Goal: Task Accomplishment & Management: Use online tool/utility

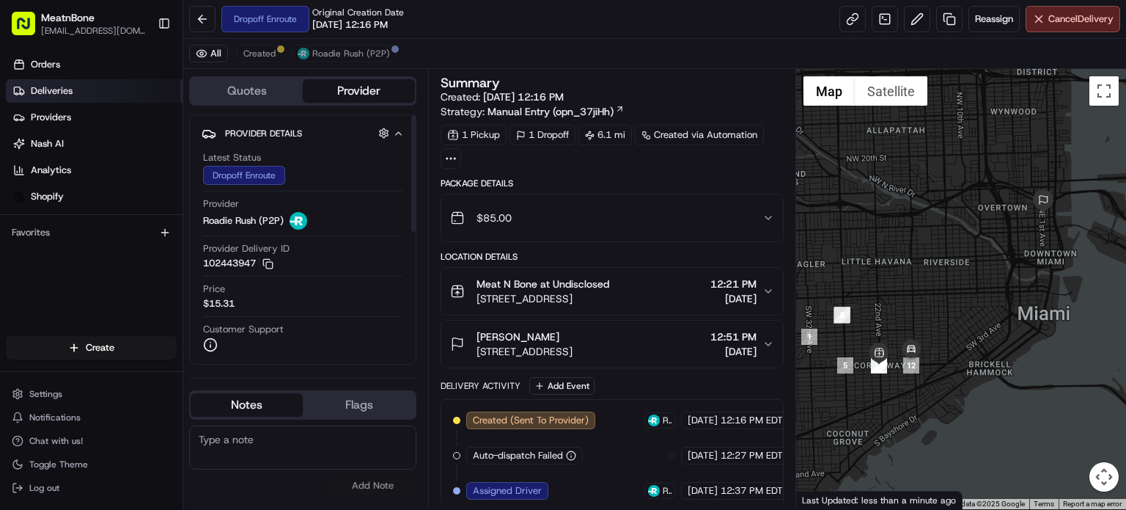
click at [153, 83] on link "Deliveries" at bounding box center [94, 90] width 177 height 23
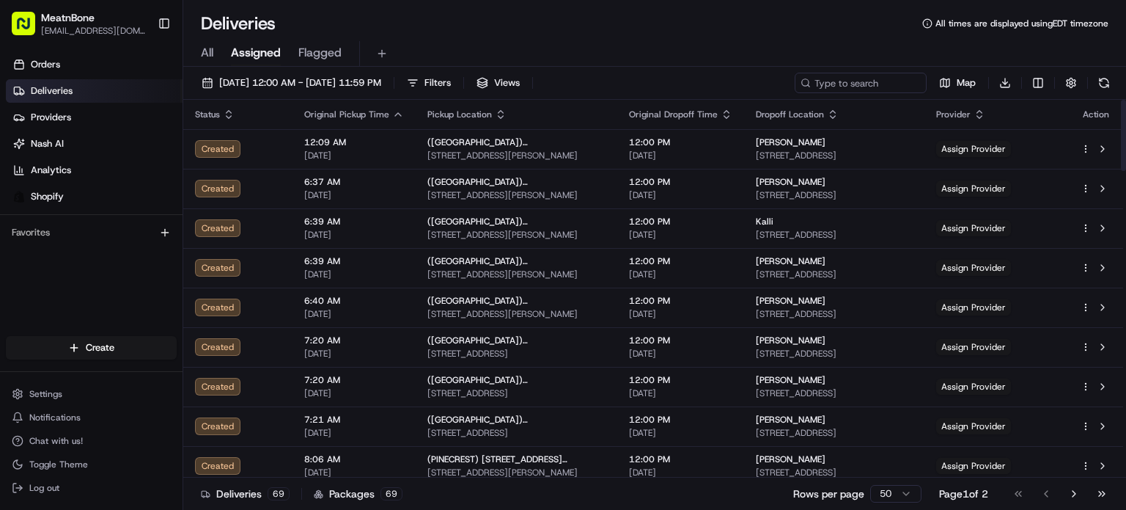
click at [205, 46] on span "All" at bounding box center [207, 53] width 12 height 18
click at [255, 48] on span "Assigned" at bounding box center [256, 53] width 50 height 18
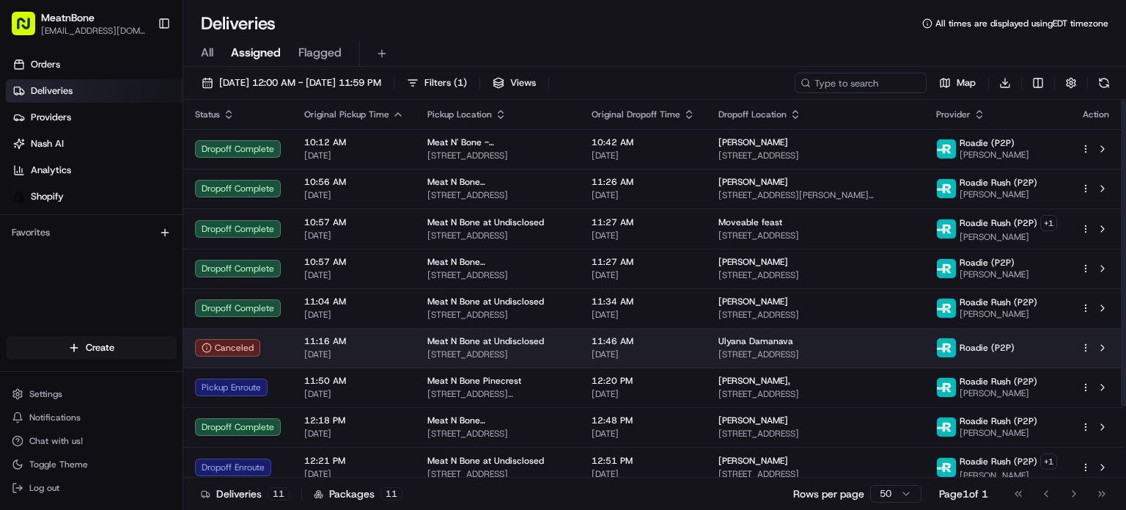
click at [838, 343] on div "Ulyana Damanava" at bounding box center [816, 341] width 194 height 12
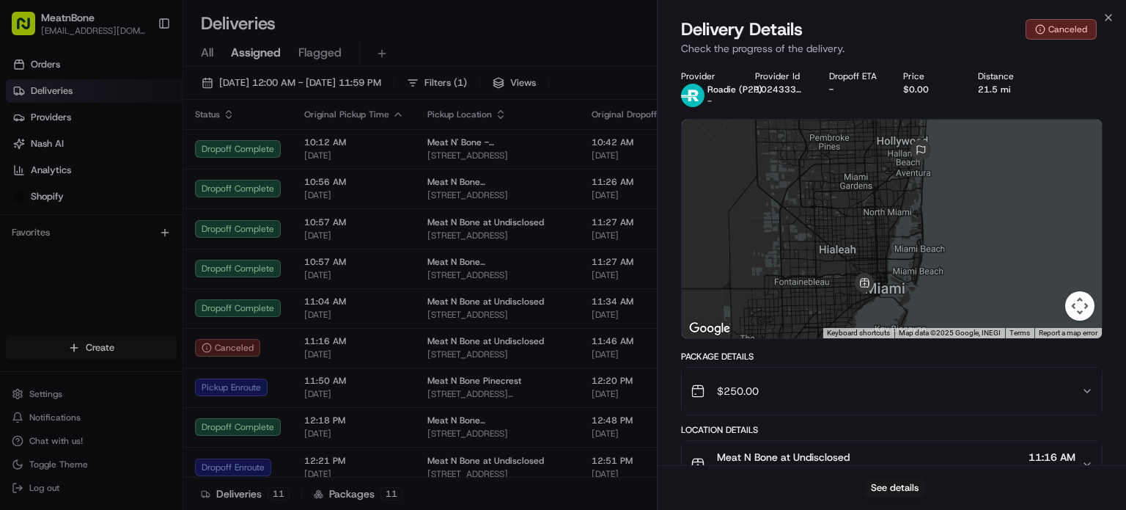
click at [898, 469] on div "See details" at bounding box center [892, 487] width 469 height 45
click at [895, 480] on button "See details" at bounding box center [895, 487] width 61 height 21
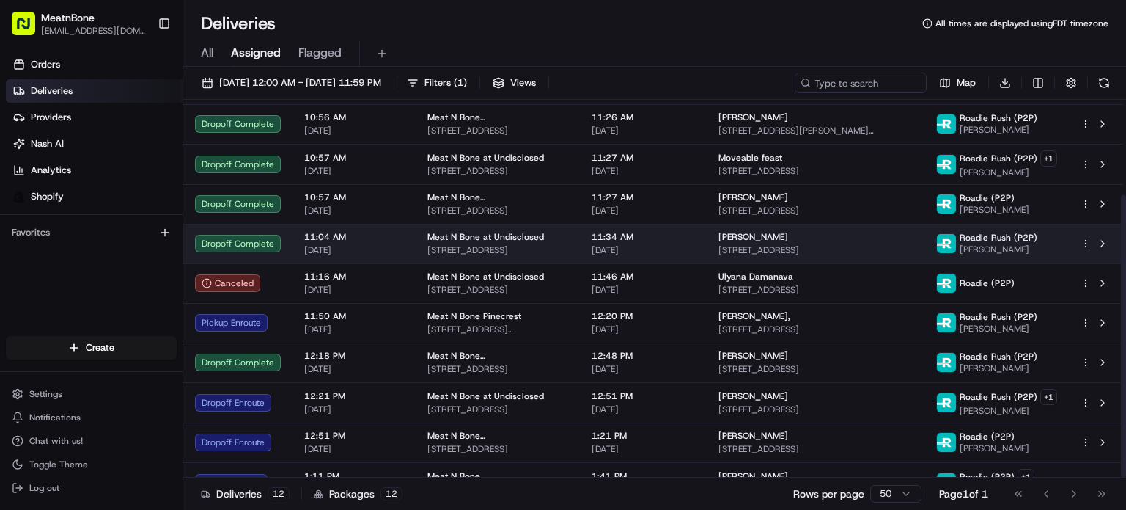
scroll to position [127, 0]
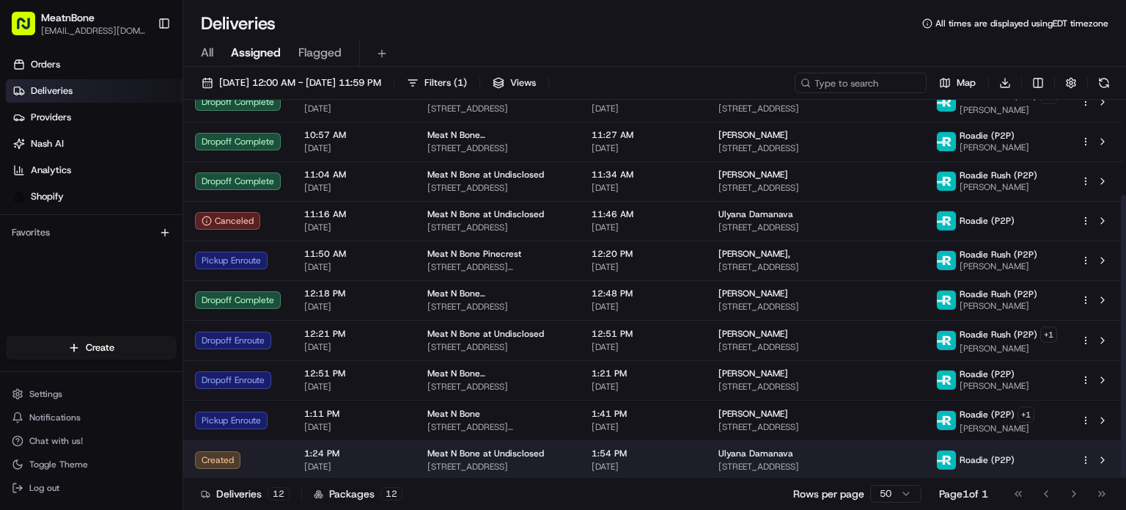
click at [974, 463] on div "Roadie (P2P)" at bounding box center [975, 460] width 78 height 21
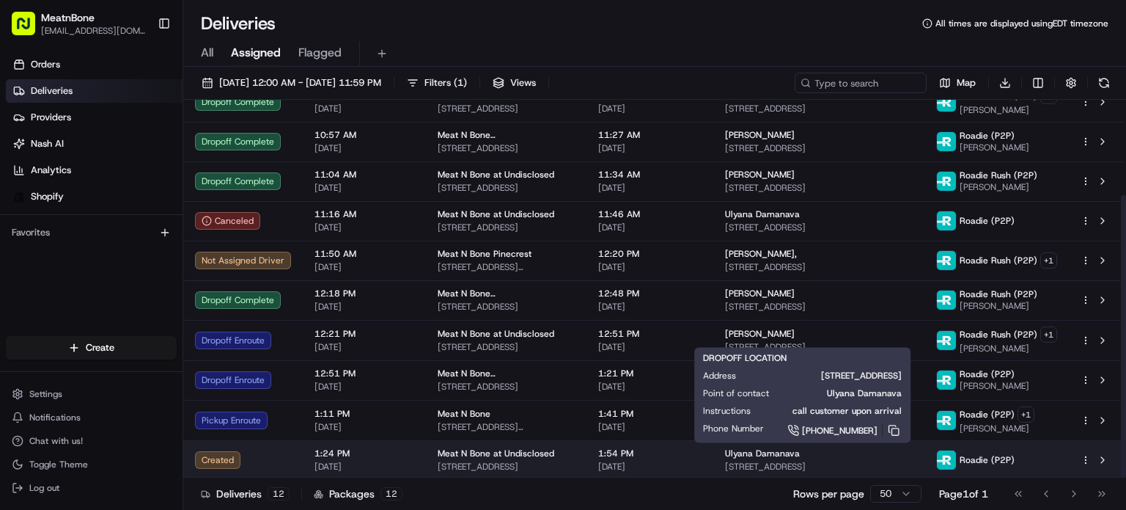
click at [846, 451] on div "Ulyana Damanava" at bounding box center [819, 453] width 188 height 12
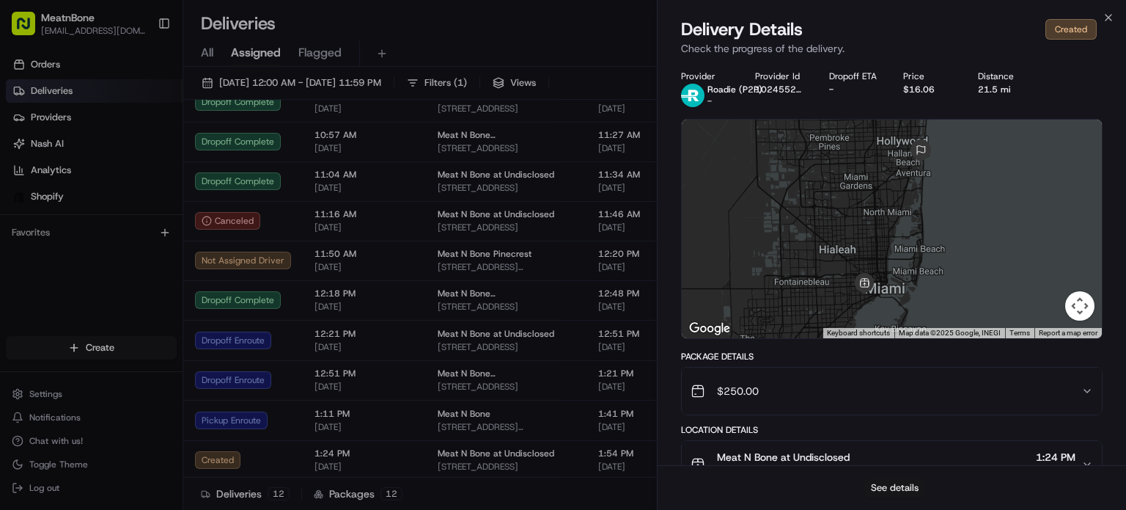
click at [900, 484] on button "See details" at bounding box center [895, 487] width 61 height 21
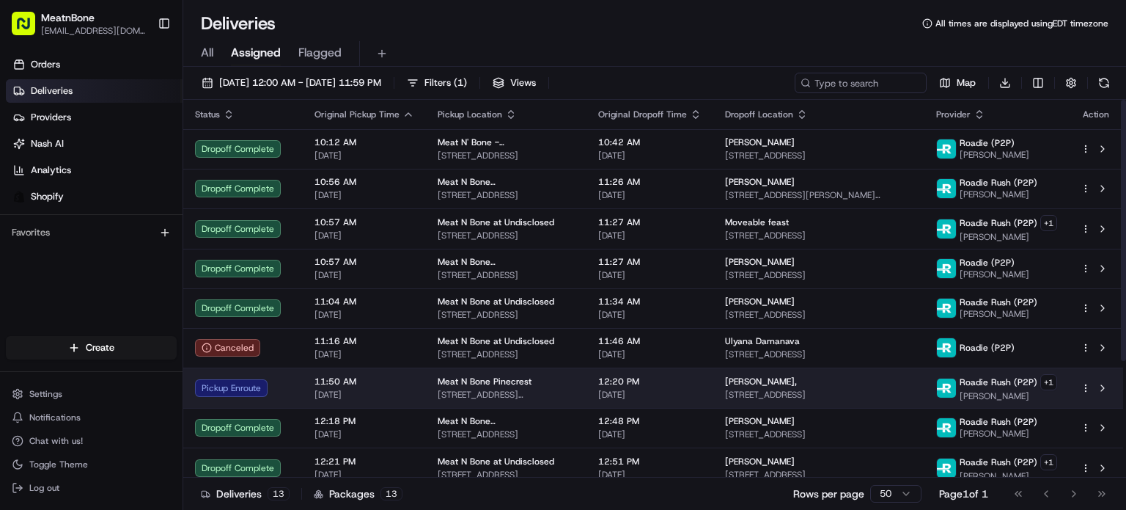
click at [531, 392] on span "[STREET_ADDRESS][PERSON_NAME]" at bounding box center [506, 395] width 137 height 12
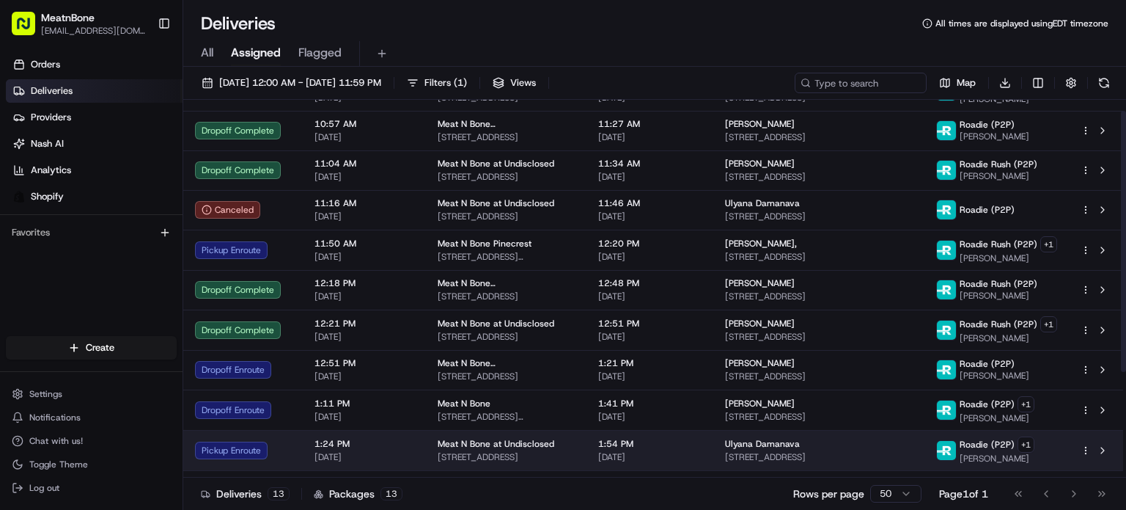
scroll to position [167, 0]
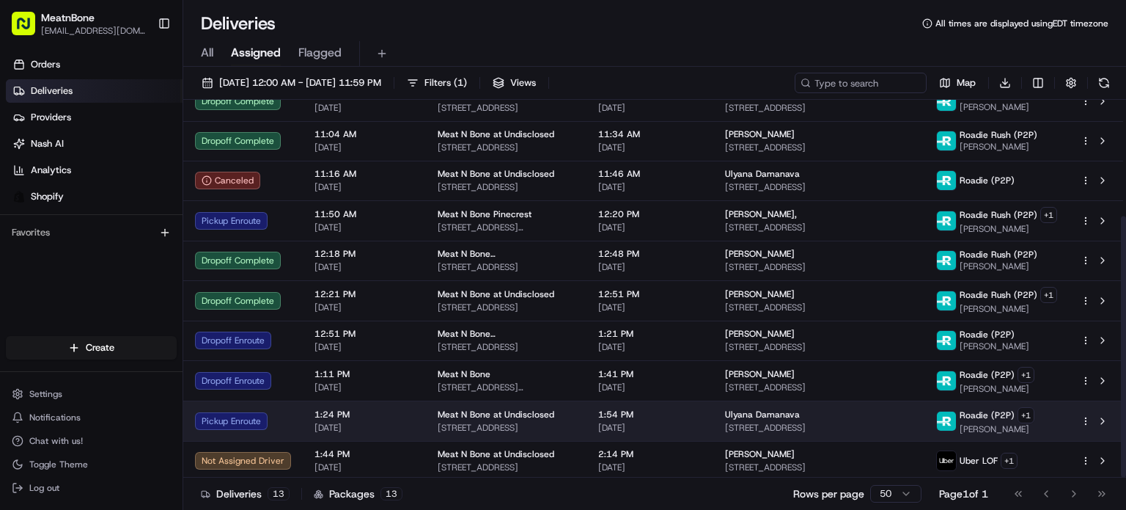
click at [320, 422] on span "[DATE]" at bounding box center [365, 428] width 100 height 12
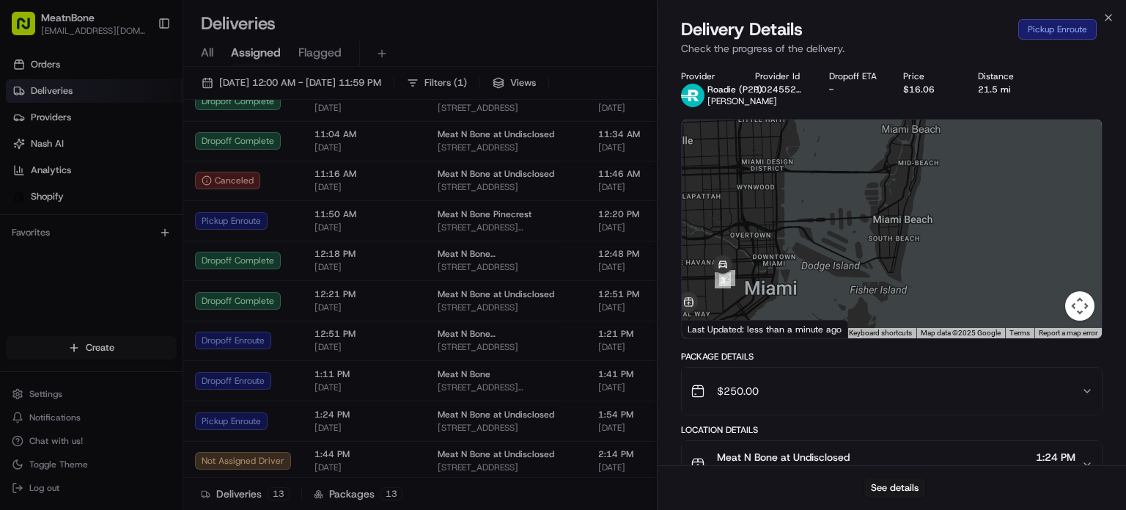
drag, startPoint x: 914, startPoint y: 276, endPoint x: 937, endPoint y: 301, distance: 33.7
click at [937, 301] on div at bounding box center [892, 229] width 420 height 219
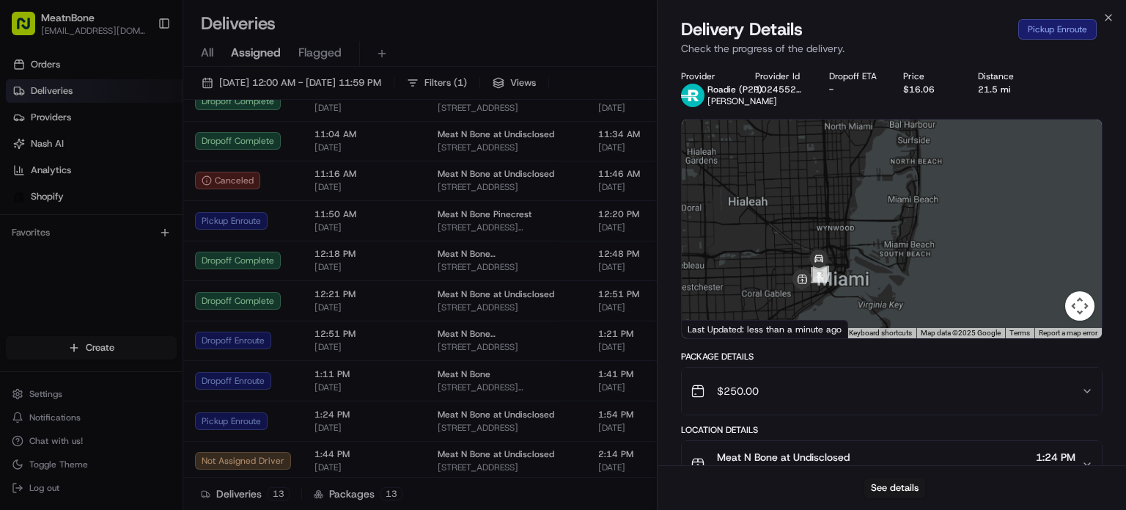
drag, startPoint x: 877, startPoint y: 287, endPoint x: 928, endPoint y: 241, distance: 68.5
click at [928, 241] on div at bounding box center [892, 229] width 420 height 219
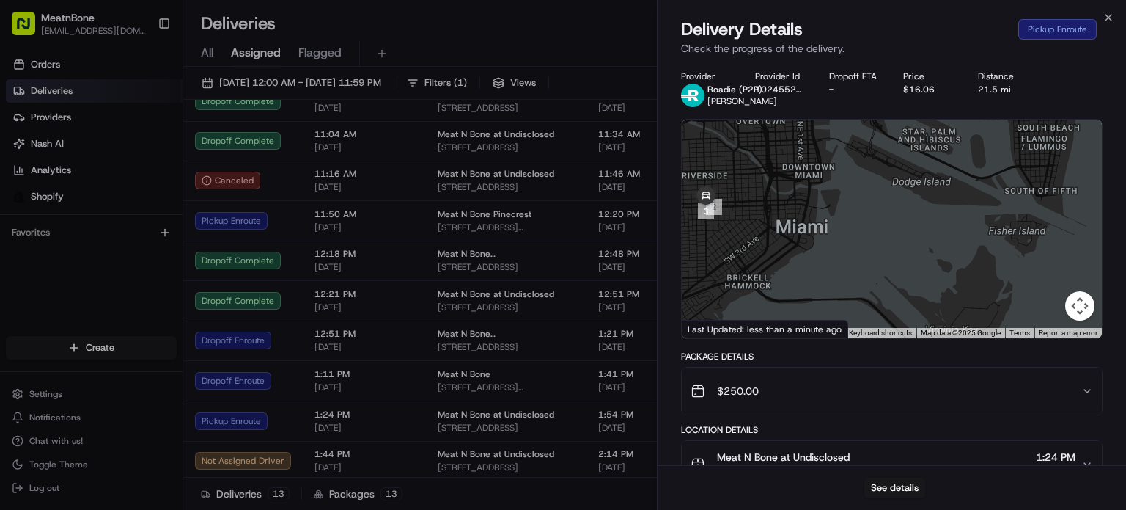
drag, startPoint x: 895, startPoint y: 264, endPoint x: 914, endPoint y: 271, distance: 20.9
click at [914, 271] on div at bounding box center [892, 229] width 420 height 219
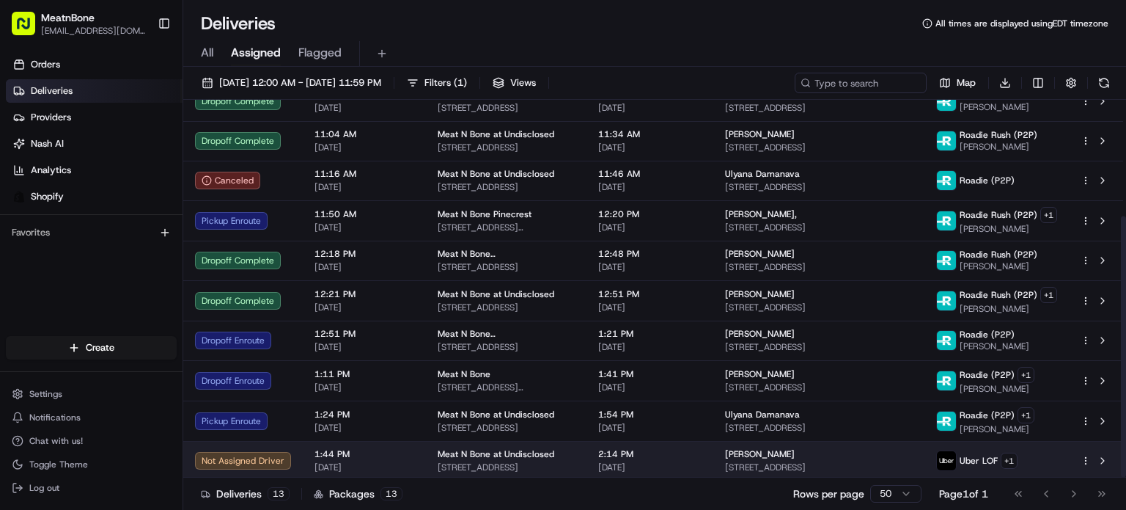
click at [678, 454] on span "2:14 PM" at bounding box center [649, 454] width 103 height 12
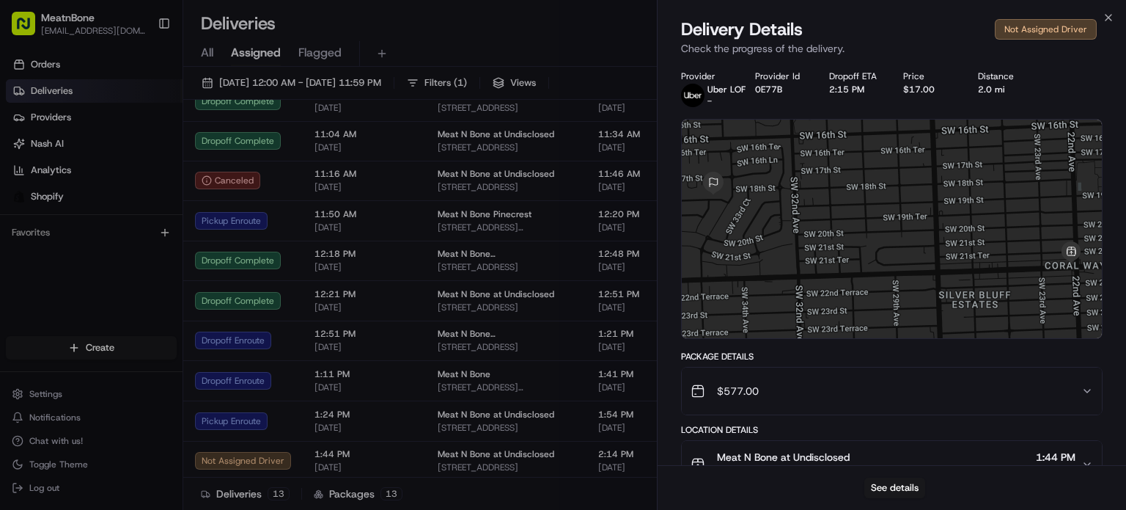
click at [825, 399] on div "$577.00" at bounding box center [886, 390] width 391 height 29
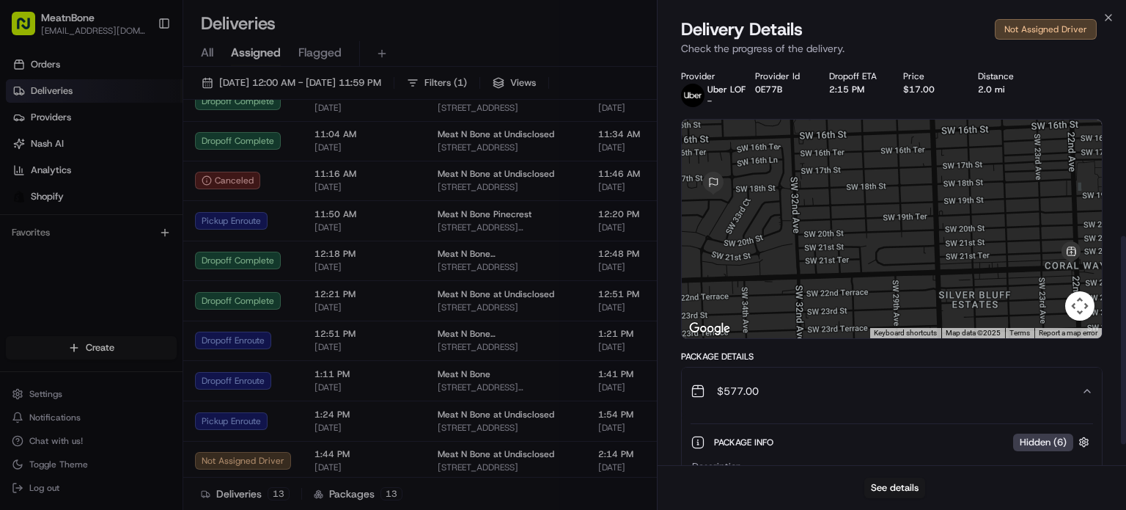
scroll to position [378, 0]
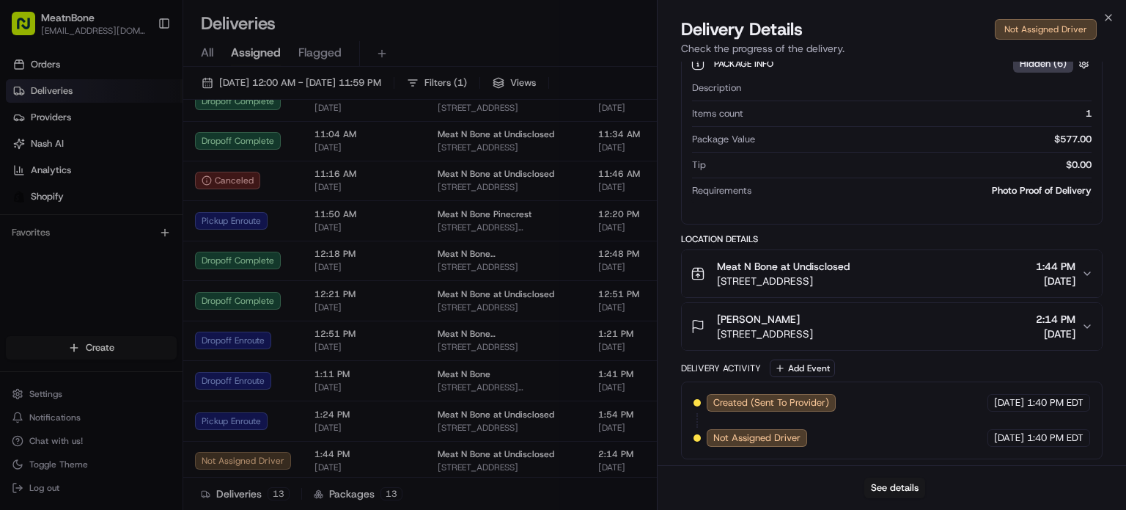
click at [826, 279] on span "[STREET_ADDRESS]" at bounding box center [783, 281] width 133 height 15
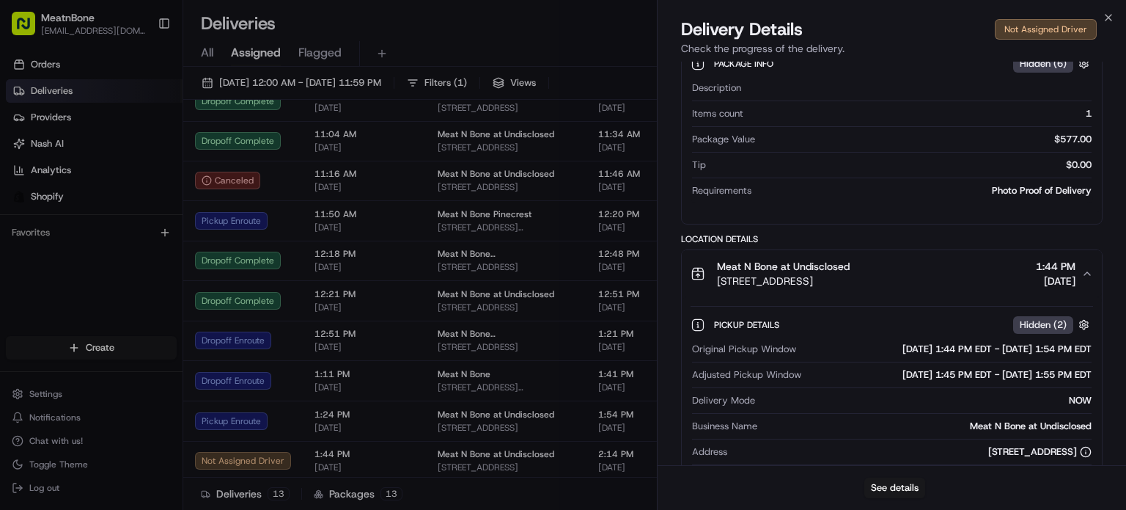
drag, startPoint x: 843, startPoint y: 266, endPoint x: 846, endPoint y: 304, distance: 37.6
click at [843, 266] on span "Meat N Bone at Undisclosed" at bounding box center [783, 266] width 133 height 15
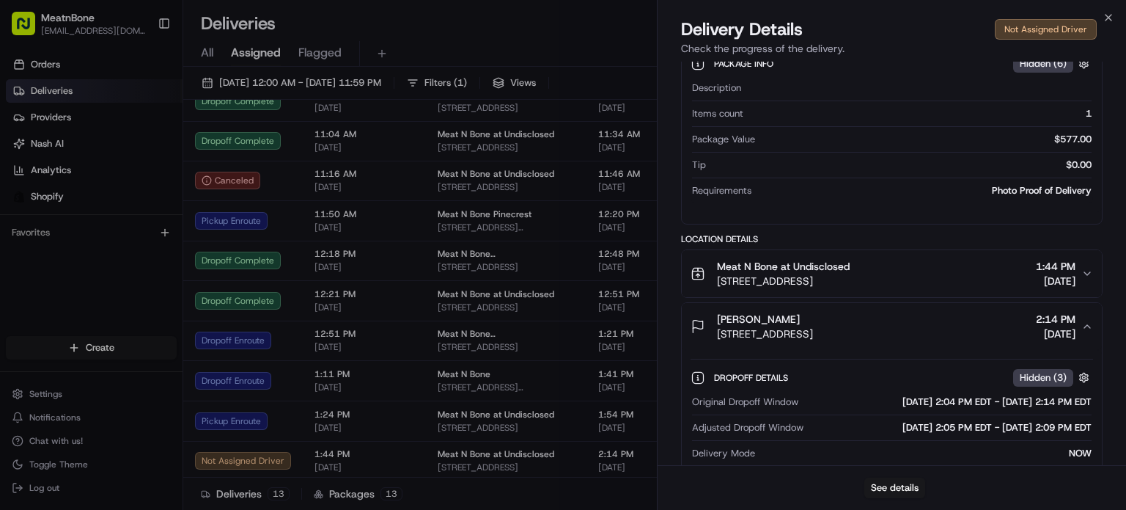
click at [813, 331] on span "[STREET_ADDRESS]" at bounding box center [765, 333] width 96 height 15
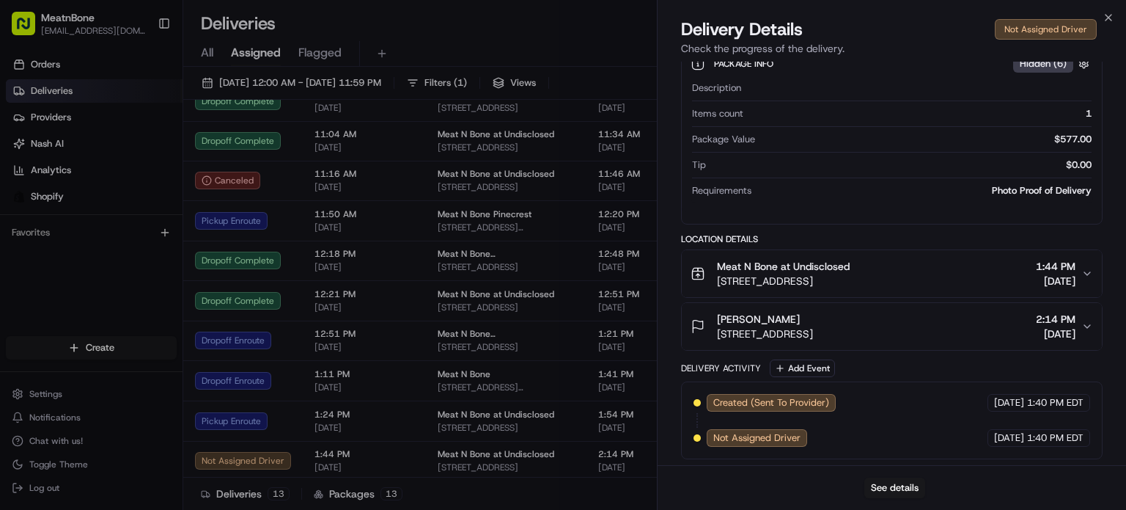
click at [1036, 320] on span "2:14 PM" at bounding box center [1056, 319] width 40 height 15
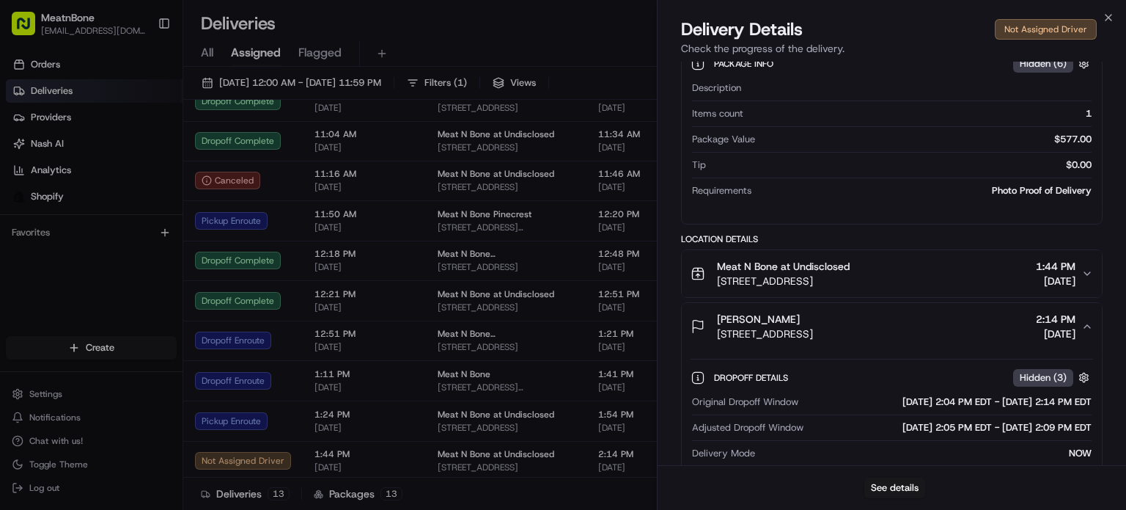
scroll to position [598, 0]
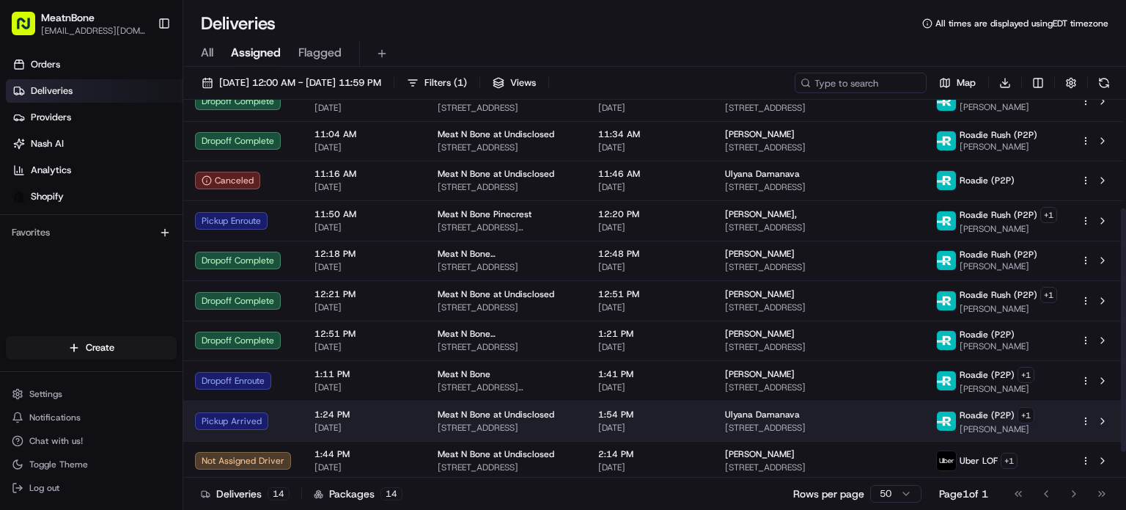
click at [409, 411] on td "1:24 PM 08/23/2025" at bounding box center [364, 420] width 123 height 40
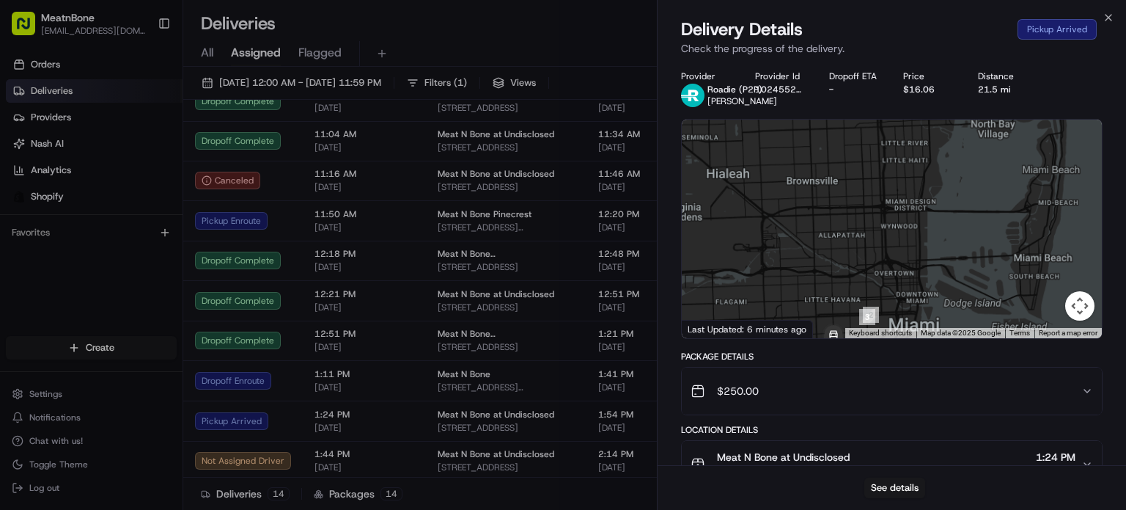
drag, startPoint x: 902, startPoint y: 268, endPoint x: 909, endPoint y: 128, distance: 141.0
click at [906, 105] on div "Provider Roadie (P2P) Ramilo N. Provider Id 102455246 Dropoff ETA - Price $16.0…" at bounding box center [892, 483] width 422 height 826
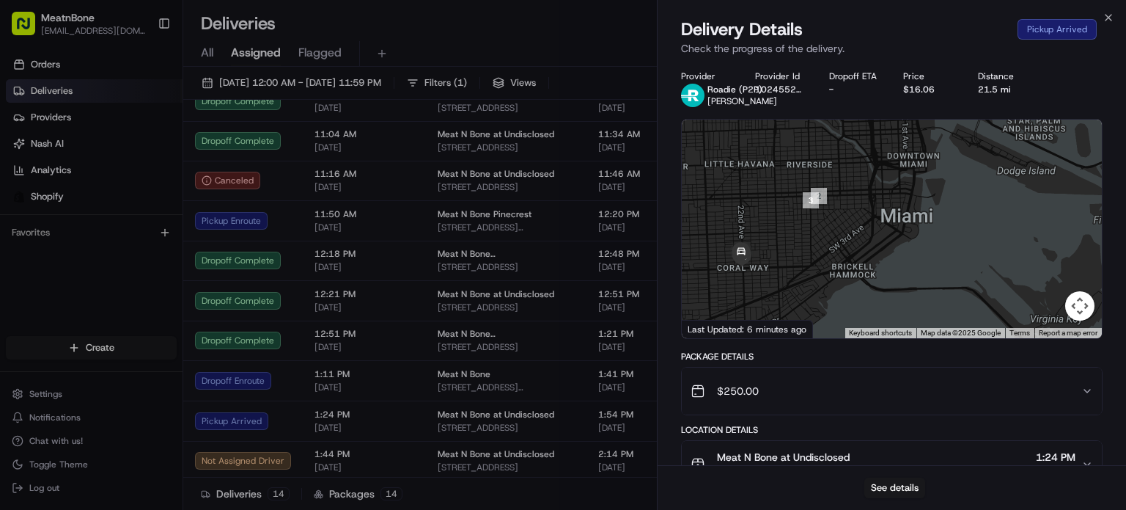
drag, startPoint x: 895, startPoint y: 246, endPoint x: 904, endPoint y: 229, distance: 19.0
click at [904, 229] on div at bounding box center [892, 229] width 420 height 219
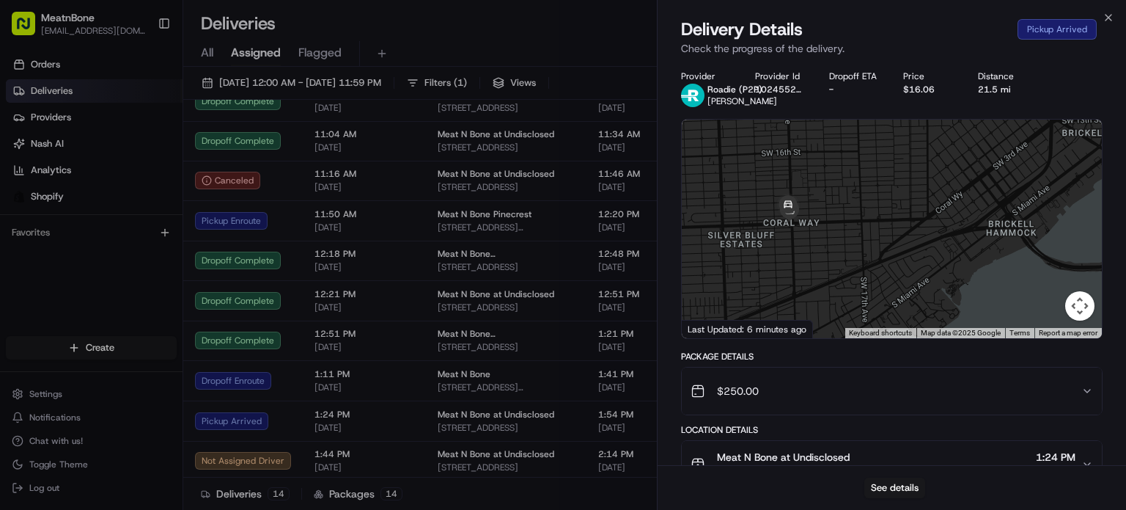
drag, startPoint x: 857, startPoint y: 249, endPoint x: 1068, endPoint y: 166, distance: 225.9
click at [1068, 166] on div at bounding box center [892, 229] width 420 height 219
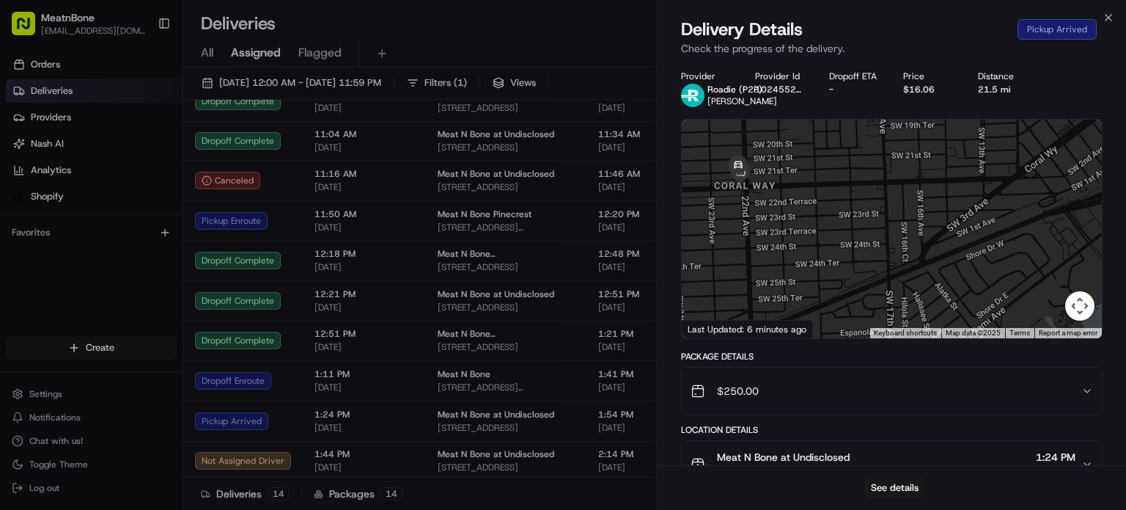
drag, startPoint x: 945, startPoint y: 219, endPoint x: 1070, endPoint y: 179, distance: 131.0
click at [1070, 179] on div at bounding box center [892, 229] width 420 height 219
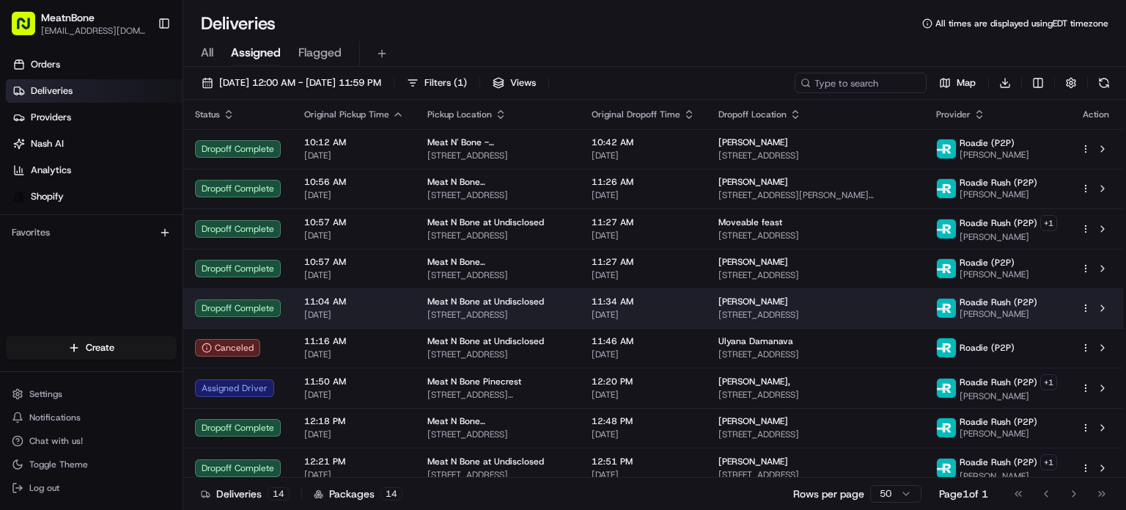
click at [489, 323] on td "Meat N Bone at Undisclosed 2207 Coral Wy, Coral Gables, FL 33145, US" at bounding box center [498, 308] width 164 height 40
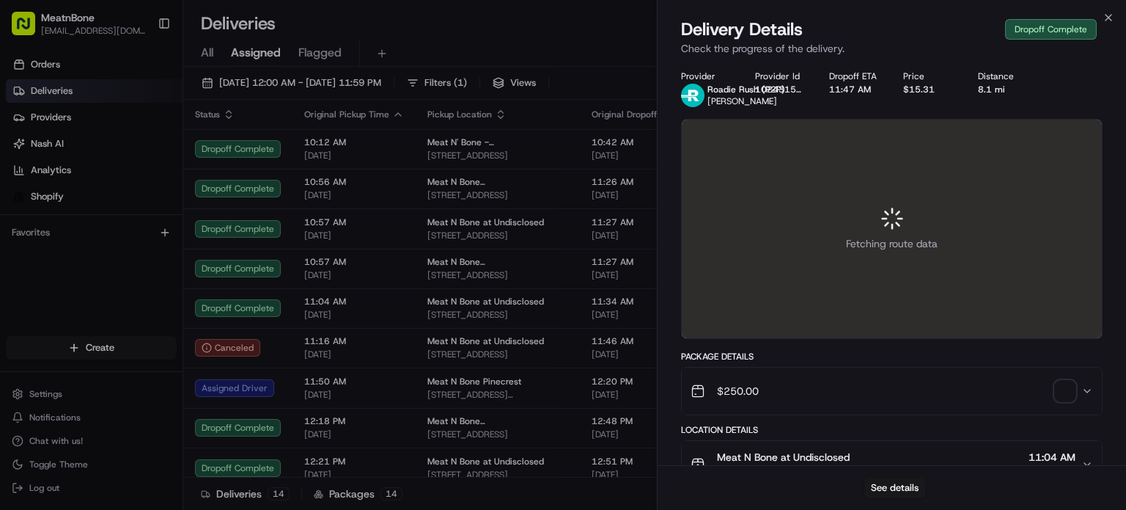
scroll to position [208, 0]
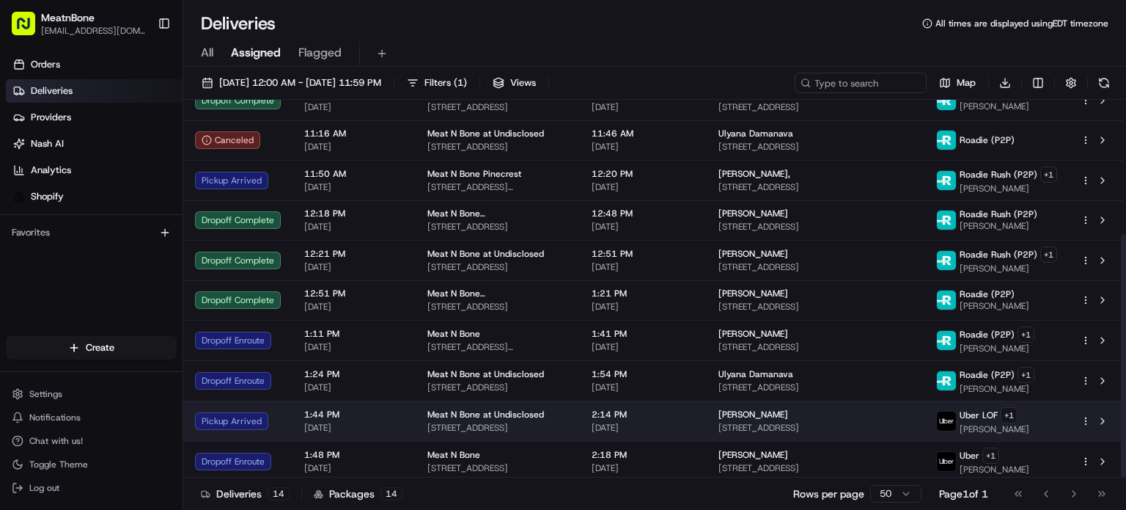
click at [920, 418] on td "Ricky Perez 3511 SW 18th Terrace, Miami, FL 33145, USA" at bounding box center [816, 420] width 218 height 40
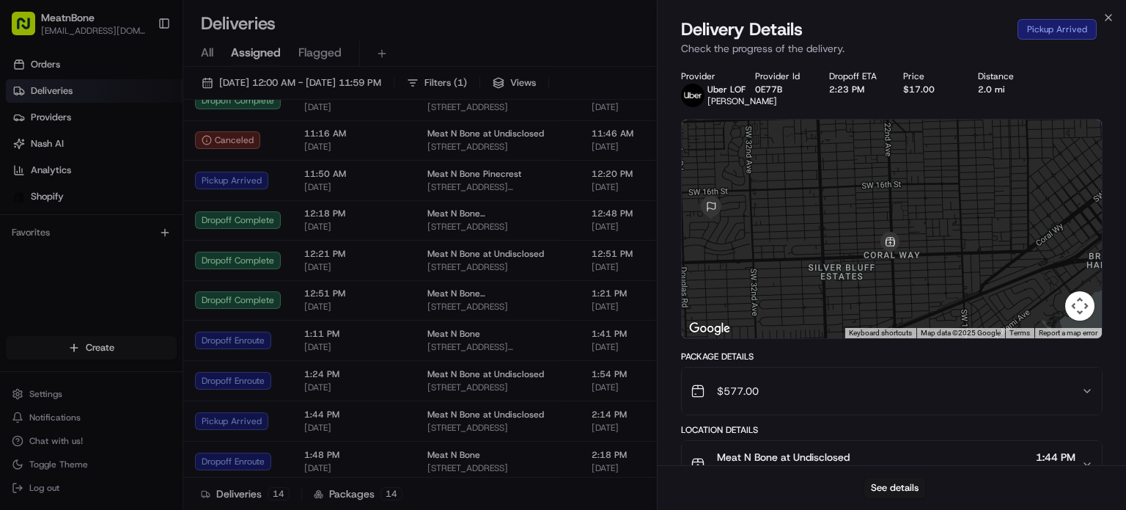
drag, startPoint x: 1008, startPoint y: 208, endPoint x: 834, endPoint y: 246, distance: 178.5
click at [834, 246] on div at bounding box center [892, 229] width 420 height 219
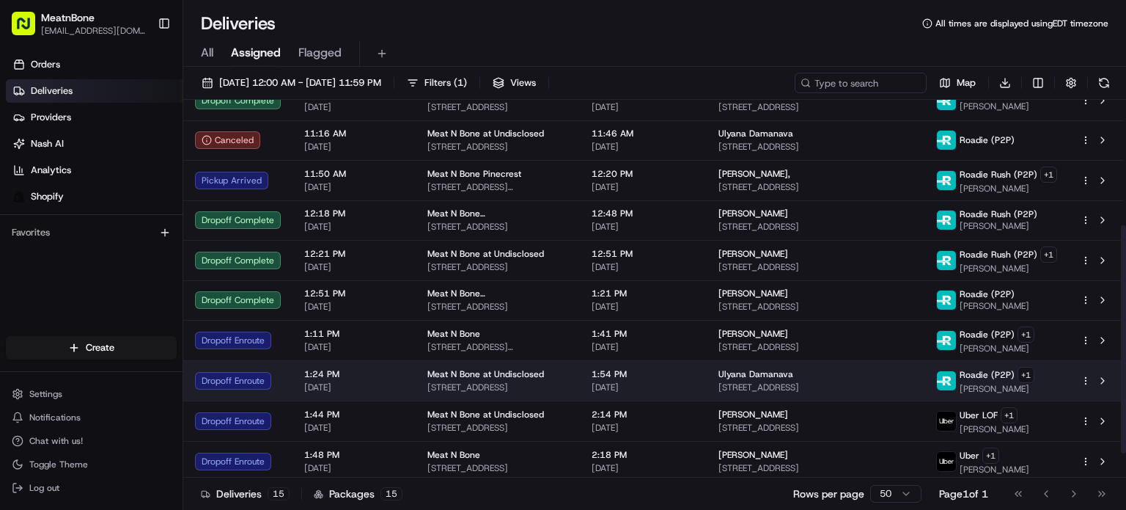
click at [839, 370] on div "Ulyana Damanava" at bounding box center [816, 374] width 194 height 12
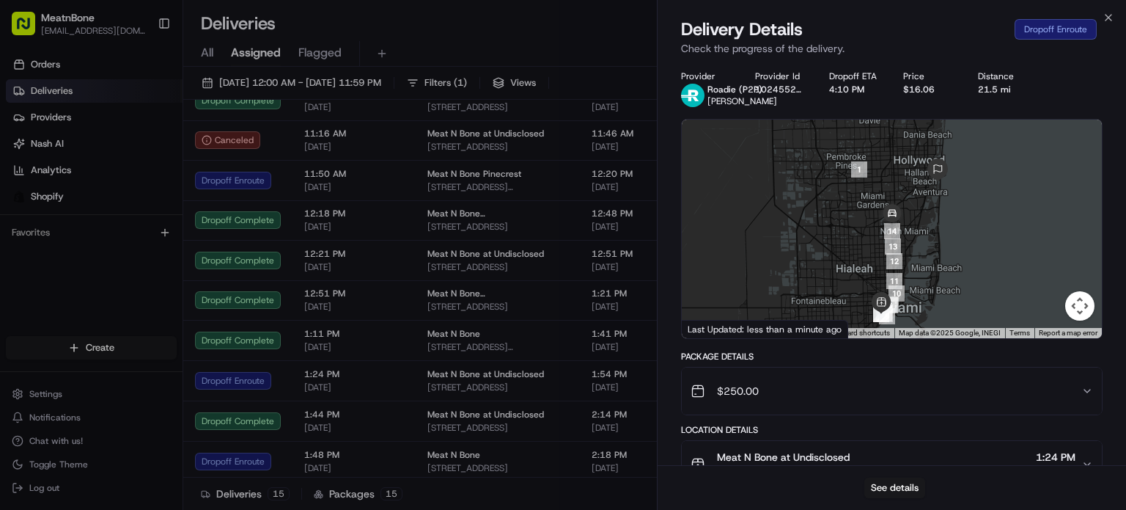
scroll to position [247, 0]
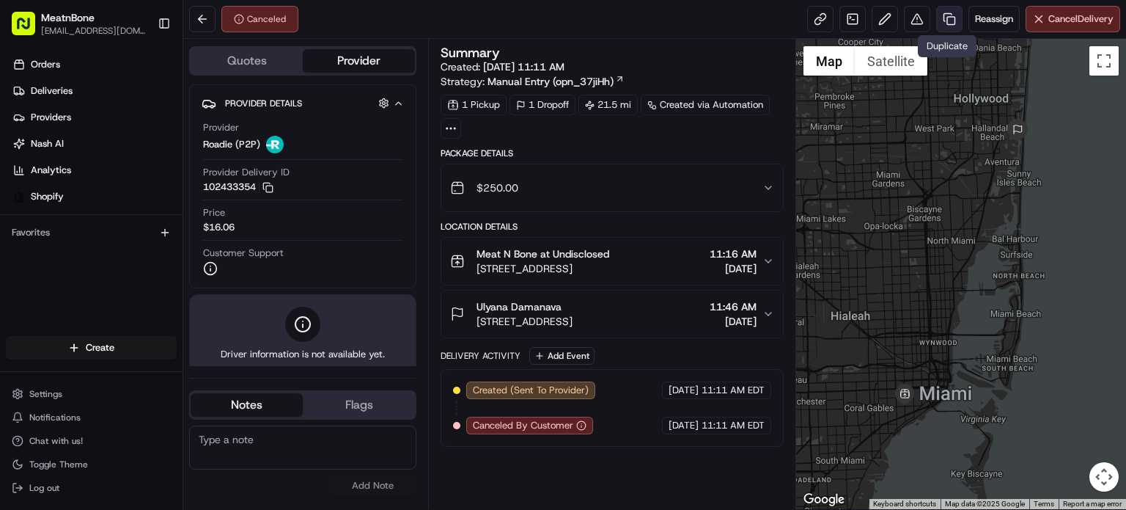
click at [950, 16] on link at bounding box center [949, 19] width 26 height 26
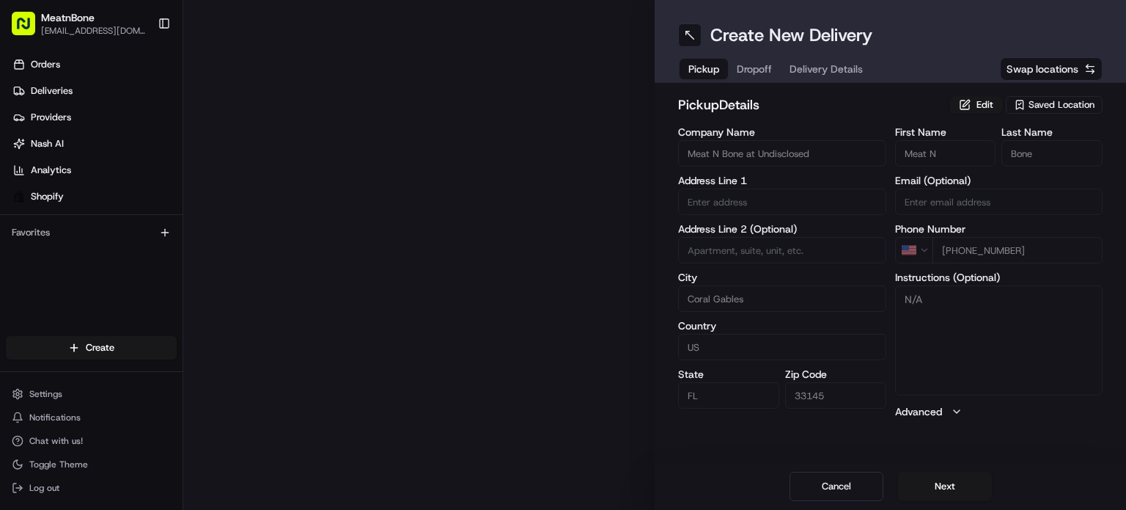
type input "2207 Coral Wy"
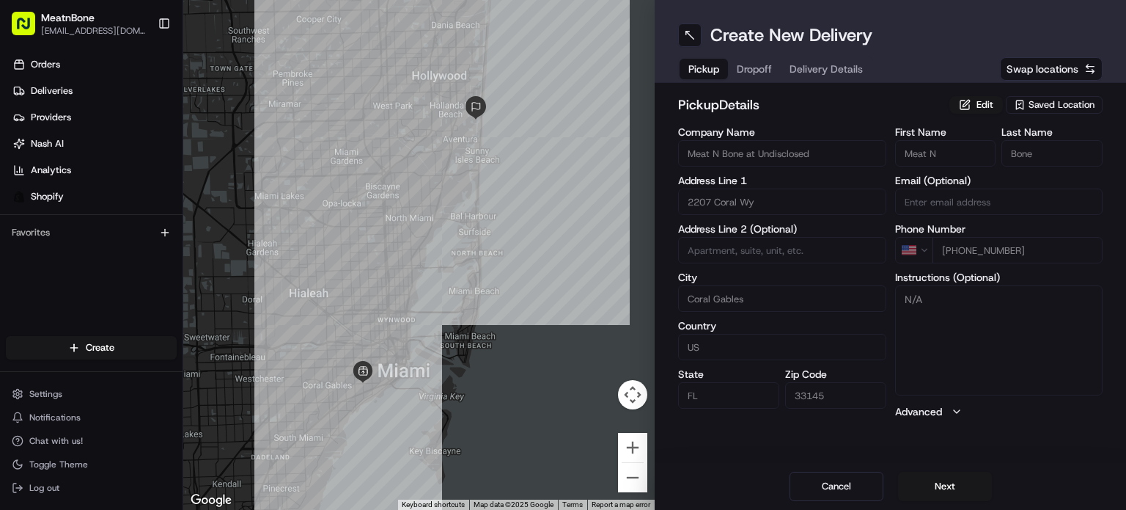
drag, startPoint x: 959, startPoint y: 476, endPoint x: 950, endPoint y: 470, distance: 10.6
click at [958, 475] on button "Next" at bounding box center [945, 486] width 94 height 29
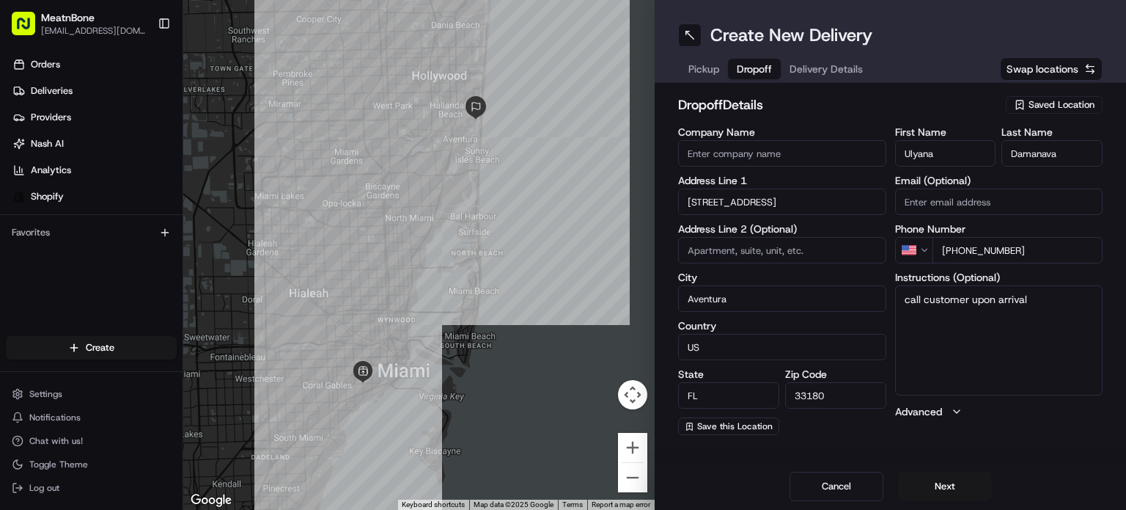
click at [933, 467] on div "Cancel Next" at bounding box center [891, 486] width 472 height 47
click at [939, 486] on button "Next" at bounding box center [945, 486] width 94 height 29
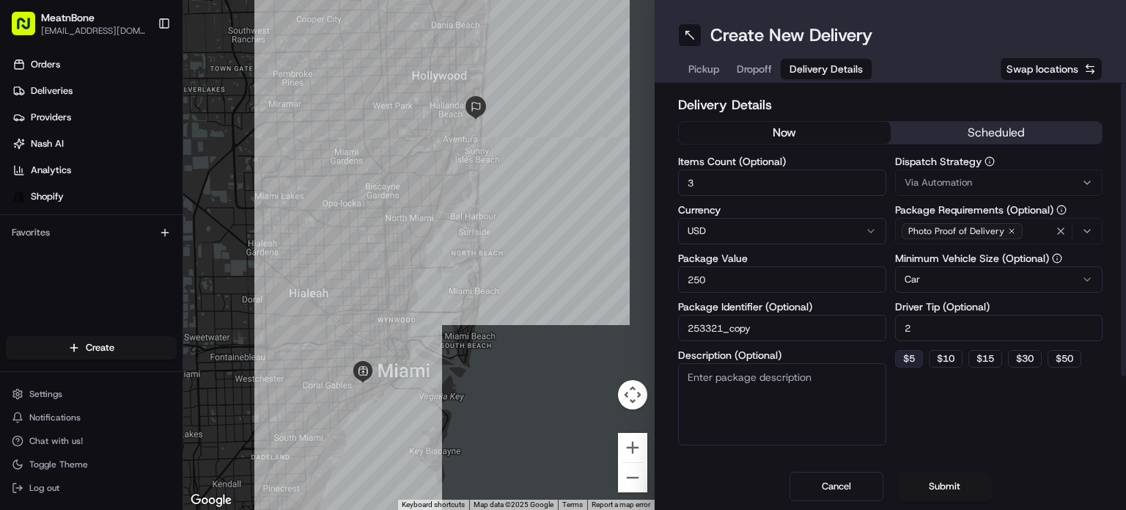
click at [917, 360] on button "$ 5" at bounding box center [909, 359] width 28 height 18
click at [914, 362] on button "$ 5" at bounding box center [909, 359] width 28 height 18
click at [950, 360] on button "$ 10" at bounding box center [946, 359] width 34 height 18
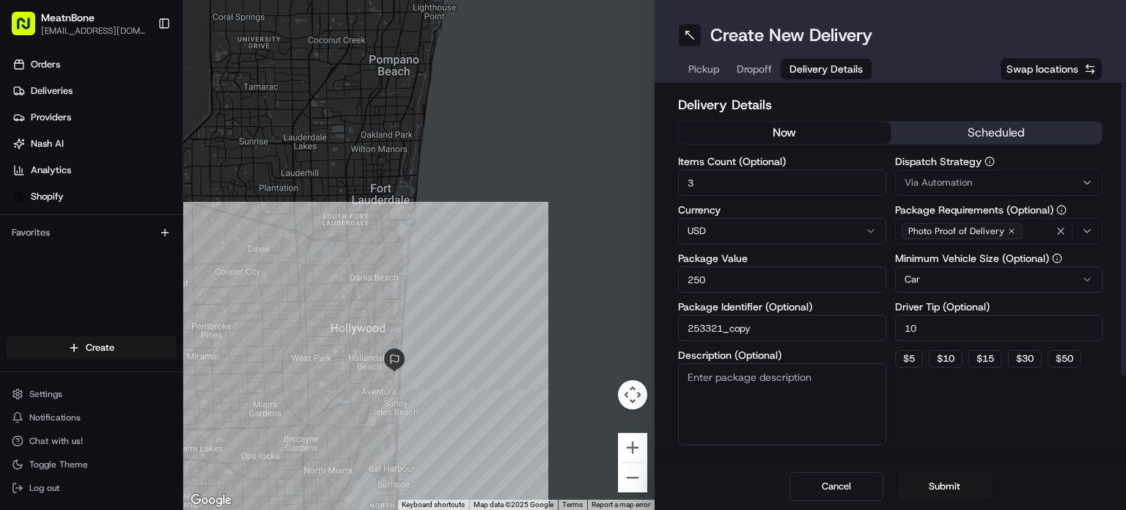
drag, startPoint x: 452, startPoint y: 401, endPoint x: 450, endPoint y: 483, distance: 82.1
click at [450, 483] on div at bounding box center [419, 255] width 472 height 510
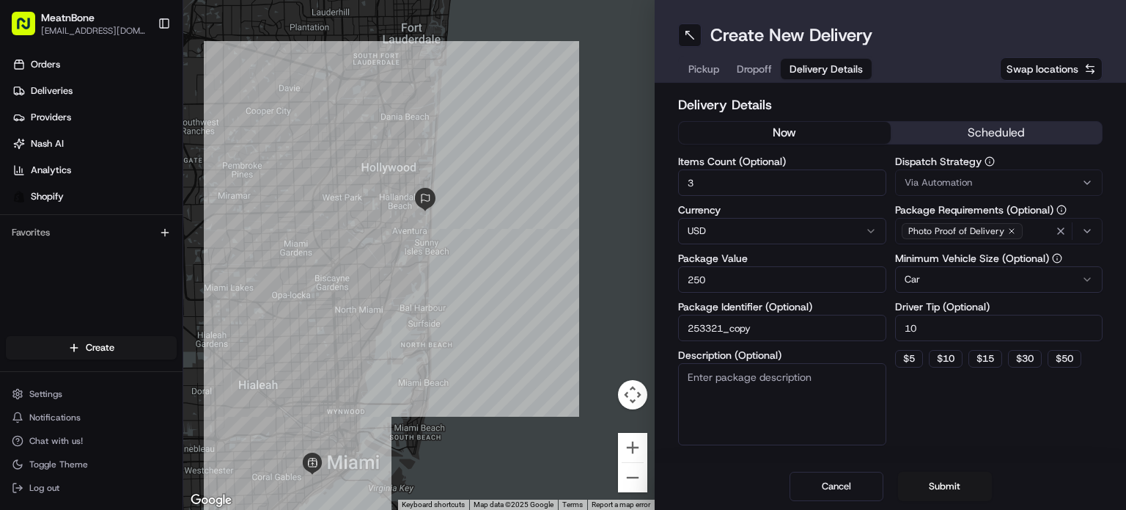
drag, startPoint x: 515, startPoint y: 371, endPoint x: 548, endPoint y: 205, distance: 169.0
click at [548, 205] on div at bounding box center [419, 255] width 472 height 510
drag, startPoint x: 909, startPoint y: 369, endPoint x: 934, endPoint y: 346, distance: 34.3
click at [909, 367] on div "Dispatch Strategy Via Automation Package Requirements (Optional) Photo Proof of…" at bounding box center [999, 300] width 208 height 289
click at [942, 337] on input "10" at bounding box center [999, 328] width 208 height 26
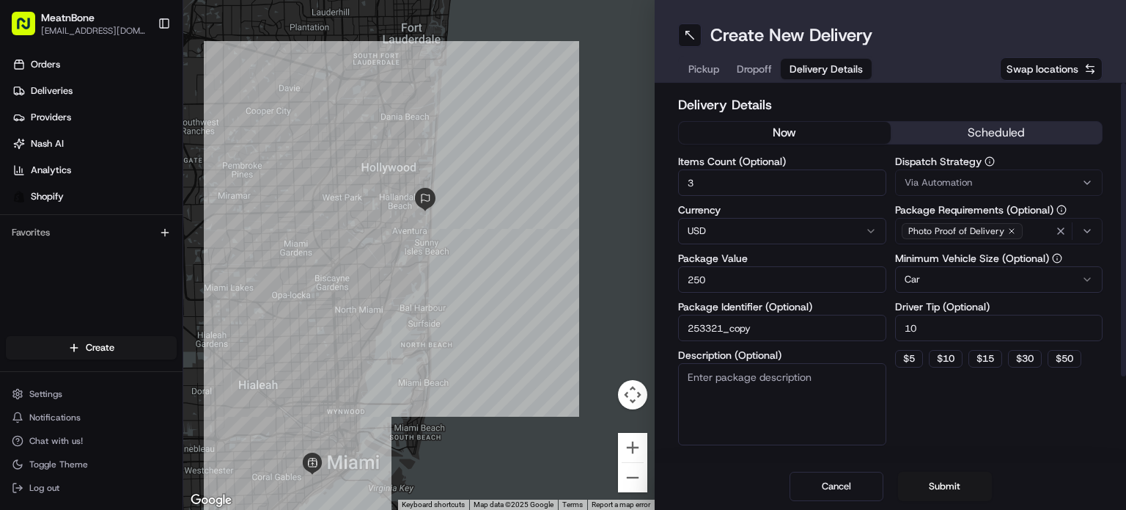
type input "1"
type input "8"
click at [944, 484] on button "Submit" at bounding box center [945, 486] width 94 height 29
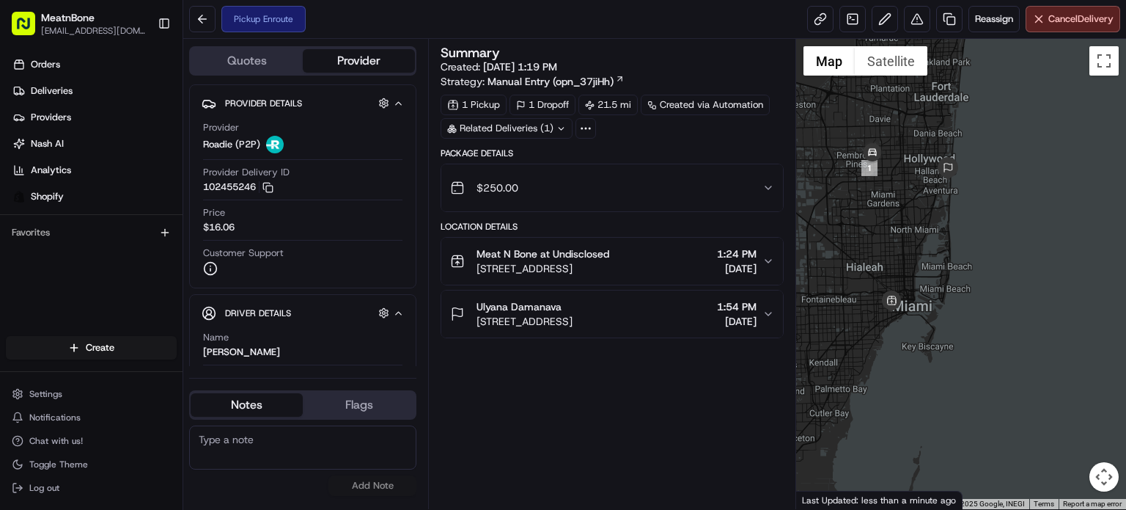
click at [573, 318] on span "[STREET_ADDRESS]" at bounding box center [525, 321] width 96 height 15
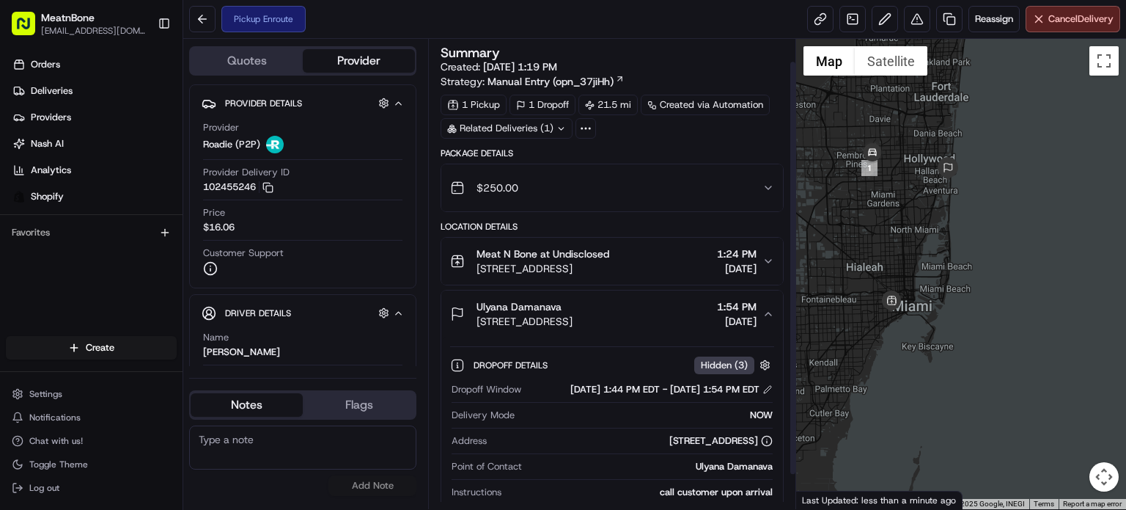
scroll to position [63, 0]
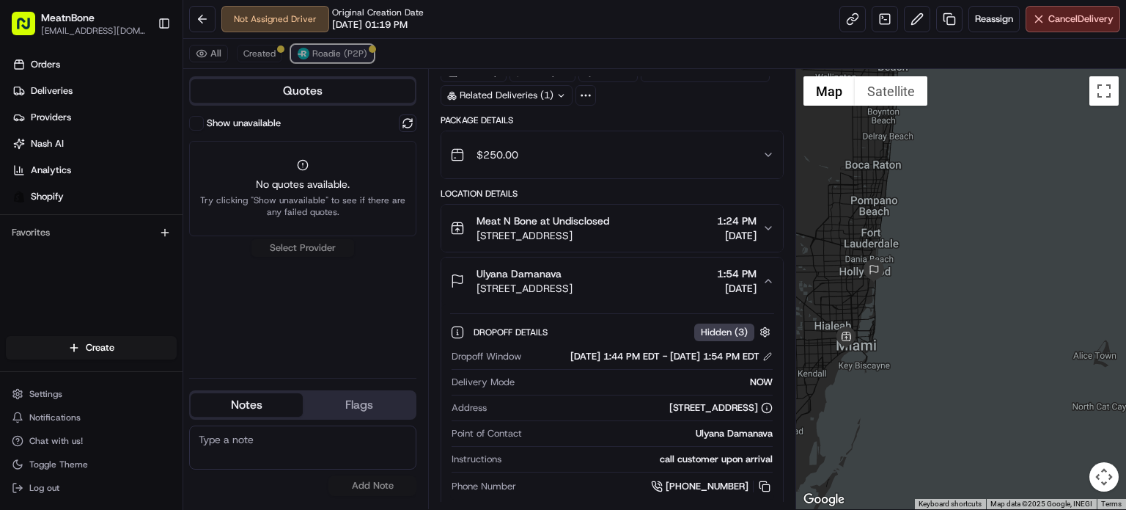
click at [337, 52] on span "Roadie (P2P)" at bounding box center [339, 54] width 55 height 12
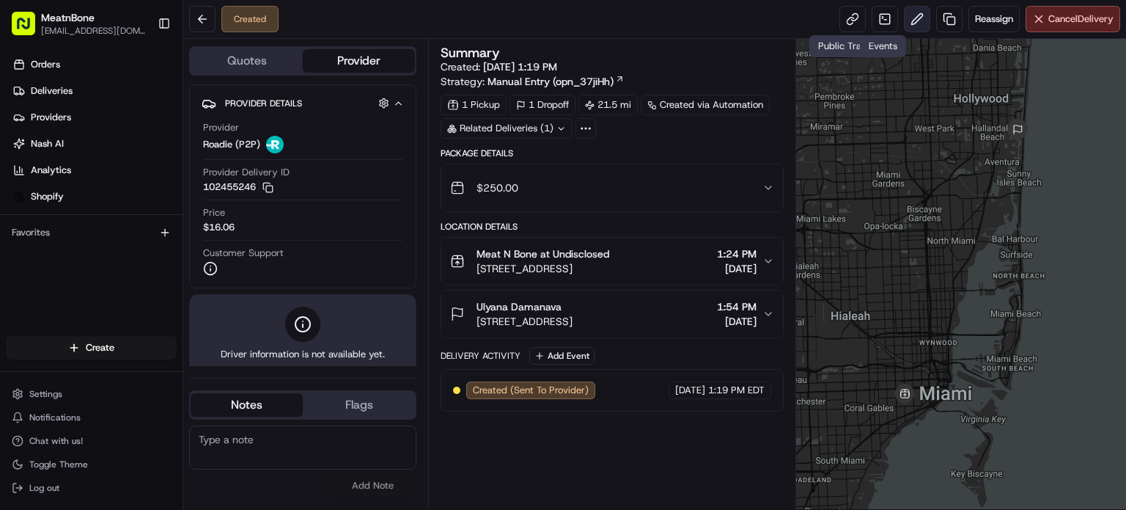
click at [913, 16] on button at bounding box center [917, 19] width 26 height 26
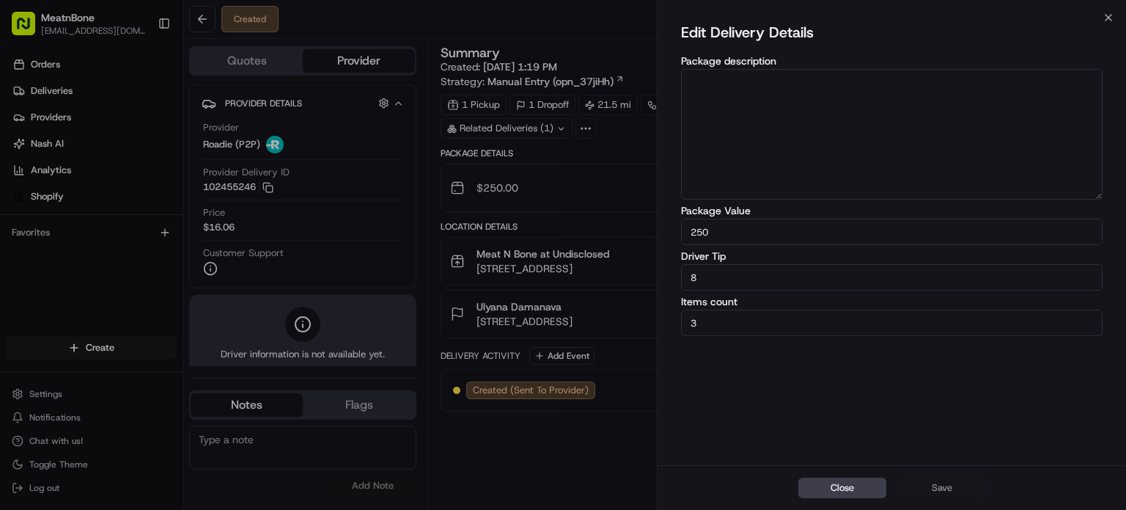
click at [801, 278] on input "8" at bounding box center [892, 277] width 422 height 26
type input "10"
click at [923, 493] on button "Save" at bounding box center [942, 487] width 88 height 21
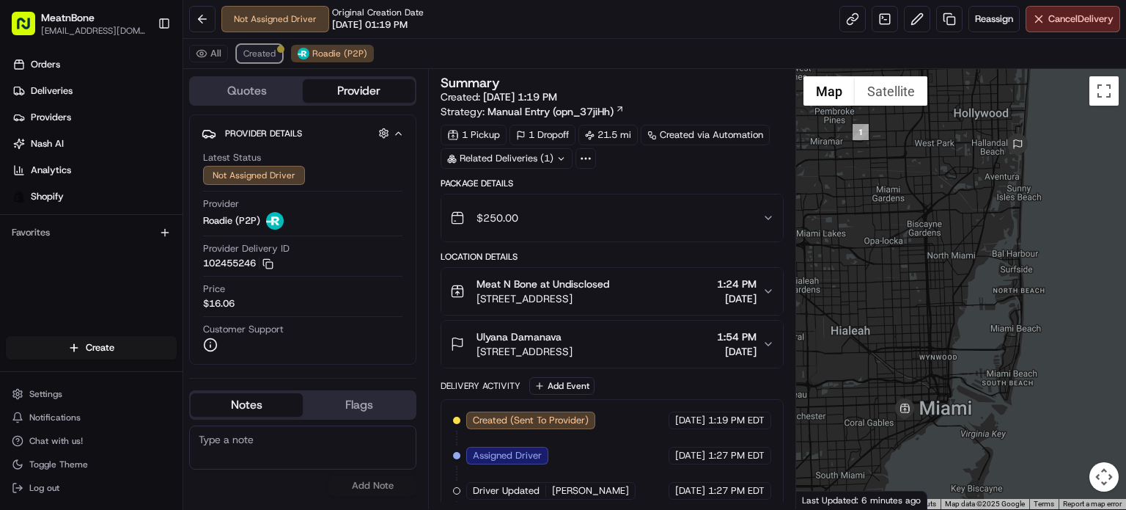
click at [267, 56] on span "Created" at bounding box center [259, 54] width 32 height 12
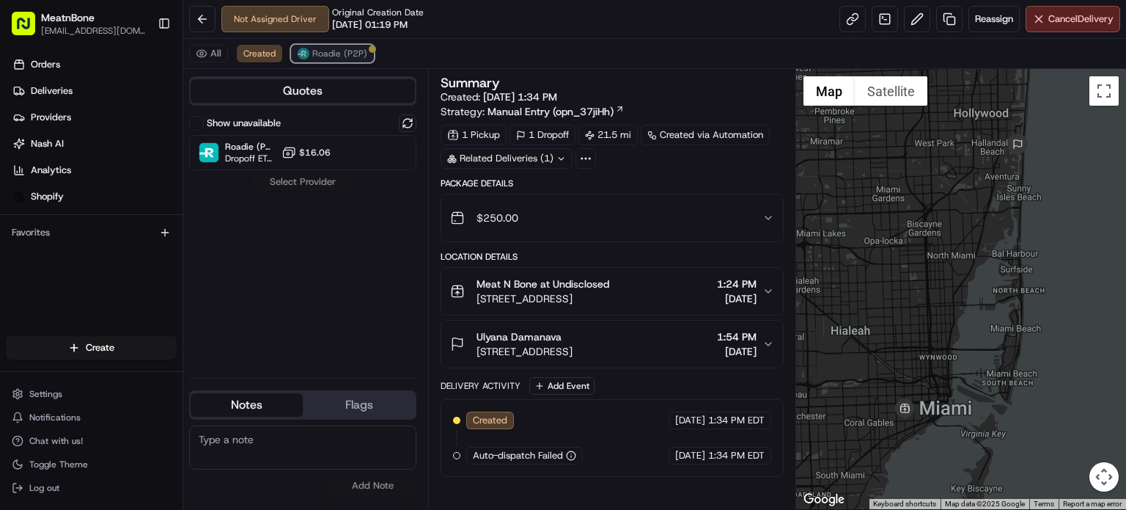
click at [306, 45] on button "Roadie (P2P)" at bounding box center [332, 54] width 83 height 18
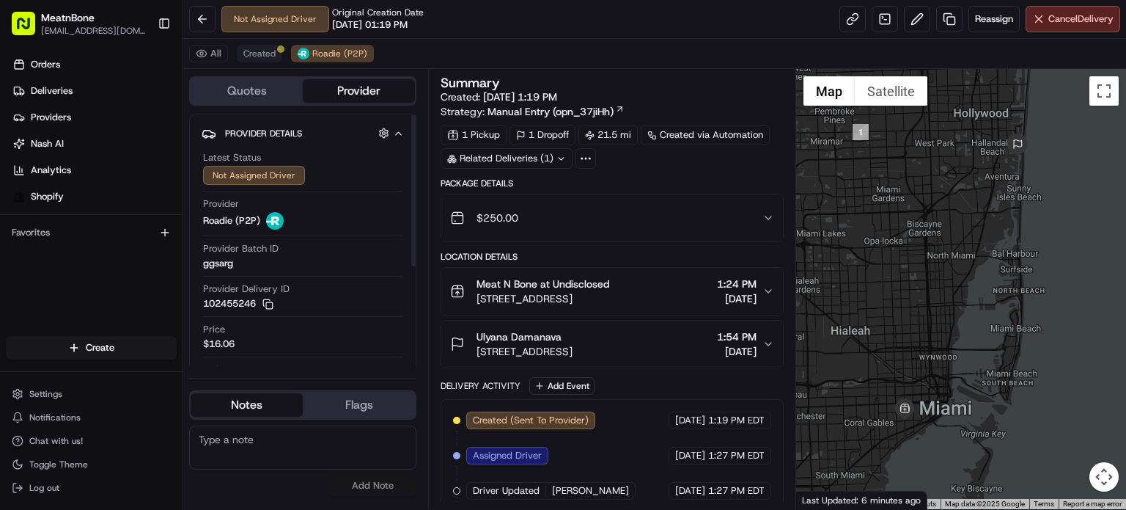
drag, startPoint x: 269, startPoint y: 70, endPoint x: 265, endPoint y: 57, distance: 13.0
click at [267, 67] on div "All Created Roadie (P2P) Quotes Provider Provider Details Hidden ( 2 ) Latest S…" at bounding box center [654, 274] width 943 height 470
click at [265, 57] on span "Created" at bounding box center [259, 54] width 32 height 12
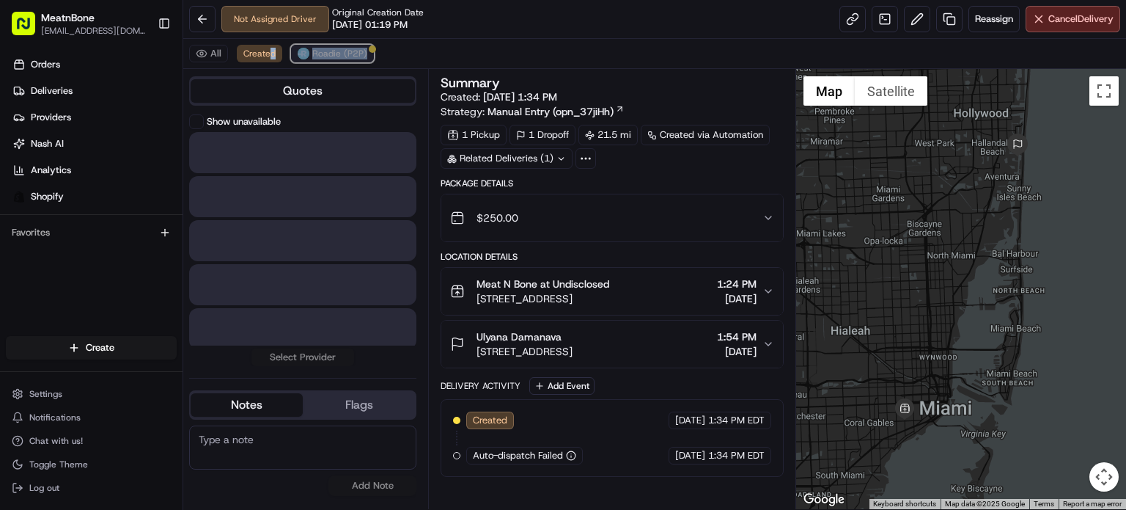
click at [296, 48] on button "Roadie (P2P)" at bounding box center [332, 54] width 83 height 18
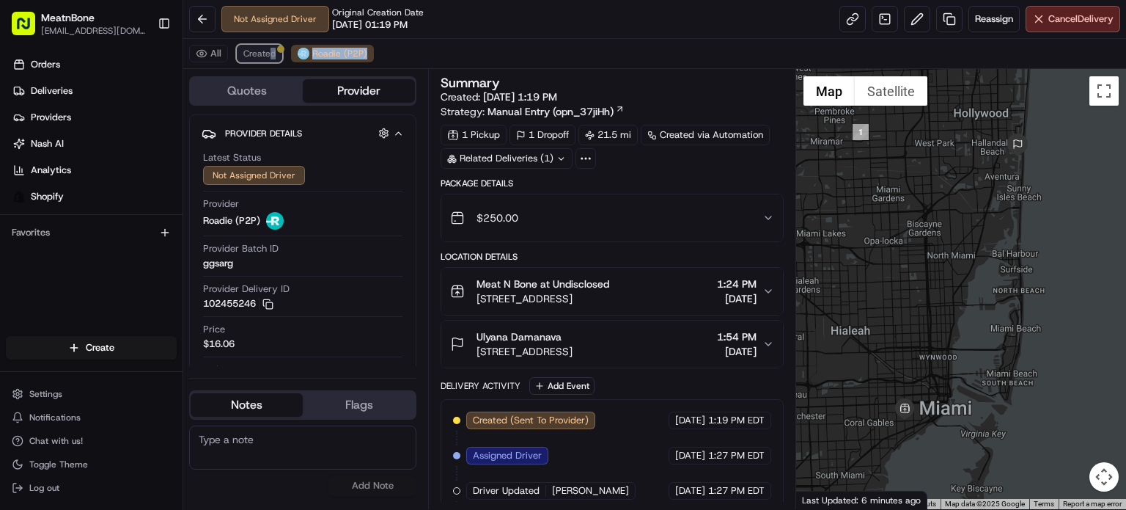
click at [249, 49] on span "Created" at bounding box center [259, 54] width 32 height 12
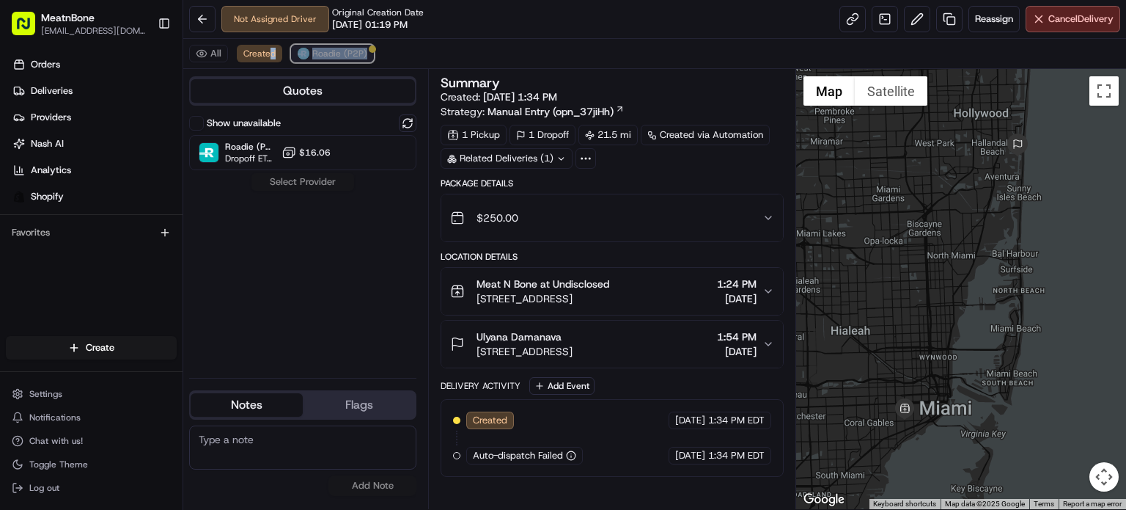
click at [309, 53] on button "Roadie (P2P)" at bounding box center [332, 54] width 83 height 18
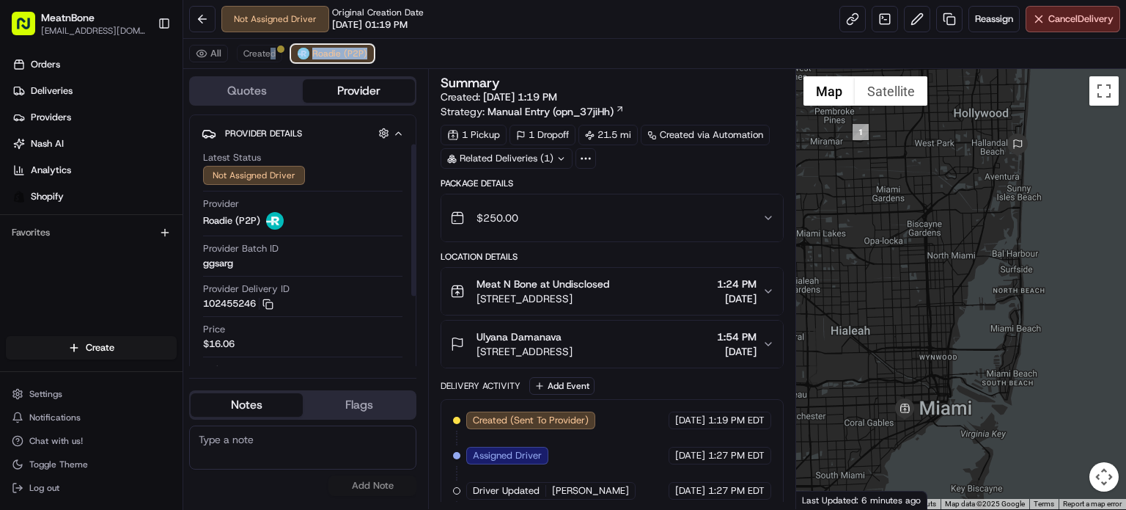
scroll to position [147, 0]
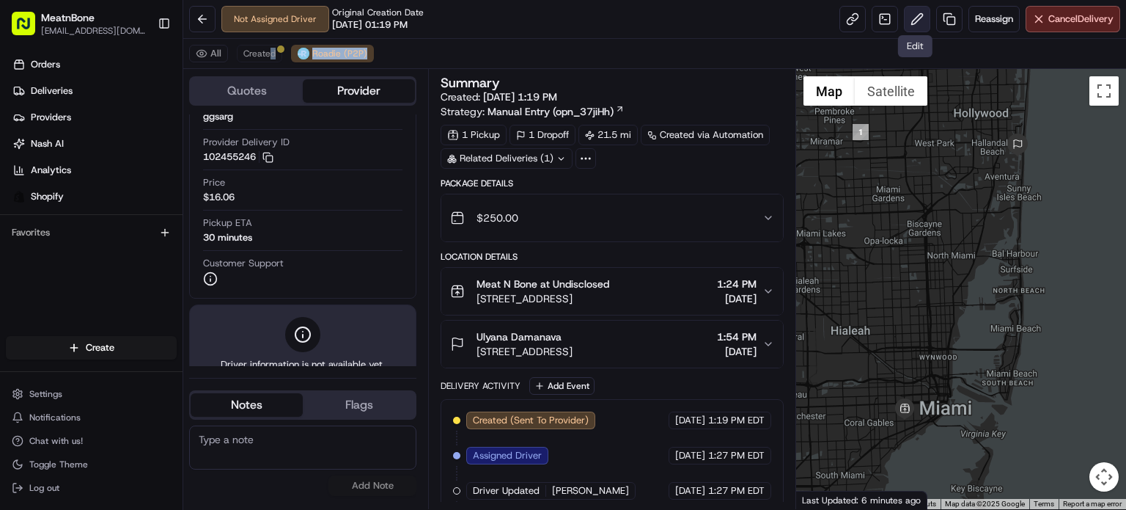
click at [906, 21] on button at bounding box center [917, 19] width 26 height 26
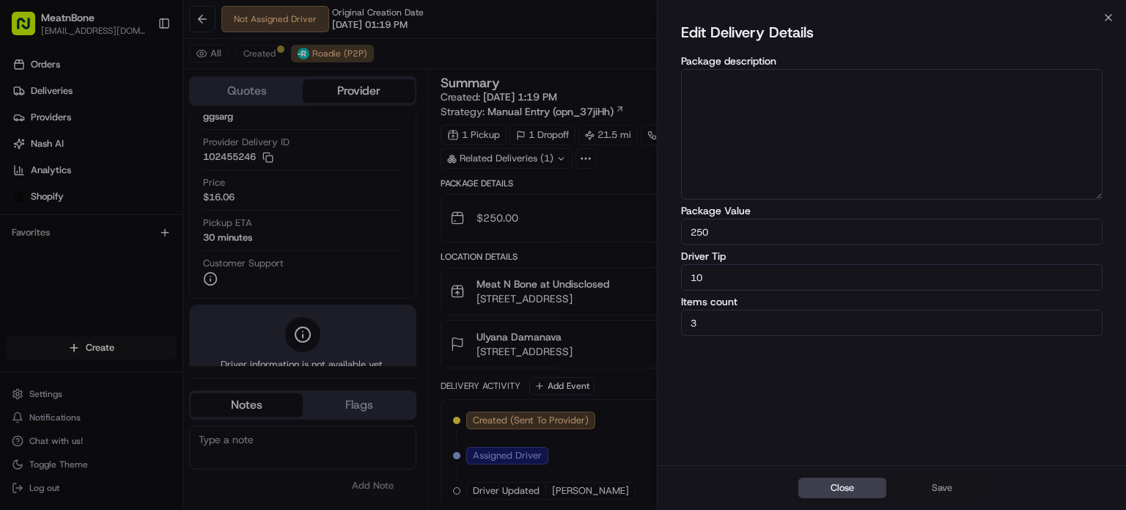
click at [867, 288] on input "10" at bounding box center [892, 277] width 422 height 26
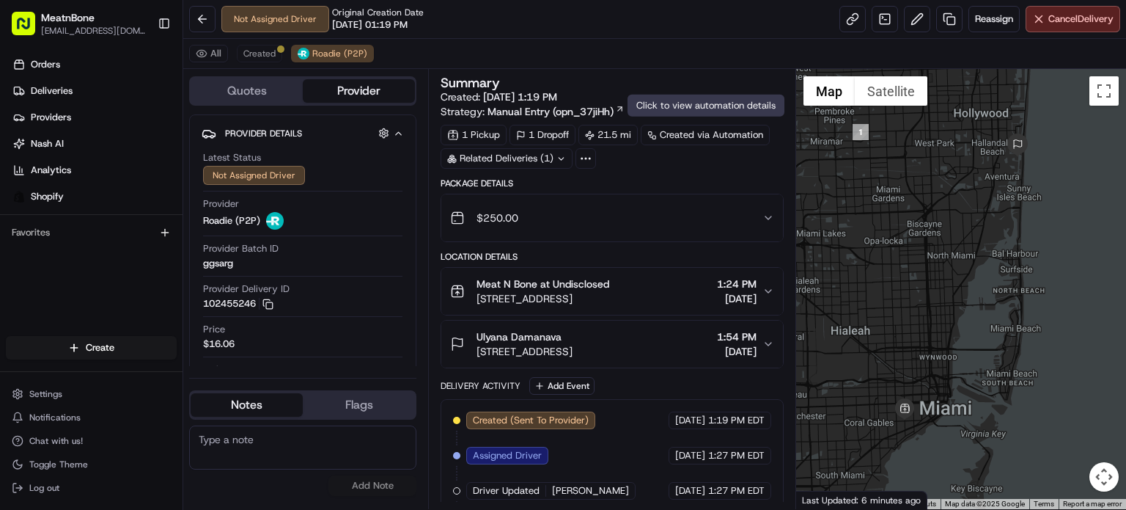
scroll to position [77, 0]
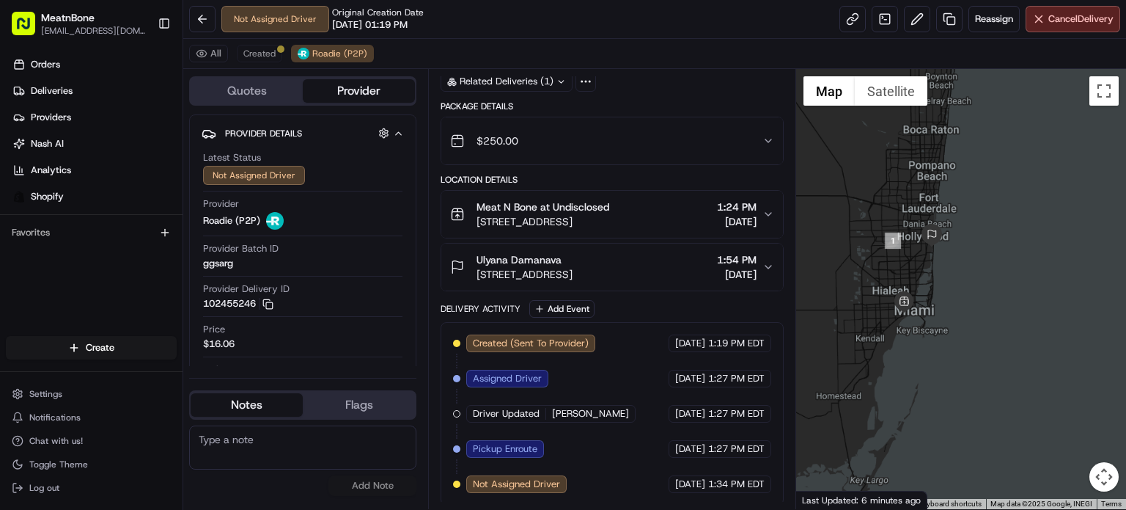
drag, startPoint x: 889, startPoint y: 250, endPoint x: 909, endPoint y: 287, distance: 42.3
click at [909, 287] on div "First Name : Meat N Last Name : Bone Address : [STREET_ADDRESS] Instructions : …" at bounding box center [961, 289] width 330 height 440
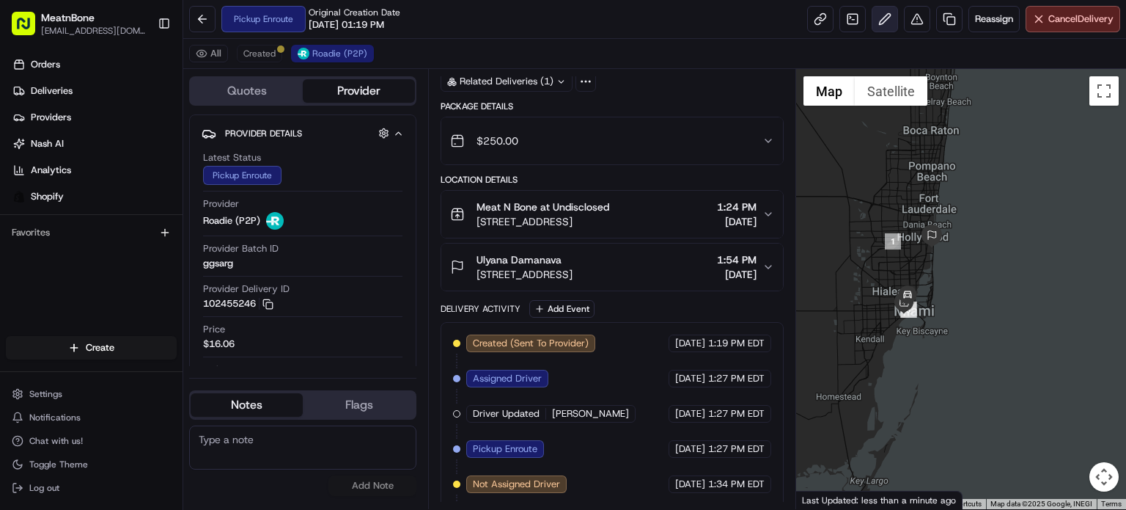
click at [875, 17] on button at bounding box center [885, 19] width 26 height 26
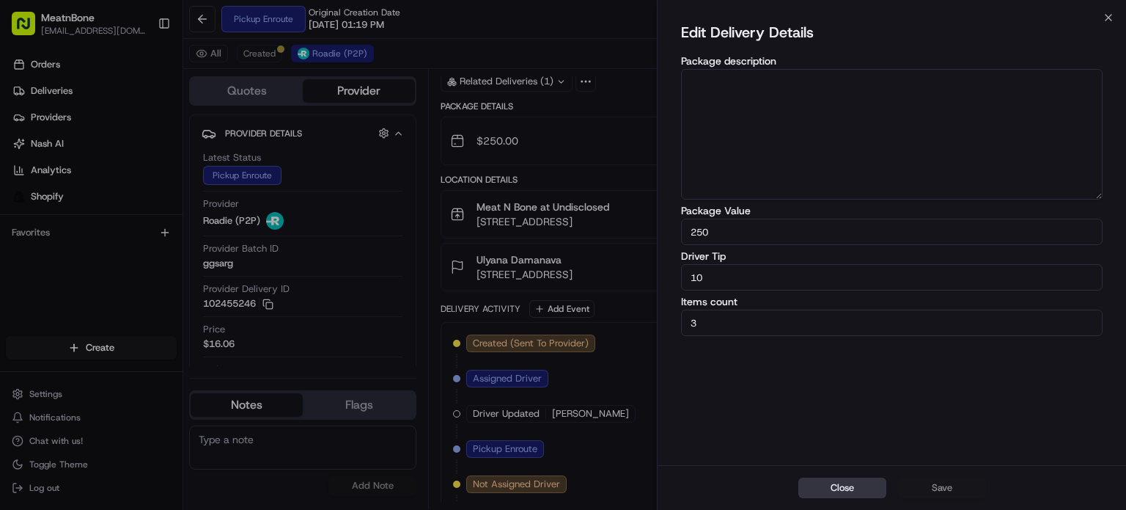
click at [835, 494] on button "Close" at bounding box center [843, 487] width 88 height 21
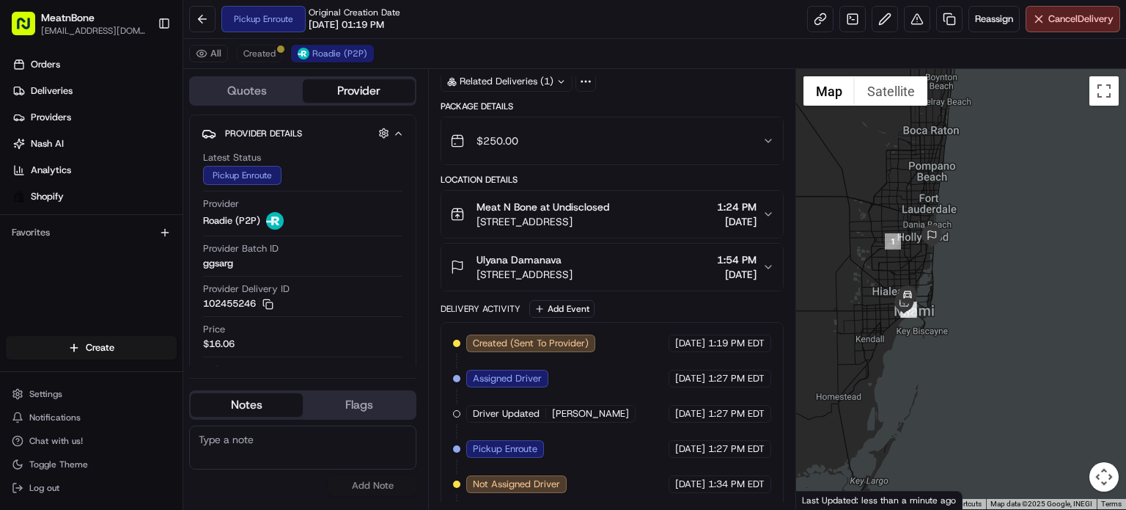
click at [717, 271] on span "[DATE]" at bounding box center [737, 274] width 40 height 15
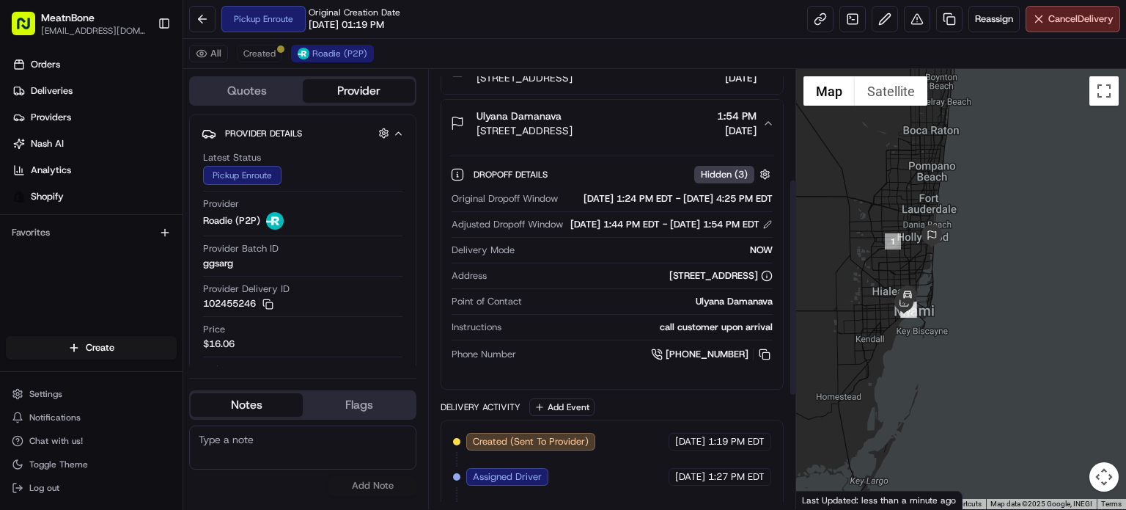
scroll to position [224, 0]
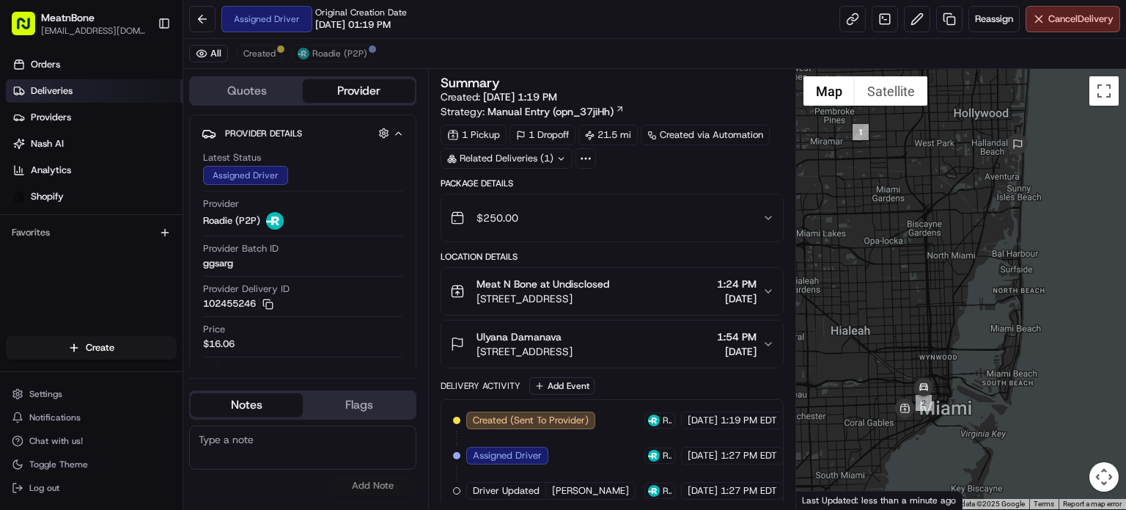
click at [92, 83] on link "Deliveries" at bounding box center [94, 90] width 177 height 23
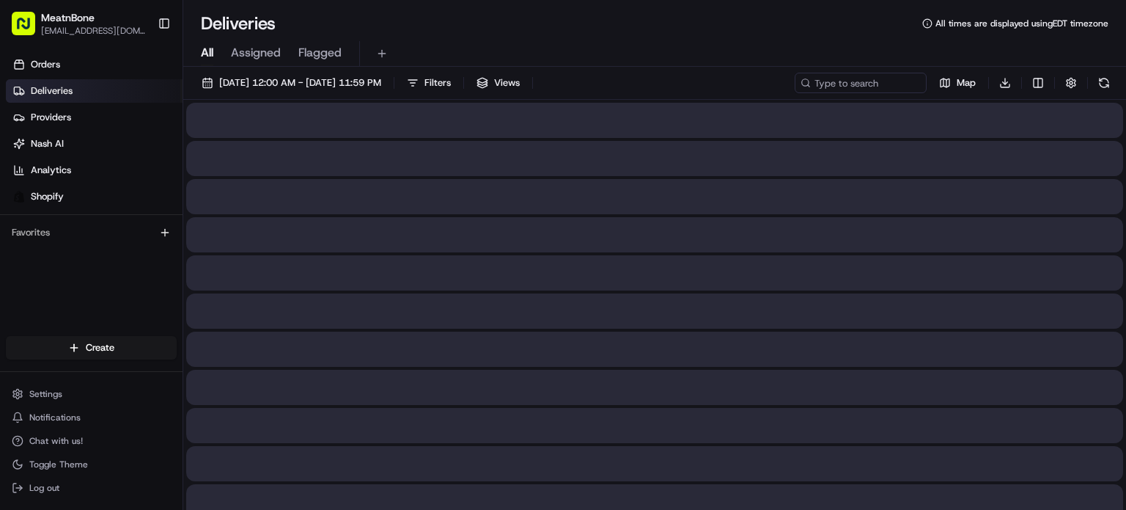
click at [95, 350] on html "MeatnBone [EMAIL_ADDRESS][DOMAIN_NAME] Toggle Sidebar Orders Deliveries Provide…" at bounding box center [563, 255] width 1126 height 510
click at [142, 345] on html "MeatnBone [EMAIL_ADDRESS][DOMAIN_NAME] Toggle Sidebar Orders Deliveries Provide…" at bounding box center [563, 255] width 1126 height 510
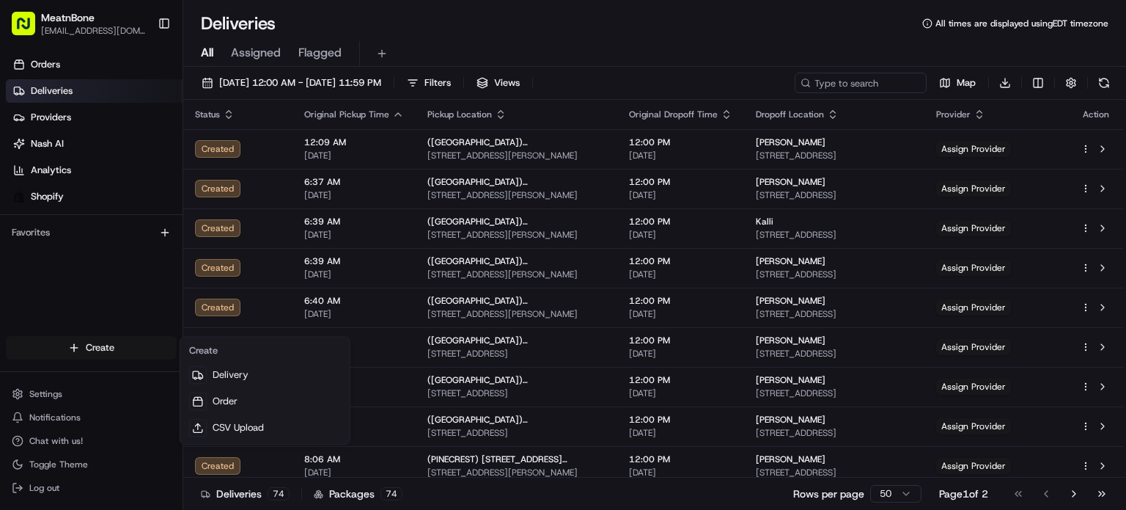
click at [146, 351] on html "MeatnBone [EMAIL_ADDRESS][DOMAIN_NAME] Toggle Sidebar Orders Deliveries Provide…" at bounding box center [563, 255] width 1126 height 510
click at [217, 369] on link "Delivery" at bounding box center [265, 375] width 164 height 26
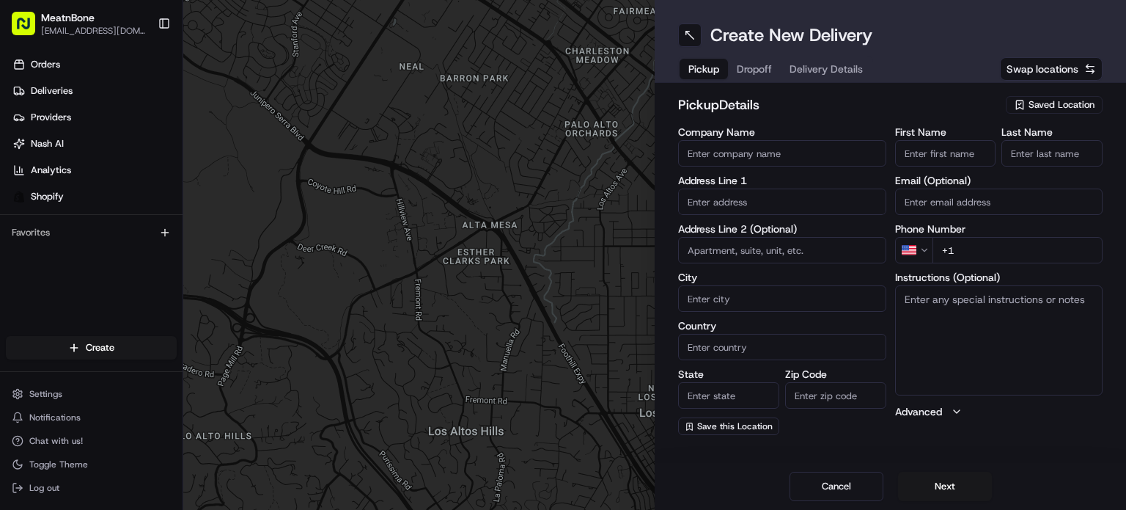
drag, startPoint x: 1056, startPoint y: 96, endPoint x: 1056, endPoint y: 113, distance: 16.9
click at [1058, 98] on div "Saved Location" at bounding box center [1054, 105] width 97 height 18
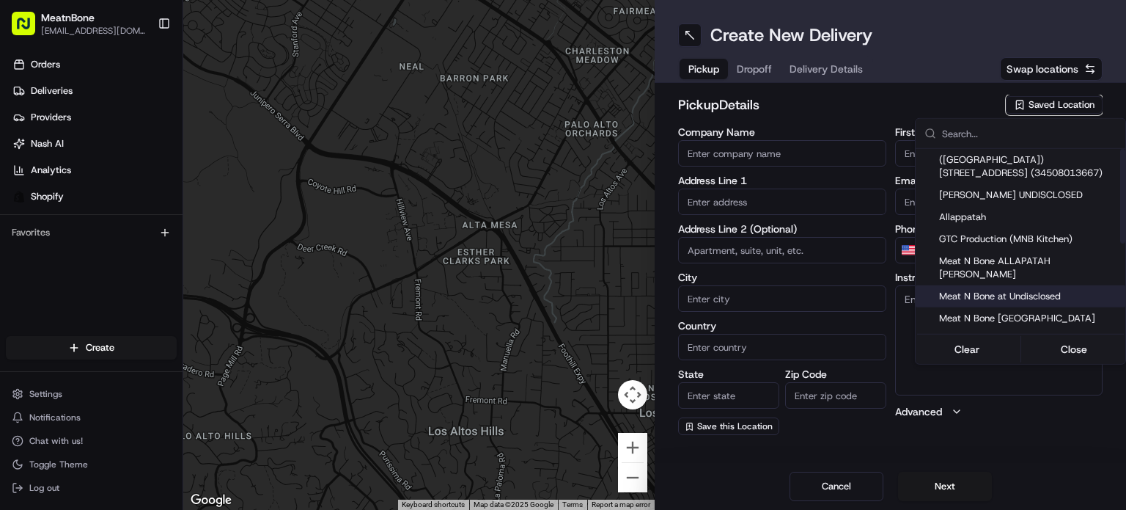
click at [1039, 290] on span "Meat N Bone at Undisclosed" at bounding box center [1029, 296] width 180 height 13
type input "Meat N Bone at Undisclosed"
type input "2207 Coral Wy"
type input "Coral Gables"
type input "US"
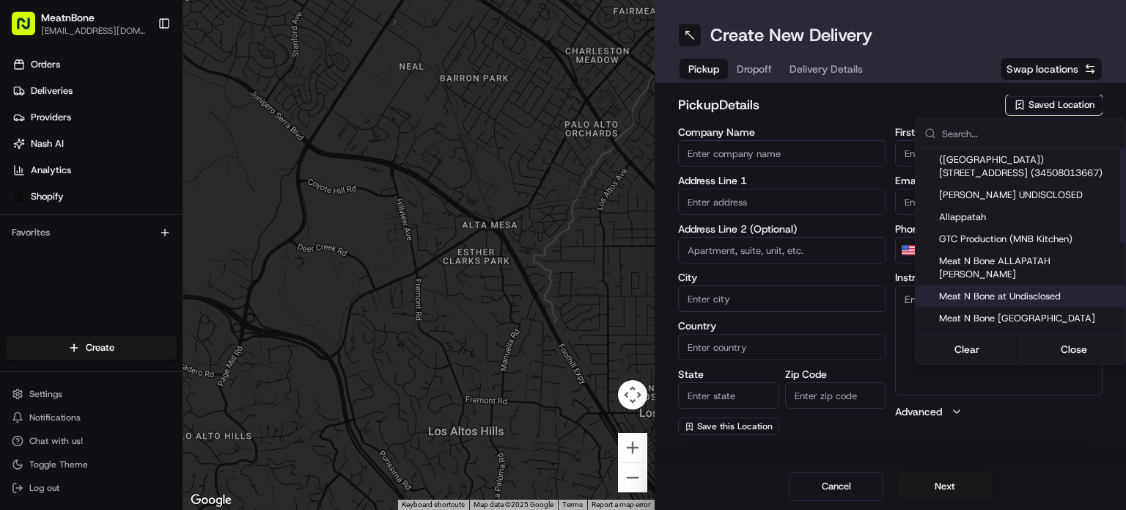
type input "FL"
type input "33145"
type input "Meat N"
type input "Bone"
type input "[PHONE_NUMBER]"
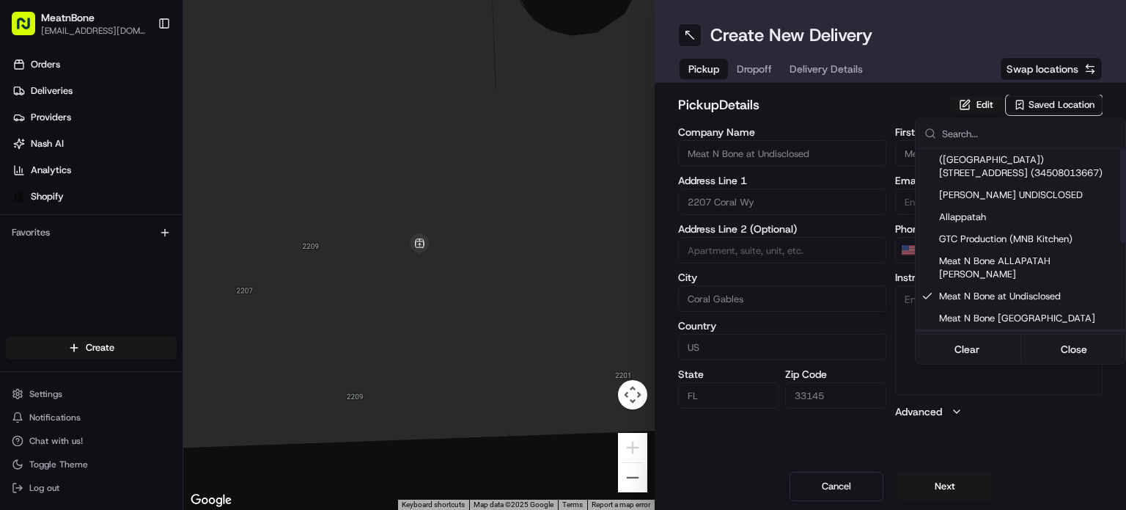
click at [929, 485] on html "MeatnBone [EMAIL_ADDRESS][DOMAIN_NAME] Toggle Sidebar Orders Deliveries Provide…" at bounding box center [563, 255] width 1126 height 510
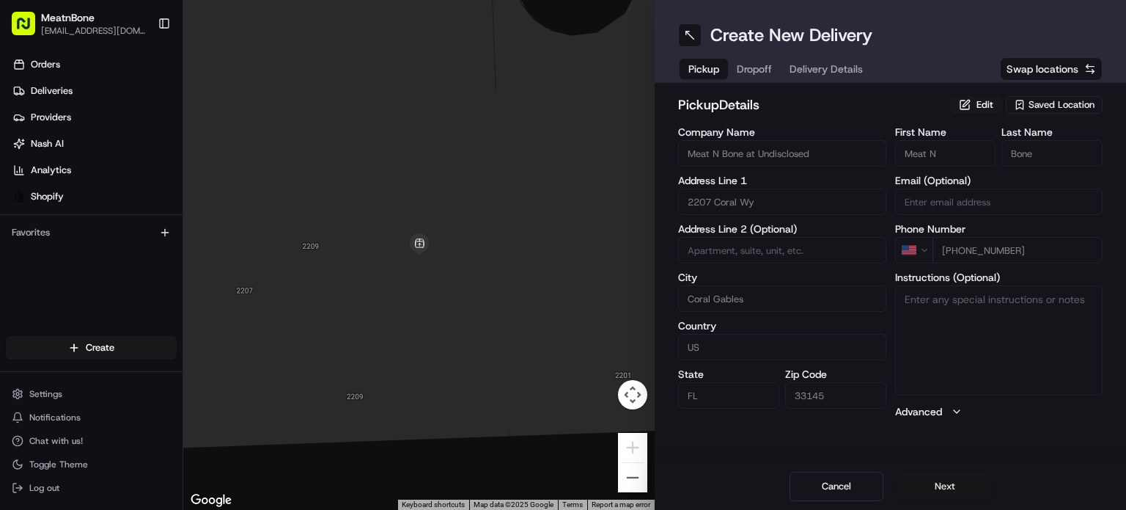
click at [942, 472] on button "Next" at bounding box center [945, 486] width 94 height 29
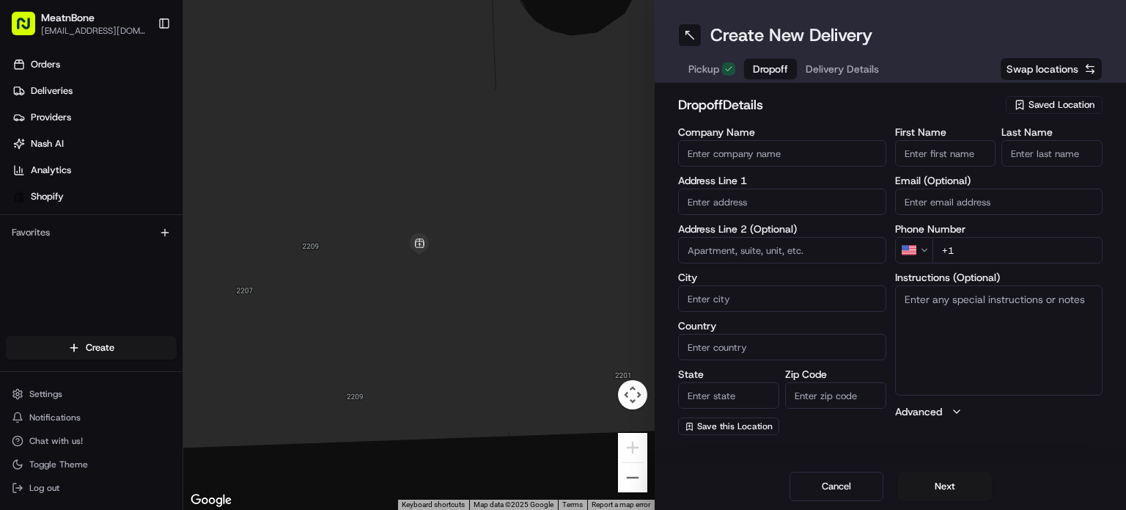
drag, startPoint x: 751, startPoint y: 184, endPoint x: 743, endPoint y: 195, distance: 13.6
click at [745, 190] on div "Address Line 1" at bounding box center [782, 195] width 208 height 40
click at [741, 200] on input "text" at bounding box center [782, 201] width 208 height 26
paste input "[STREET_ADDRESS]"
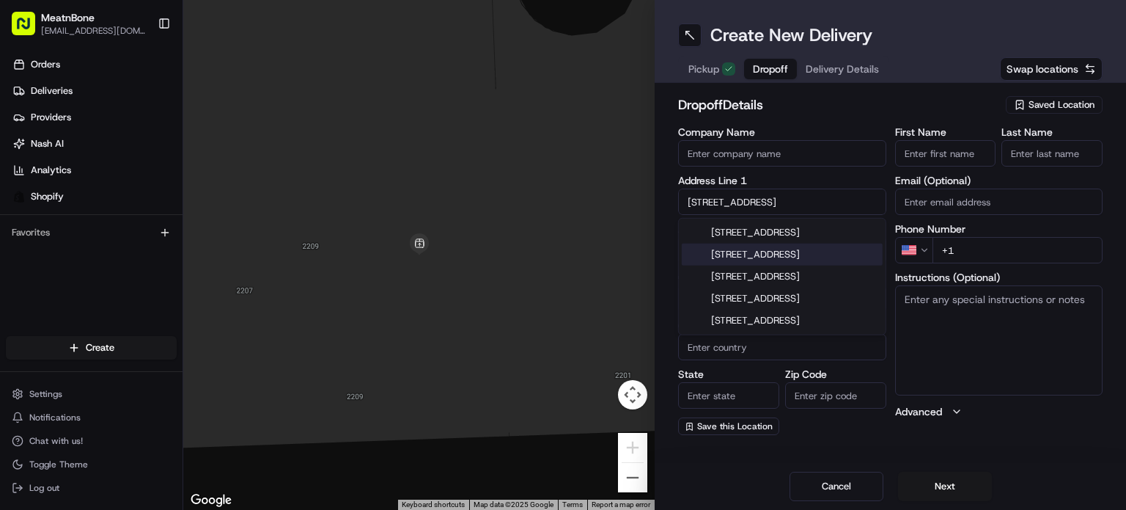
click at [815, 237] on div "[STREET_ADDRESS]" at bounding box center [782, 232] width 201 height 22
type input "[STREET_ADDRESS]"
type input "[GEOGRAPHIC_DATA]"
type input "FL"
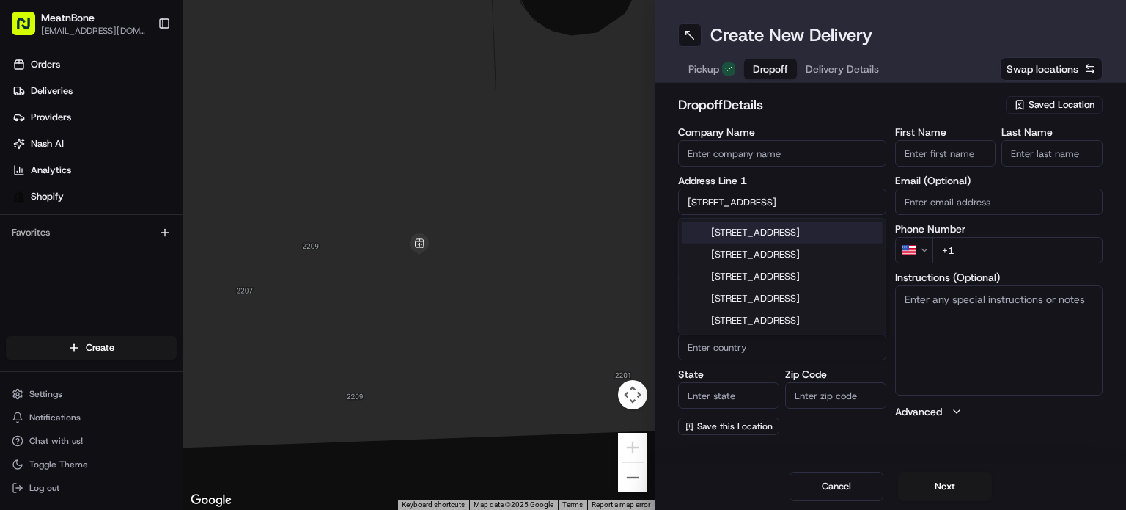
type input "33145"
type input "[STREET_ADDRESS]"
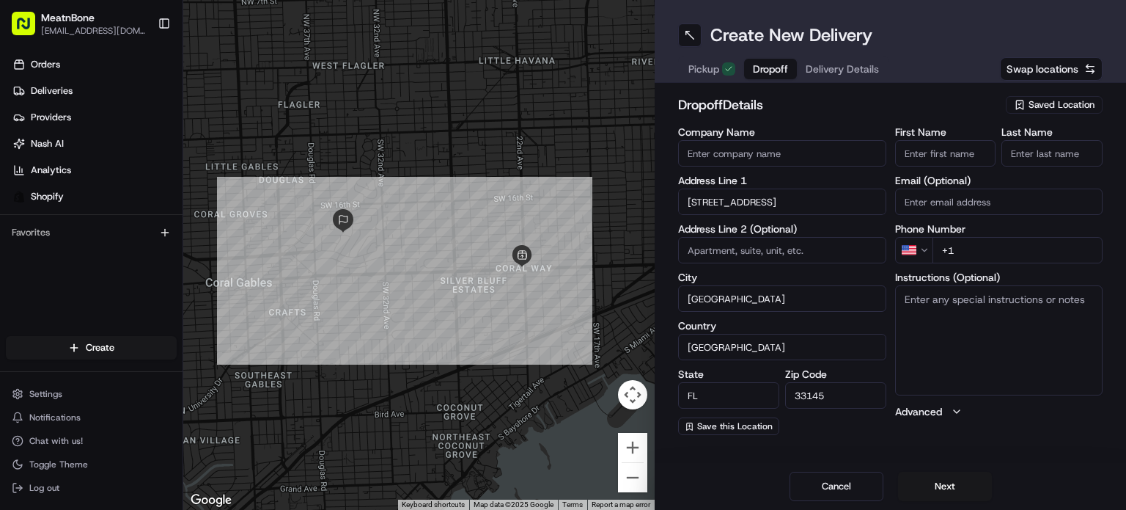
click at [916, 149] on input "First Name" at bounding box center [945, 153] width 101 height 26
paste input "[PHONE_NUMBER]"
type input "[PHONE_NUMBER]"
click at [983, 259] on input "+1" at bounding box center [1018, 250] width 171 height 26
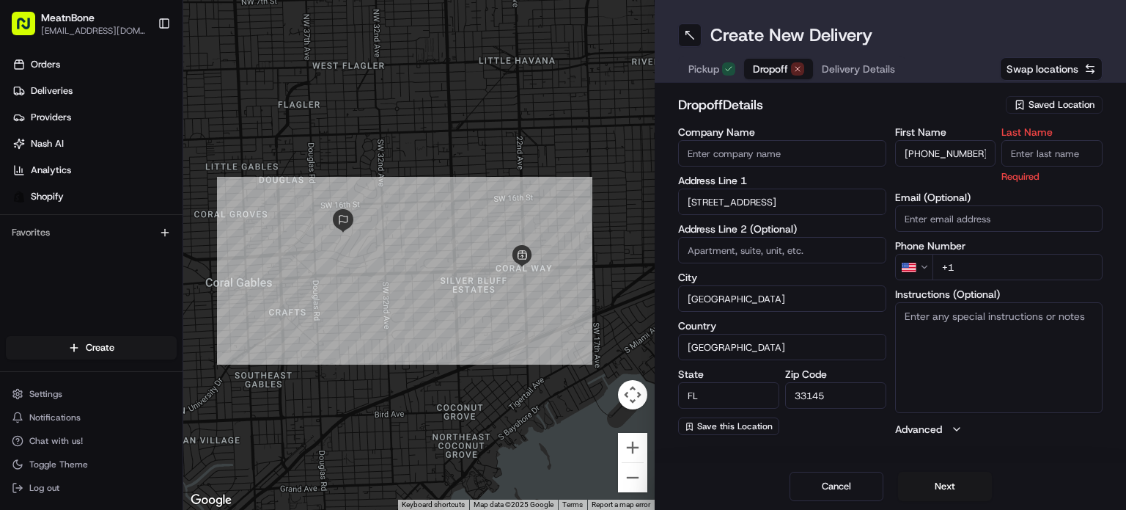
paste input "[PHONE_NUMBER]"
type input "[PHONE_NUMBER]"
drag, startPoint x: 906, startPoint y: 149, endPoint x: 1023, endPoint y: 144, distance: 117.4
click at [1023, 144] on div "First Name [PHONE_NUMBER] Last Name Required" at bounding box center [999, 155] width 208 height 56
type input "[PERSON_NAME]"
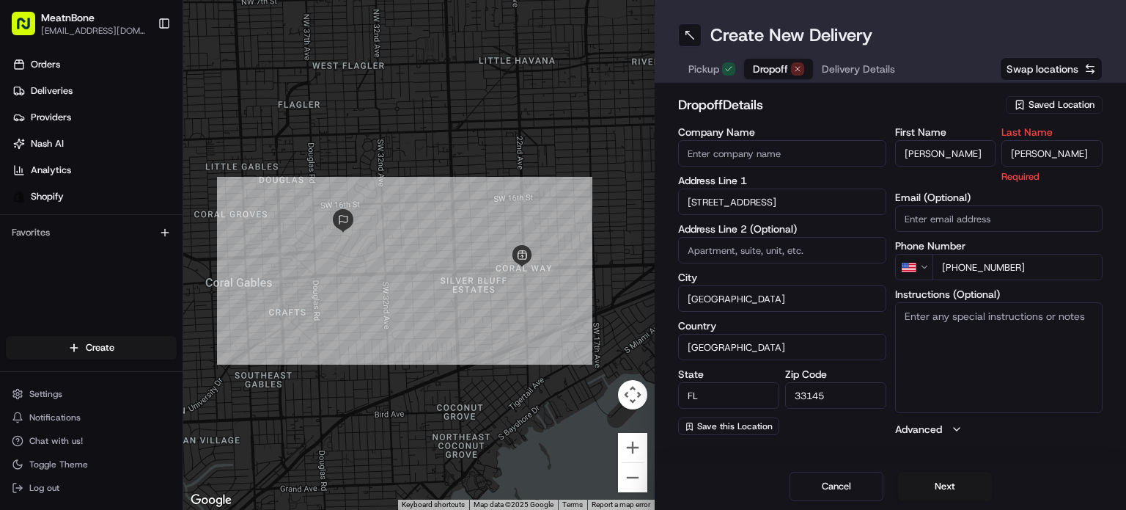
type input "[PERSON_NAME]"
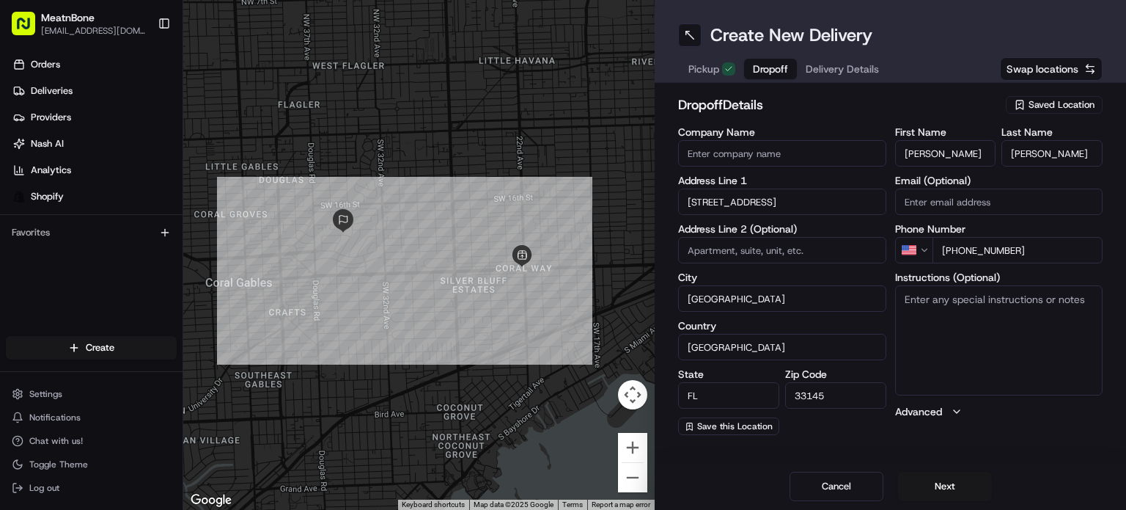
click at [932, 469] on div "Cancel Next" at bounding box center [891, 486] width 472 height 47
click at [956, 480] on button "Next" at bounding box center [945, 486] width 94 height 29
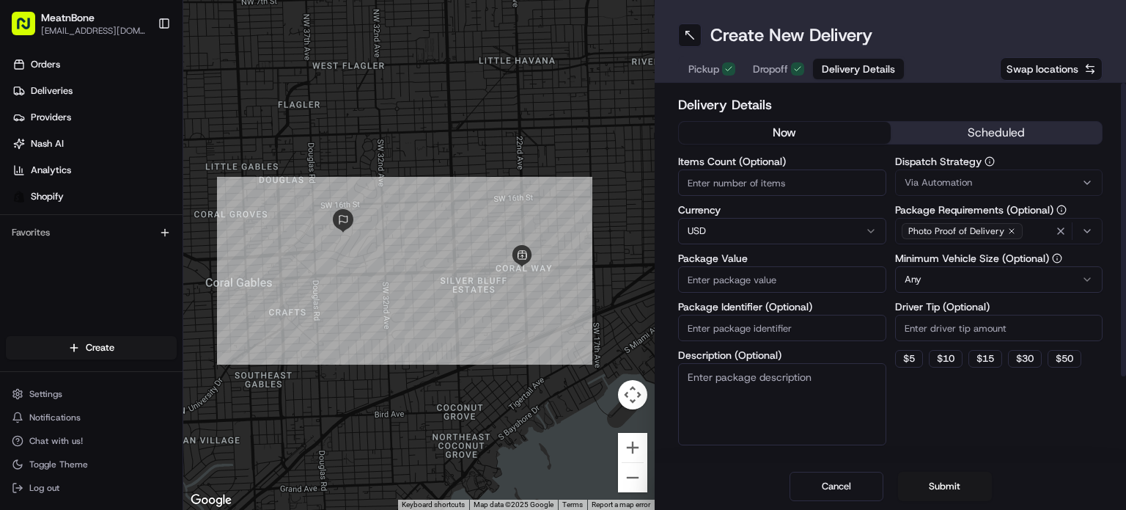
click at [822, 287] on input "Package Value" at bounding box center [782, 279] width 208 height 26
type input "577"
click at [787, 81] on div "Pickup Dropoff Delivery Details" at bounding box center [791, 69] width 227 height 26
click at [789, 67] on button "Dropoff" at bounding box center [778, 69] width 69 height 21
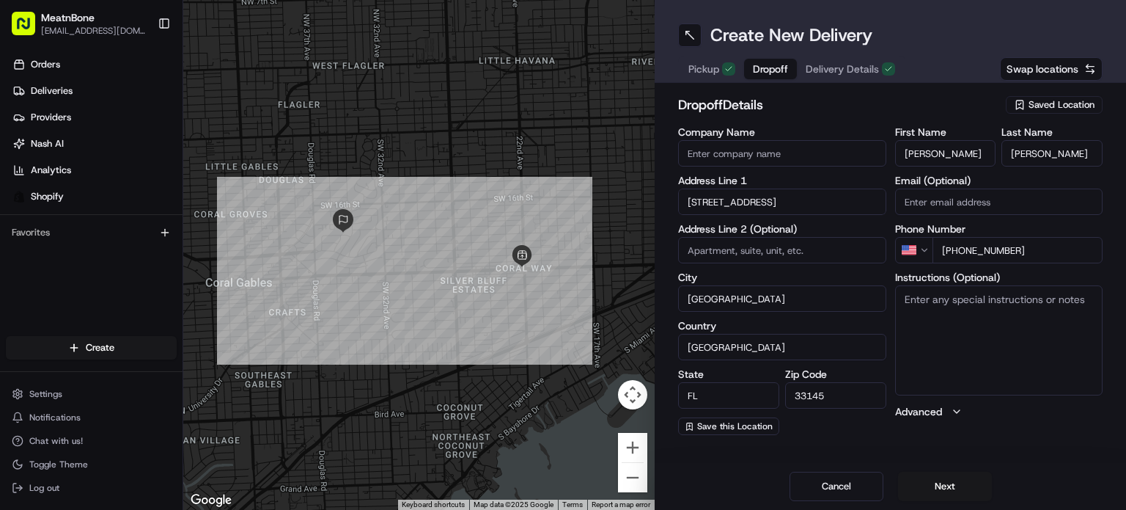
drag, startPoint x: 830, startPoint y: 59, endPoint x: 830, endPoint y: 51, distance: 8.1
click at [830, 58] on div "Pickup Dropoff Delivery Details" at bounding box center [791, 69] width 227 height 26
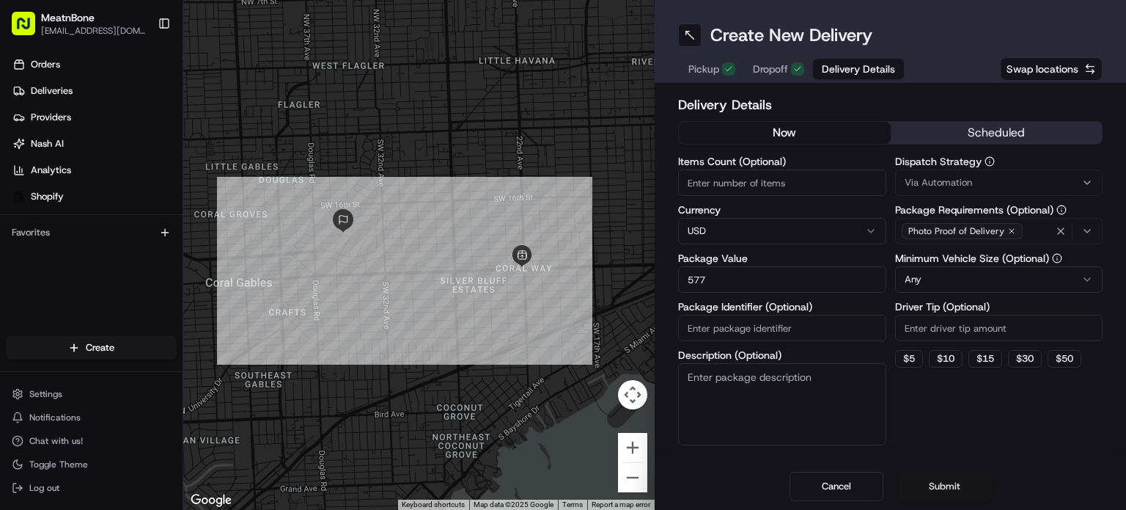
click at [953, 488] on button "Submit" at bounding box center [945, 486] width 94 height 29
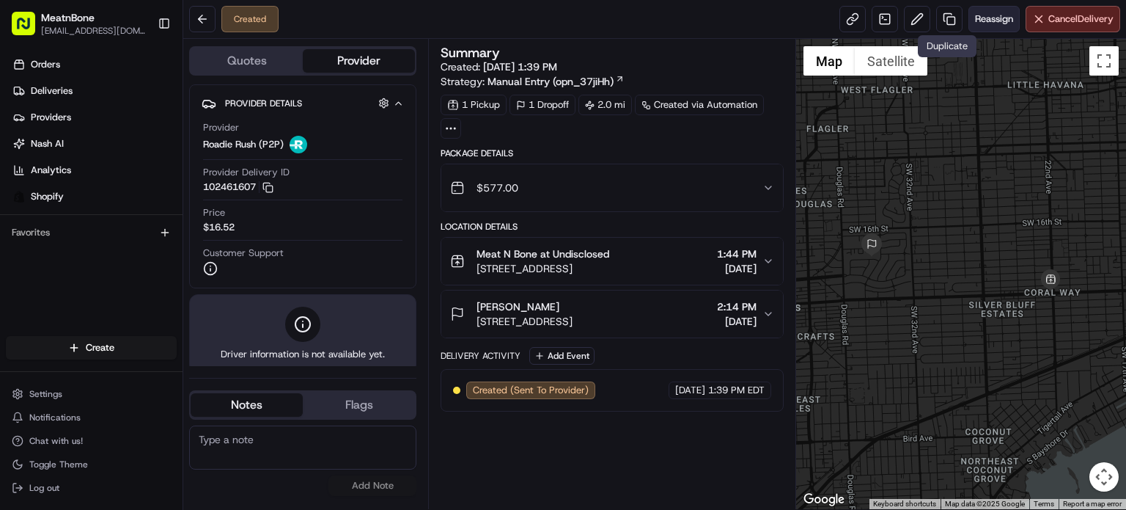
click at [992, 23] on span "Reassign" at bounding box center [994, 18] width 38 height 13
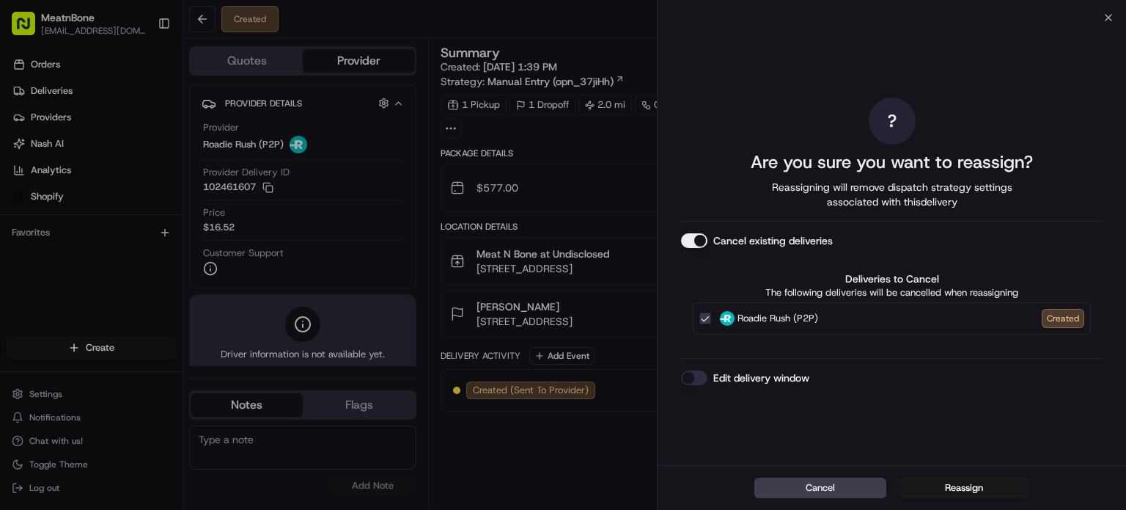
click at [702, 237] on button "Cancel existing deliveries" at bounding box center [694, 240] width 26 height 15
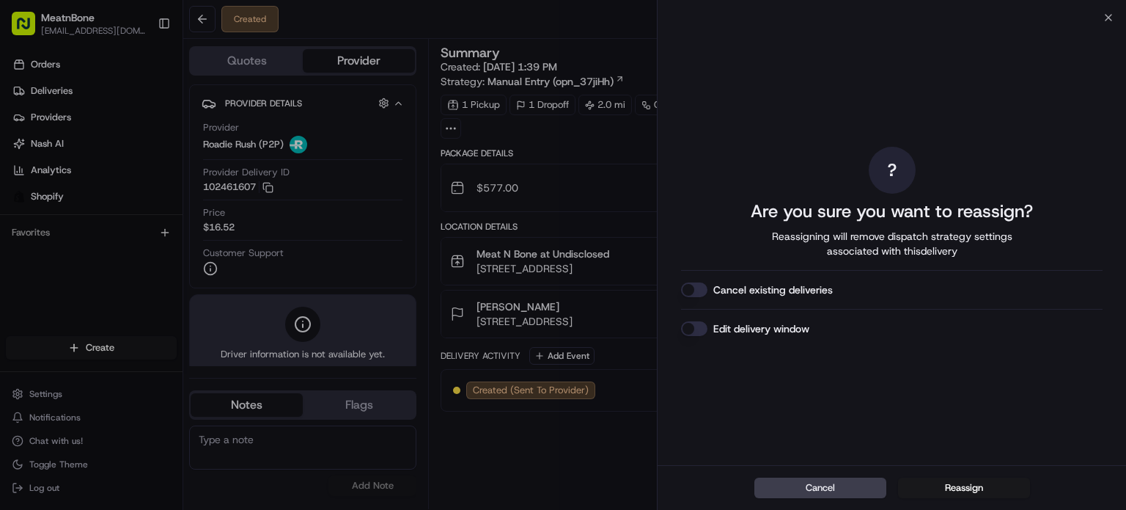
click at [704, 291] on button "Cancel existing deliveries" at bounding box center [694, 289] width 26 height 15
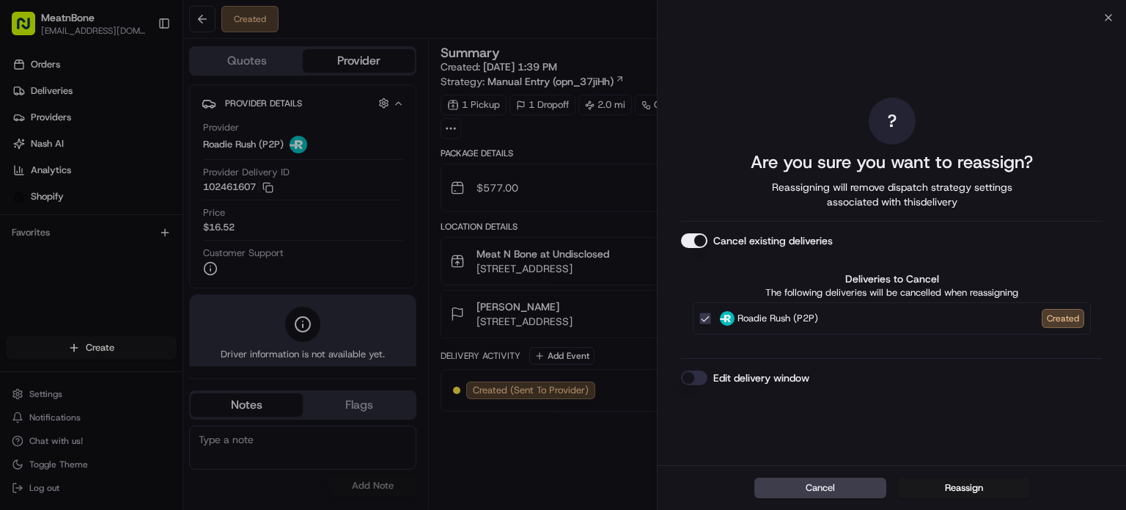
click at [707, 377] on div "Edit delivery window" at bounding box center [892, 377] width 422 height 15
click at [698, 372] on button "Edit delivery window" at bounding box center [694, 377] width 26 height 15
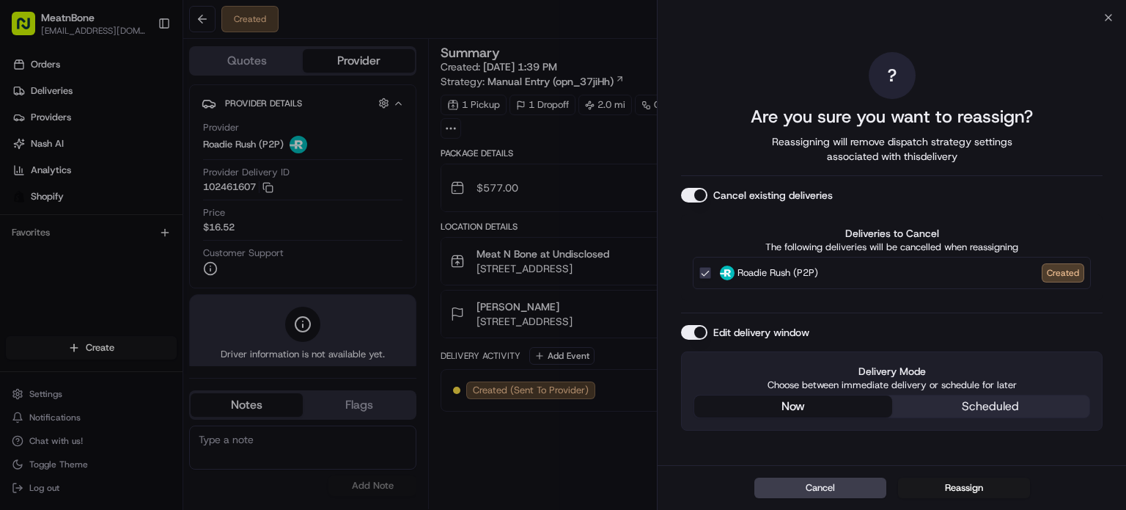
click at [698, 340] on div "Edit delivery window Delivery Mode Choose between immediate delivery or schedul…" at bounding box center [892, 378] width 422 height 106
click at [700, 334] on button "Edit delivery window" at bounding box center [694, 332] width 26 height 15
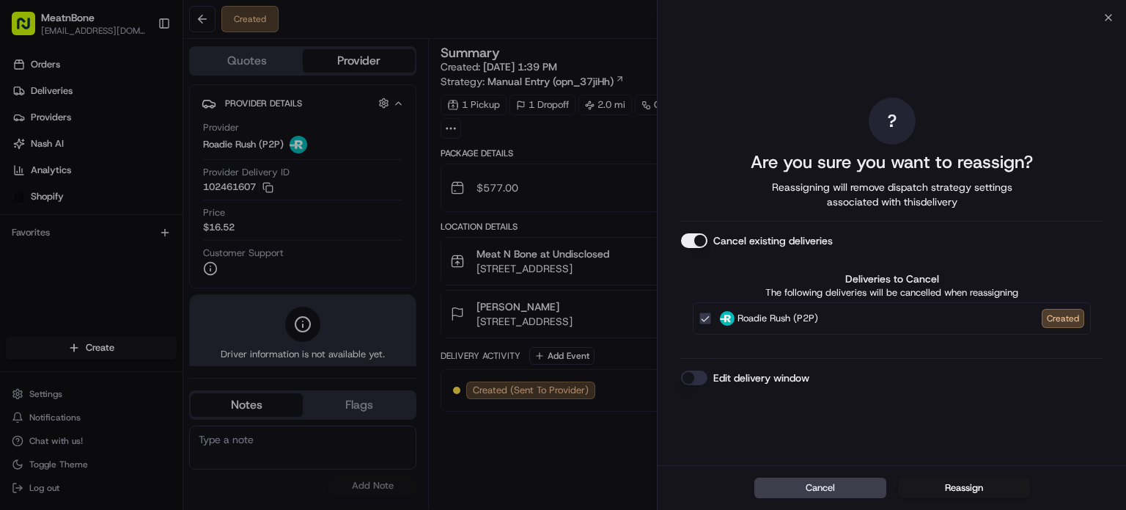
click at [966, 474] on div "Cancel Reassign" at bounding box center [892, 487] width 469 height 45
click at [966, 483] on button "Reassign" at bounding box center [964, 487] width 132 height 21
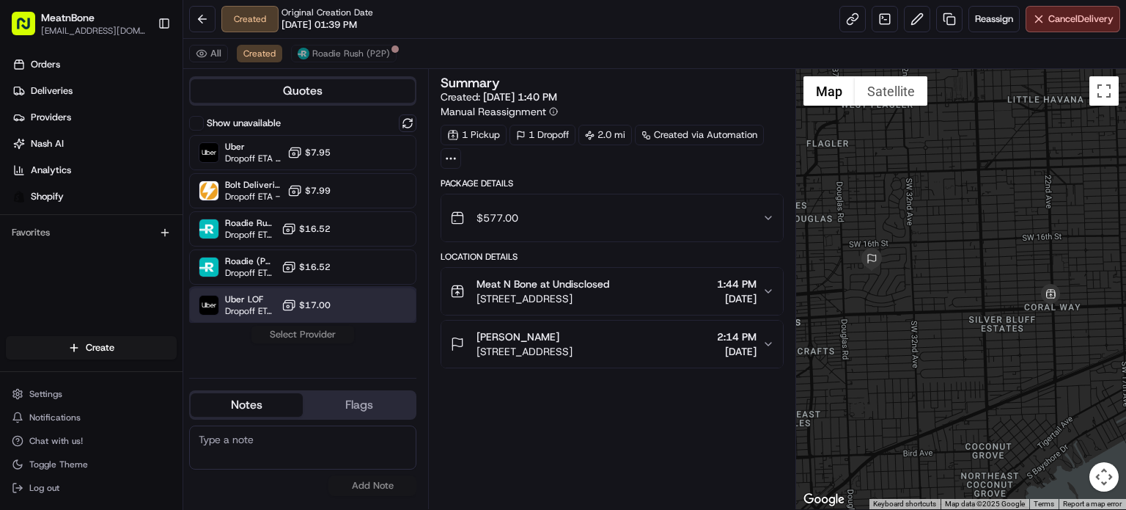
click at [368, 307] on div at bounding box center [372, 305] width 18 height 18
click at [331, 343] on div "Show unavailable Uber Dropoff ETA 26 minutes $7.95 Bolt Deliveries Dropoff ETA …" at bounding box center [302, 240] width 227 height 252
click at [337, 333] on button "Assign Provider" at bounding box center [303, 335] width 104 height 18
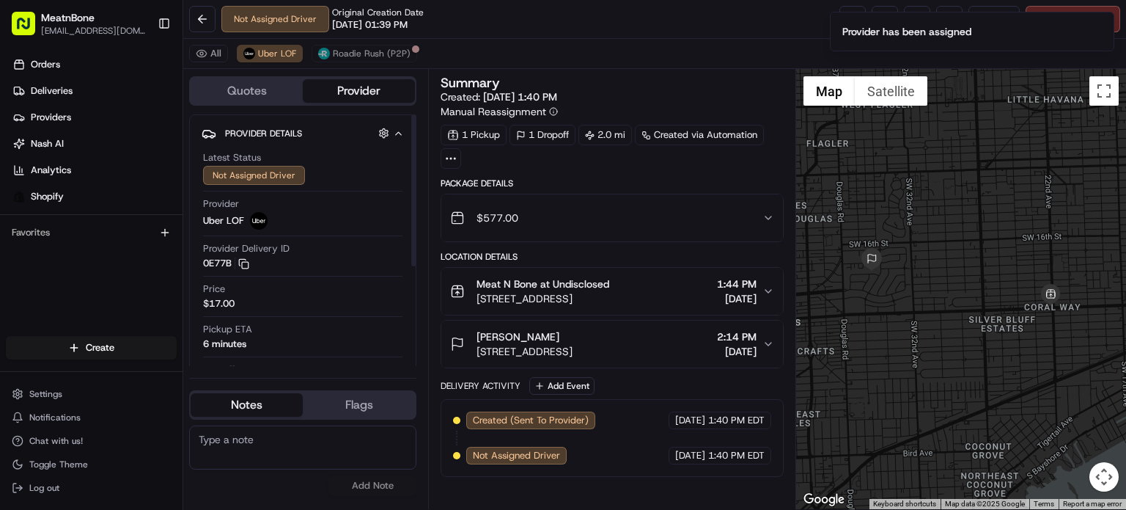
scroll to position [73, 0]
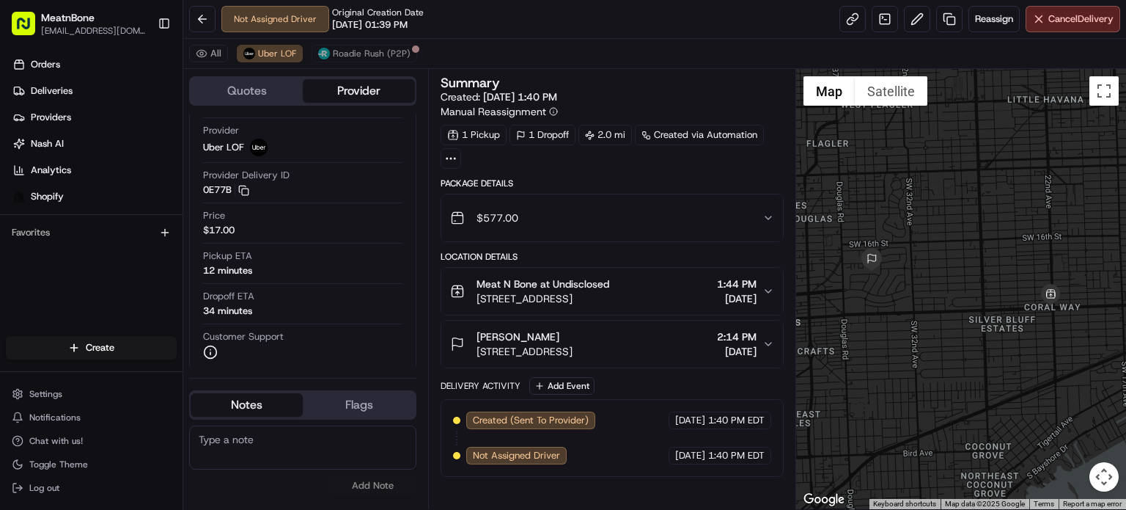
click at [73, 350] on html "MeatnBone [EMAIL_ADDRESS][DOMAIN_NAME] Toggle Sidebar Orders Deliveries Provide…" at bounding box center [563, 255] width 1126 height 510
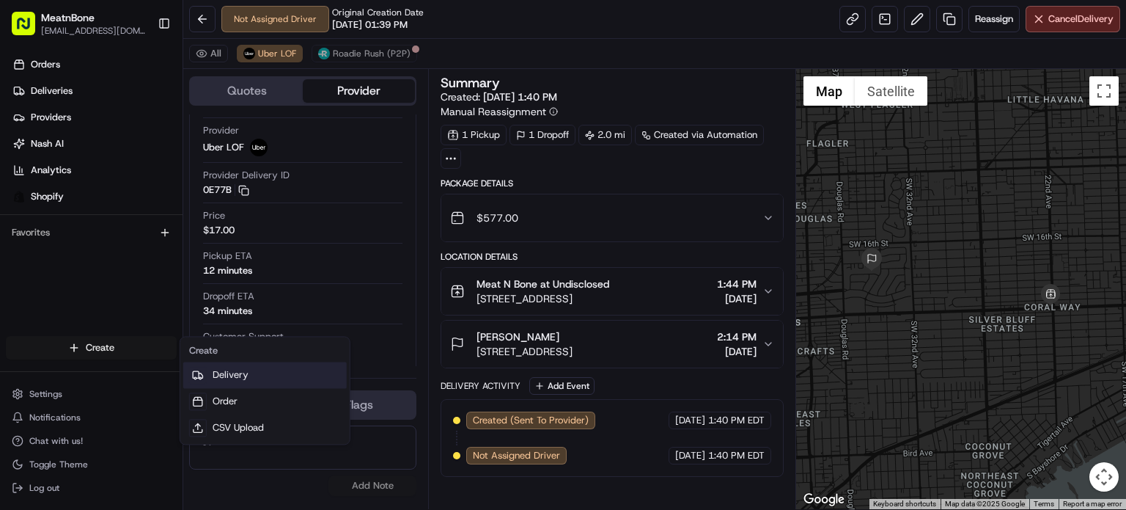
click at [234, 375] on link "Delivery" at bounding box center [265, 375] width 164 height 26
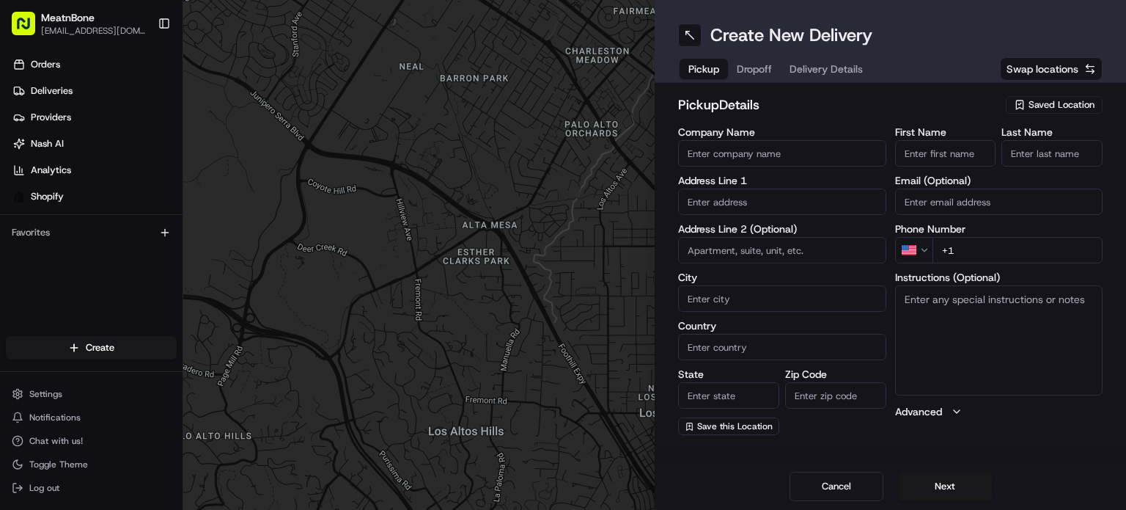
click at [1035, 99] on span "Saved Location" at bounding box center [1062, 104] width 66 height 13
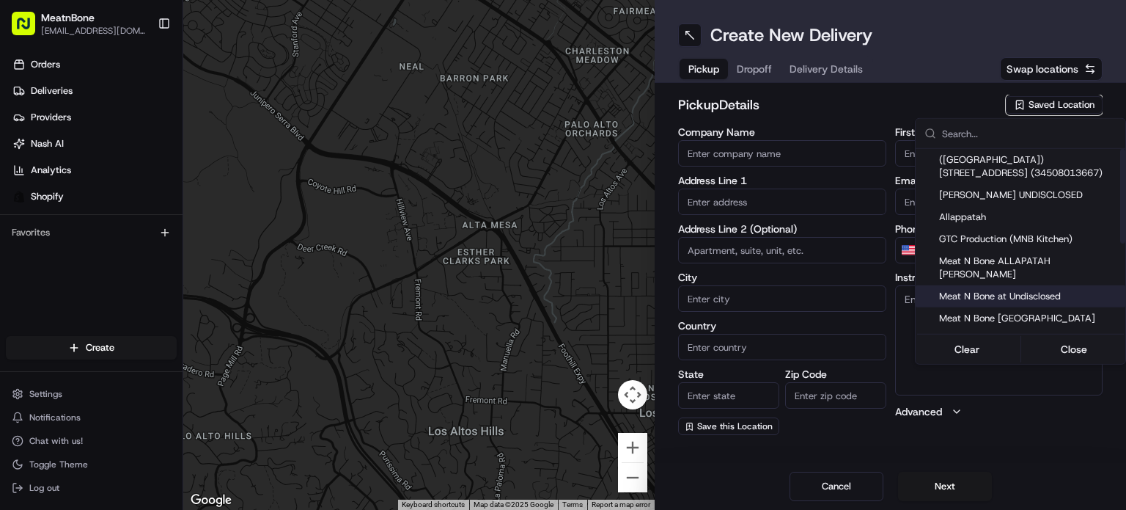
click at [1076, 290] on span "Meat N Bone at Undisclosed" at bounding box center [1029, 296] width 180 height 13
type input "Meat N Bone at Undisclosed"
type input "2207 Coral Wy"
type input "Coral Gables"
type input "US"
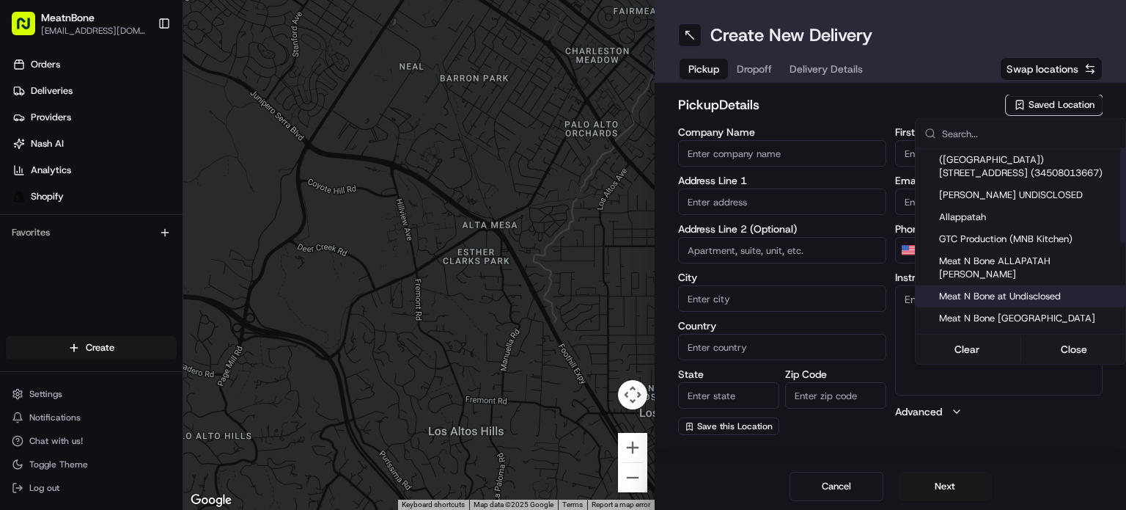
type input "FL"
type input "33145"
type input "Meat N"
type input "Bone"
type input "[PHONE_NUMBER]"
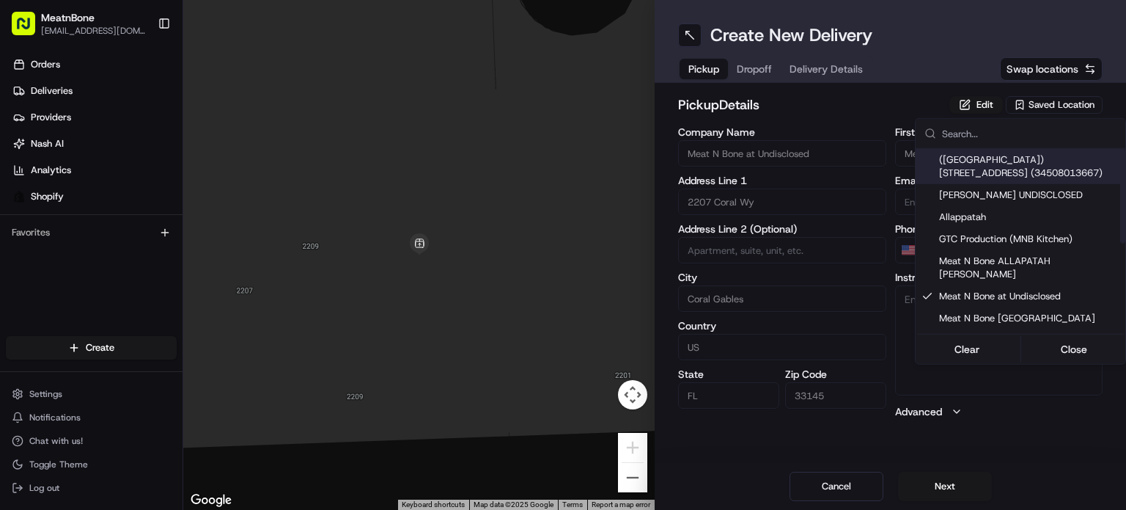
drag, startPoint x: 999, startPoint y: 102, endPoint x: 988, endPoint y: 98, distance: 11.2
click at [988, 98] on html "MeatnBone [EMAIL_ADDRESS][DOMAIN_NAME] Toggle Sidebar Orders Deliveries Provide…" at bounding box center [563, 255] width 1126 height 510
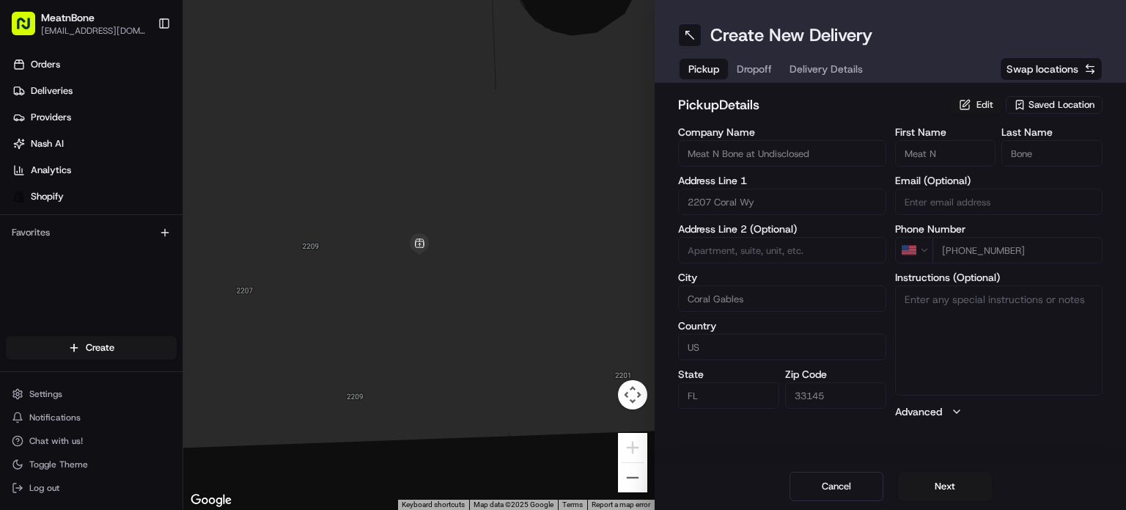
click at [987, 96] on button "Edit" at bounding box center [977, 105] width 54 height 18
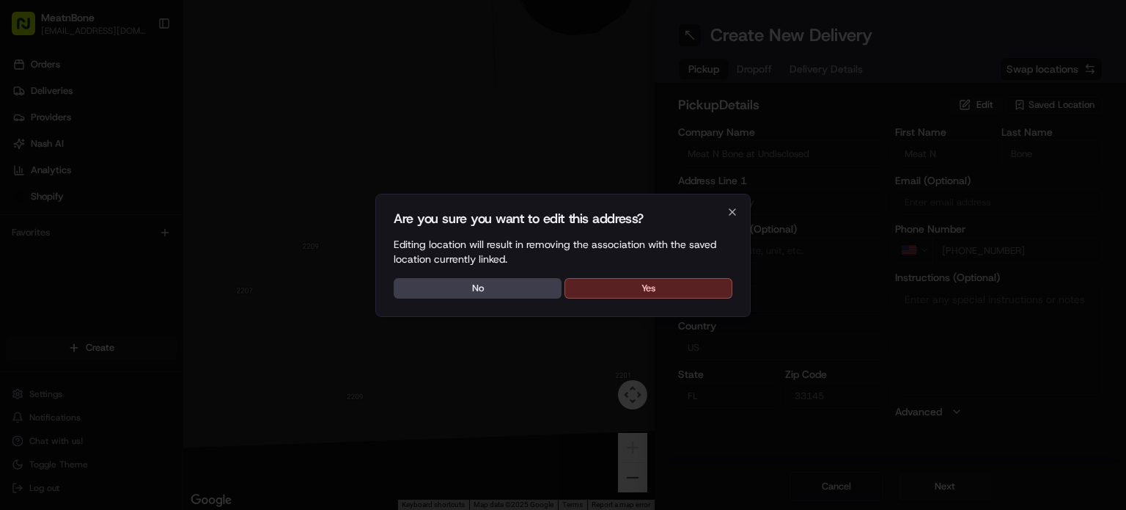
drag, startPoint x: 693, startPoint y: 310, endPoint x: 696, endPoint y: 298, distance: 12.1
click at [694, 304] on div "Are you sure you want to edit this address? Editing location will result in rem…" at bounding box center [562, 255] width 375 height 123
drag, startPoint x: 696, startPoint y: 297, endPoint x: 730, endPoint y: 266, distance: 46.2
click at [697, 295] on button "Yes" at bounding box center [649, 288] width 168 height 21
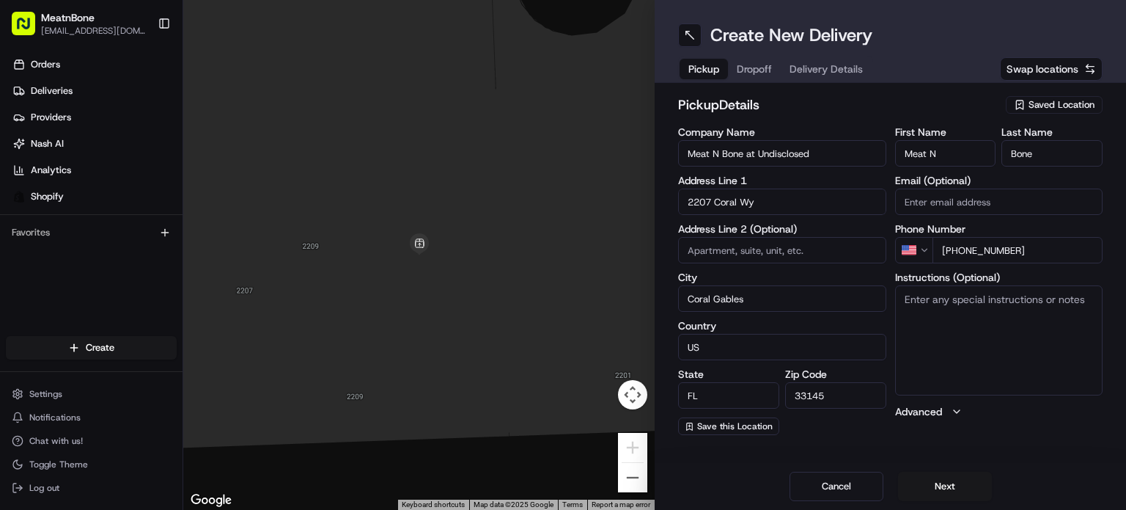
drag, startPoint x: 827, startPoint y: 149, endPoint x: 749, endPoint y: 169, distance: 81.1
click at [749, 169] on div "Company Name Meat N Bone at Undisclosed Address Line 1 2207 Coral Wy Address Li…" at bounding box center [782, 281] width 208 height 308
type input "Meat N Bone"
click at [936, 477] on button "Next" at bounding box center [945, 486] width 94 height 29
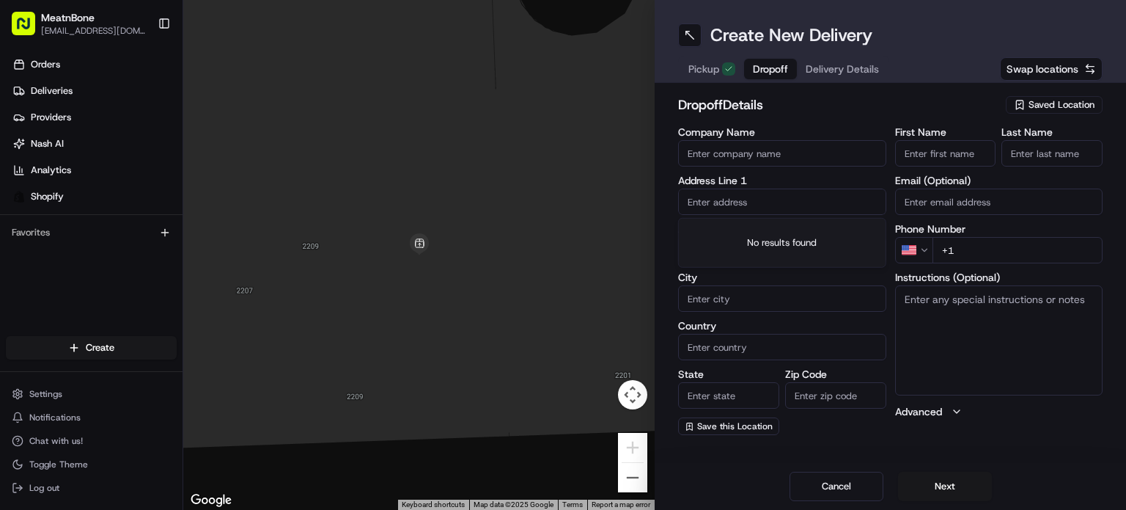
click at [749, 190] on input "text" at bounding box center [782, 201] width 208 height 26
click at [1009, 236] on div "Phone Number US +1" at bounding box center [999, 244] width 208 height 40
click at [1006, 250] on input "+1" at bounding box center [1018, 250] width 171 height 26
paste input "[PHONE_NUMBER]"
type input "[PHONE_NUMBER]"
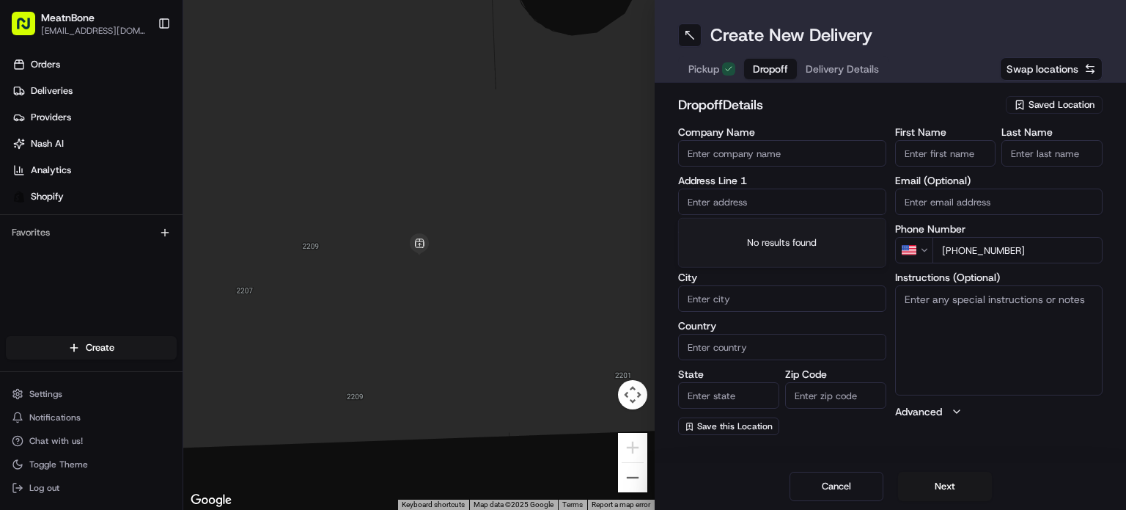
click at [754, 197] on input "text" at bounding box center [782, 201] width 208 height 26
paste input "[STREET_ADDRESS]"
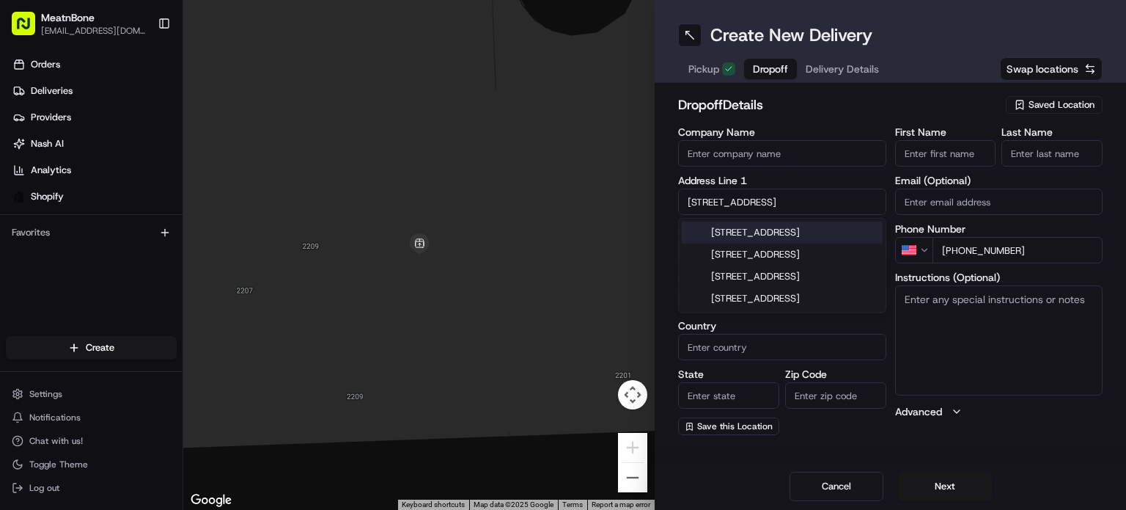
click at [764, 235] on div "[STREET_ADDRESS]" at bounding box center [782, 232] width 201 height 22
type input "[STREET_ADDRESS]"
type input "APT 803"
type input "[GEOGRAPHIC_DATA]"
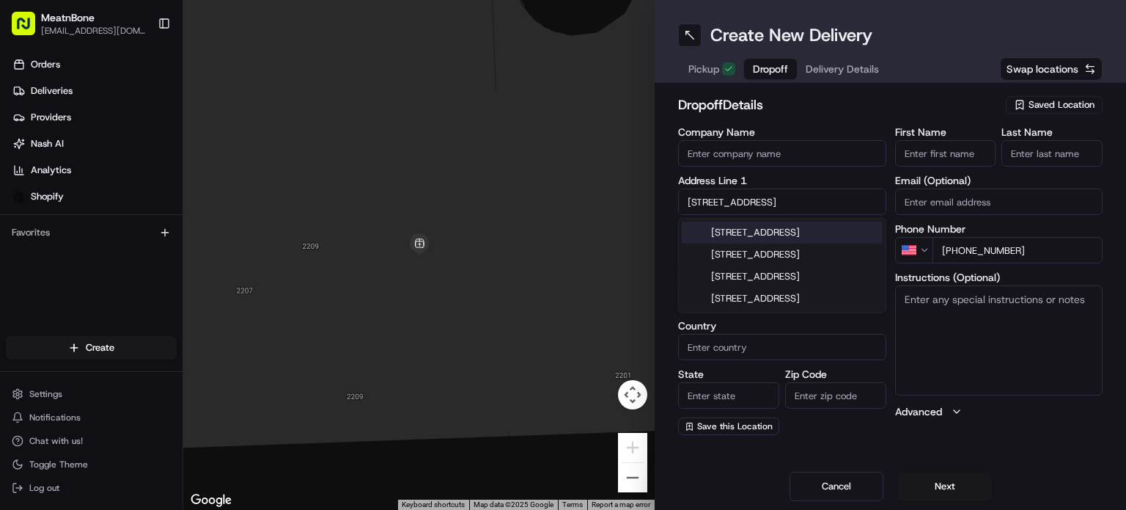
type input "FL"
type input "33127"
type input "[STREET_ADDRESS]"
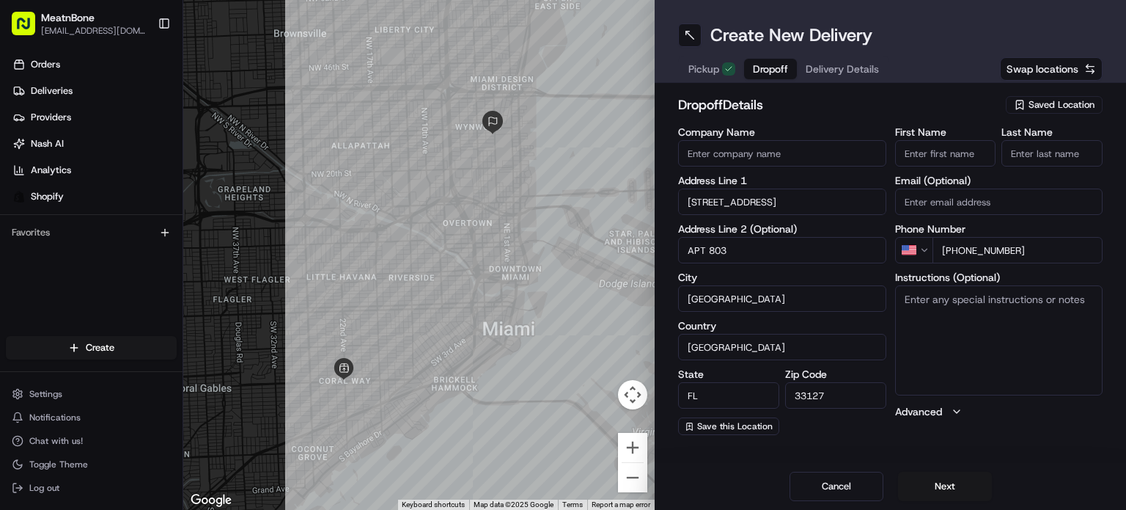
click at [952, 161] on input "First Name" at bounding box center [945, 153] width 101 height 26
paste input "[PERSON_NAME]"
drag, startPoint x: 936, startPoint y: 152, endPoint x: 1024, endPoint y: 139, distance: 88.3
click at [1024, 139] on div "First Name [PERSON_NAME] Last Name" at bounding box center [999, 147] width 208 height 40
type input "[PERSON_NAME]"
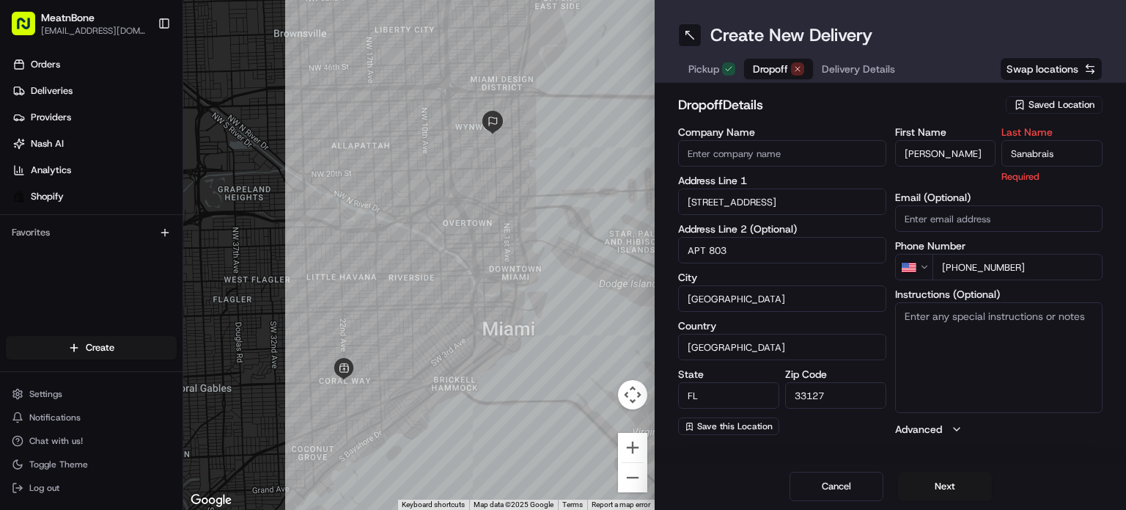
type input "Sanabrais"
click at [968, 128] on label "First Name" at bounding box center [945, 132] width 101 height 10
click at [968, 140] on input "[PERSON_NAME]" at bounding box center [945, 153] width 101 height 26
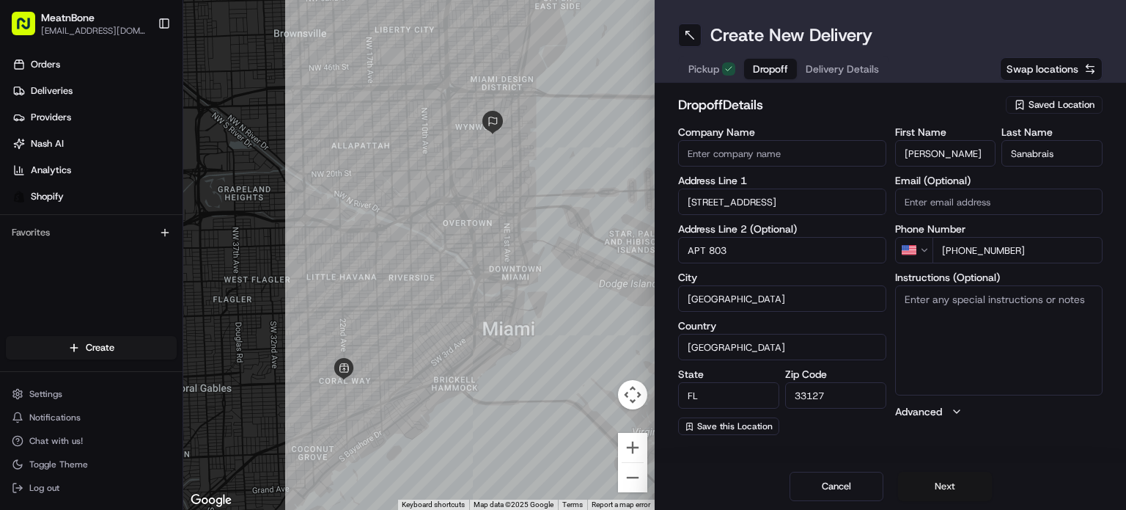
click at [942, 480] on button "Next" at bounding box center [945, 486] width 94 height 29
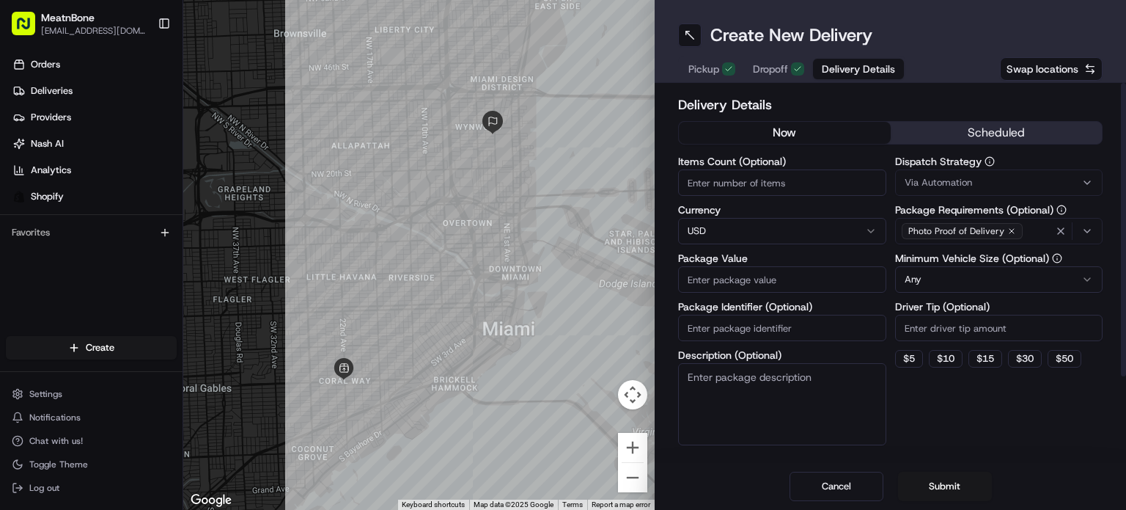
click at [763, 280] on input "Package Value" at bounding box center [782, 279] width 208 height 26
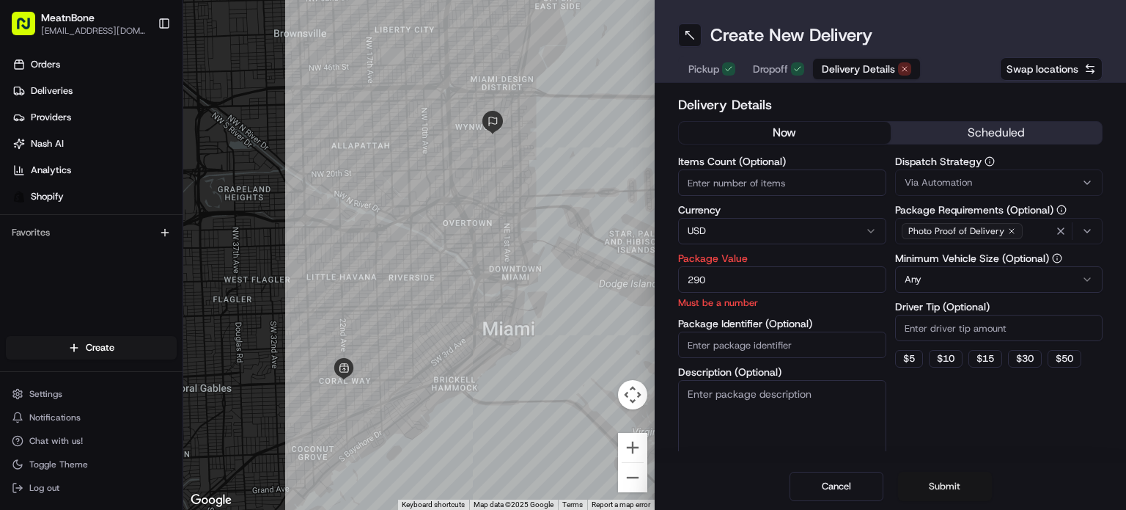
type input "290"
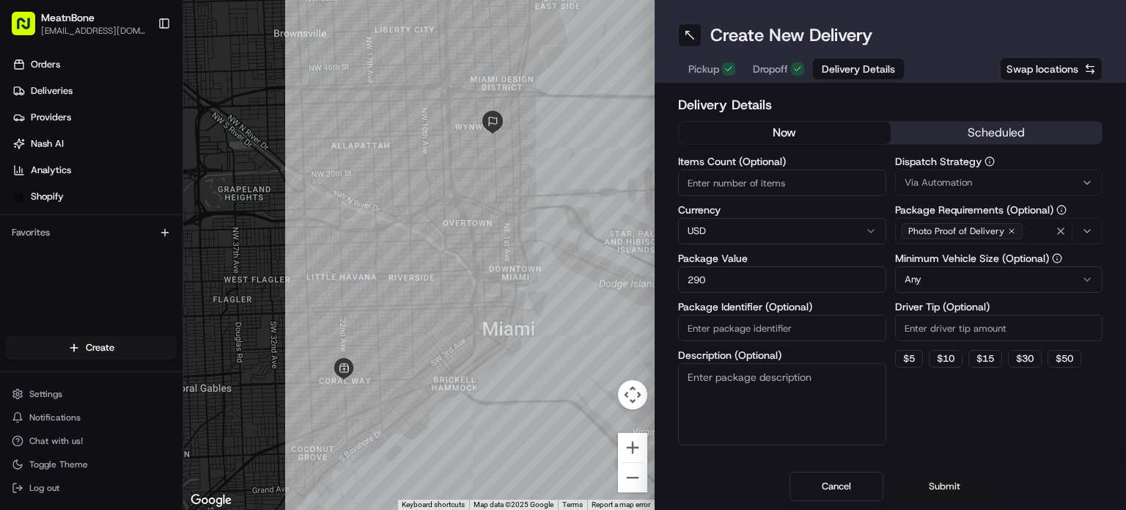
click at [971, 482] on button "Submit" at bounding box center [945, 486] width 94 height 29
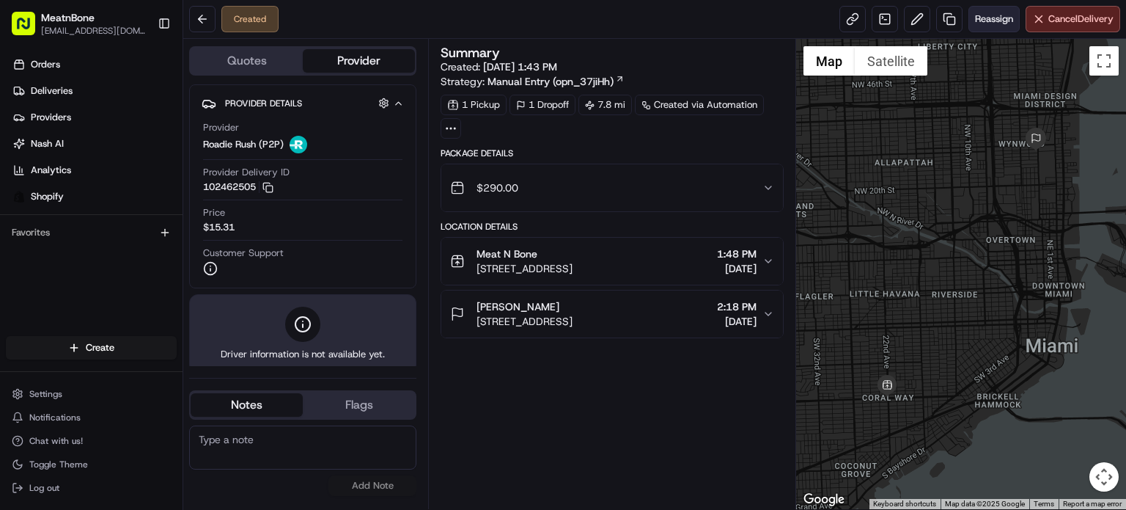
click at [984, 20] on span "Reassign" at bounding box center [994, 18] width 38 height 13
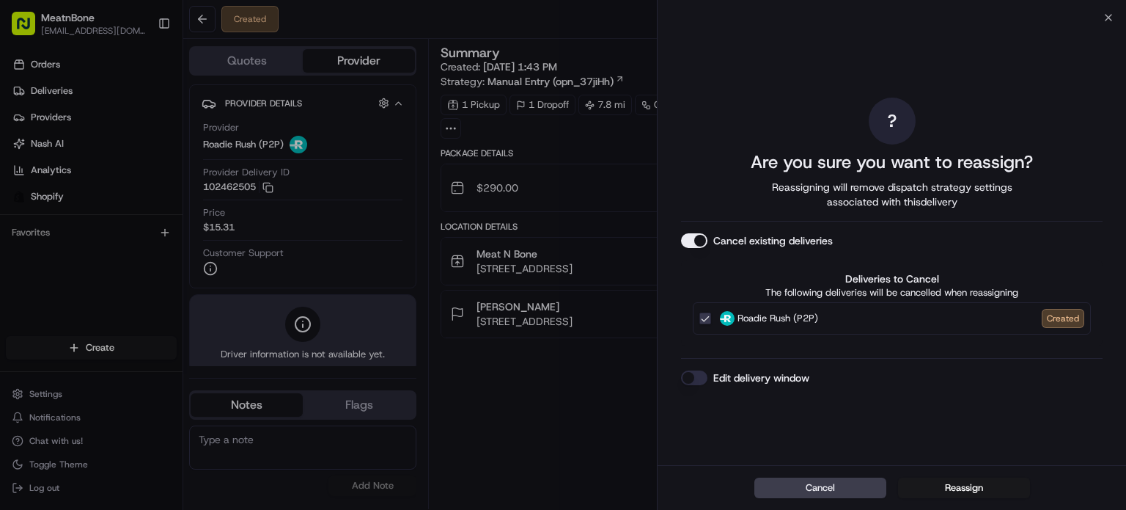
drag, startPoint x: 962, startPoint y: 481, endPoint x: 950, endPoint y: 477, distance: 12.3
click at [962, 480] on button "Reassign" at bounding box center [964, 487] width 132 height 21
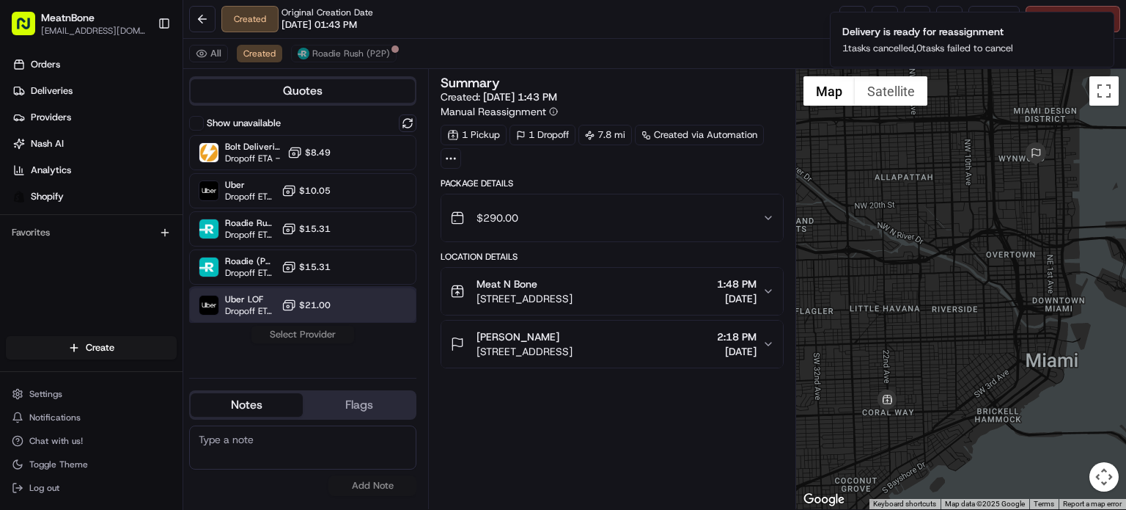
click at [239, 313] on span "Dropoff ETA 54 minutes" at bounding box center [250, 311] width 51 height 12
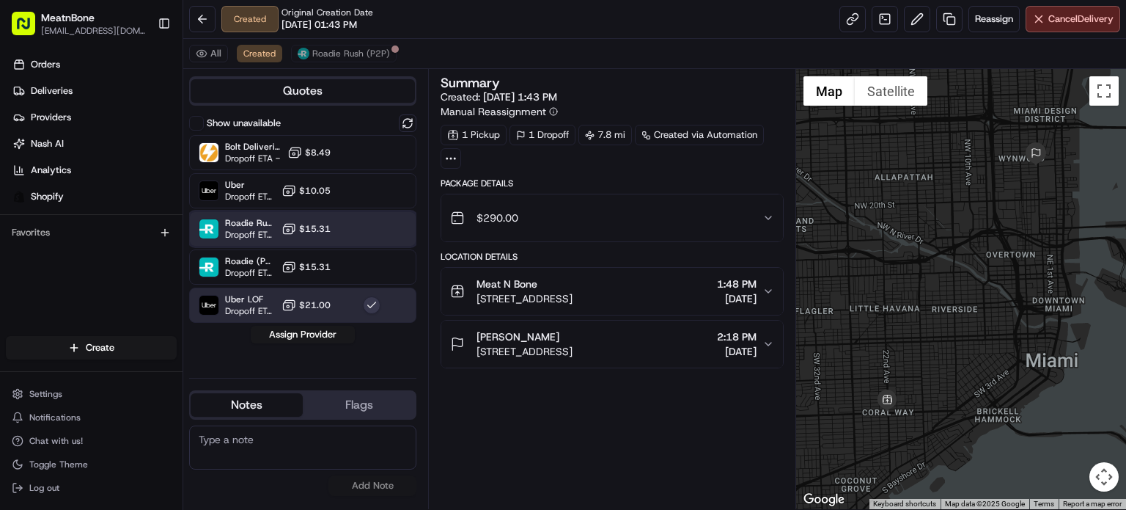
click at [270, 211] on div "Roadie Rush (P2P) Dropoff ETA - $15.31" at bounding box center [302, 228] width 227 height 35
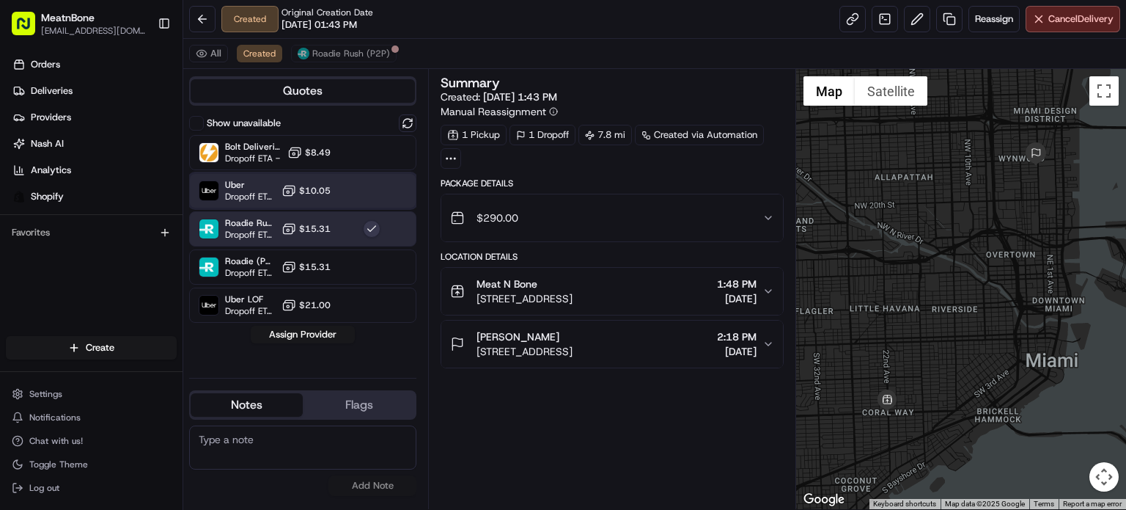
click at [271, 191] on span "Dropoff ETA 50 minutes" at bounding box center [250, 197] width 51 height 12
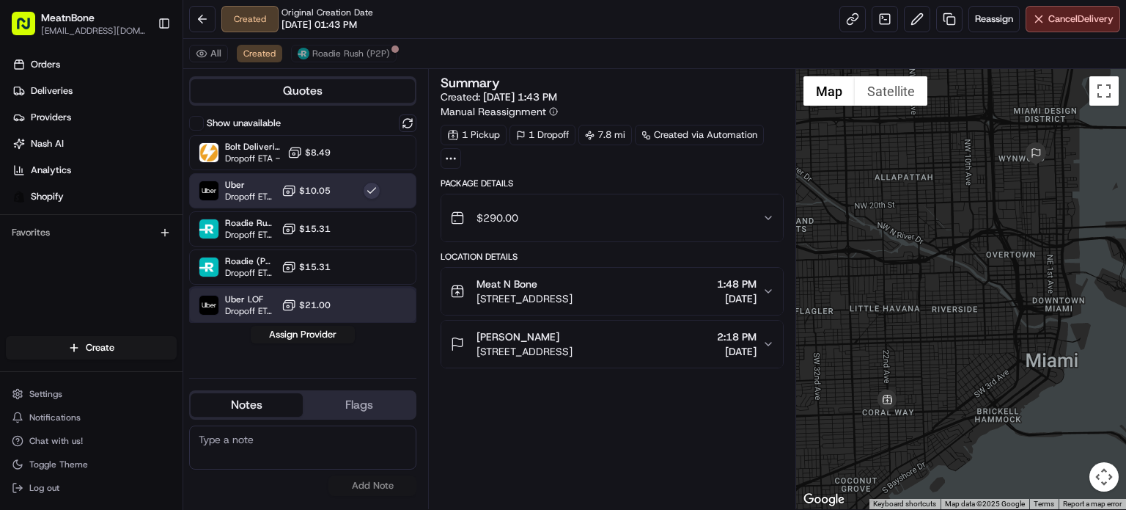
drag, startPoint x: 251, startPoint y: 304, endPoint x: 258, endPoint y: 307, distance: 8.2
click at [251, 302] on span "Uber LOF" at bounding box center [250, 299] width 51 height 12
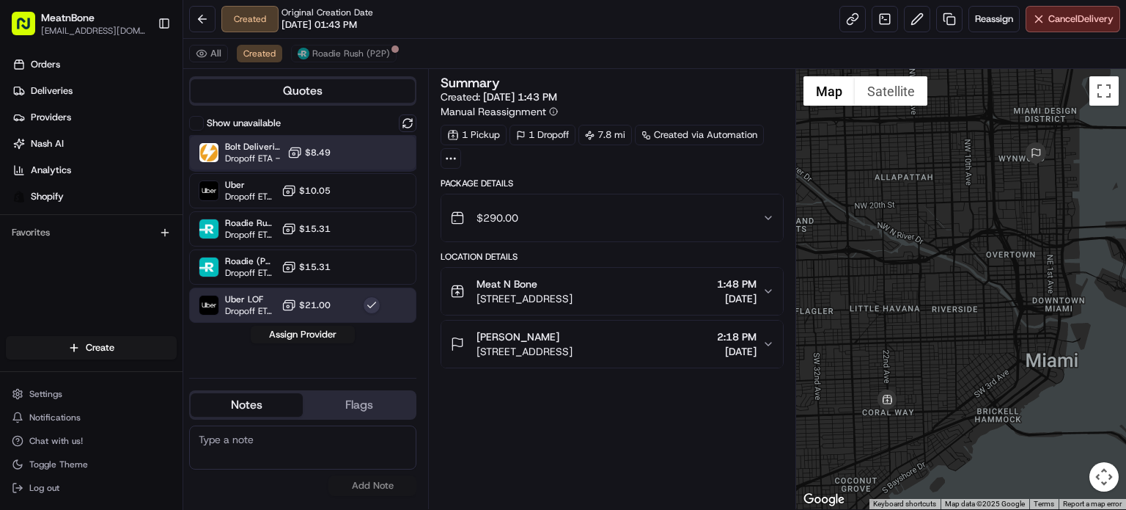
click at [326, 166] on div "Bolt Deliveries Dropoff ETA - $8.49" at bounding box center [302, 152] width 227 height 35
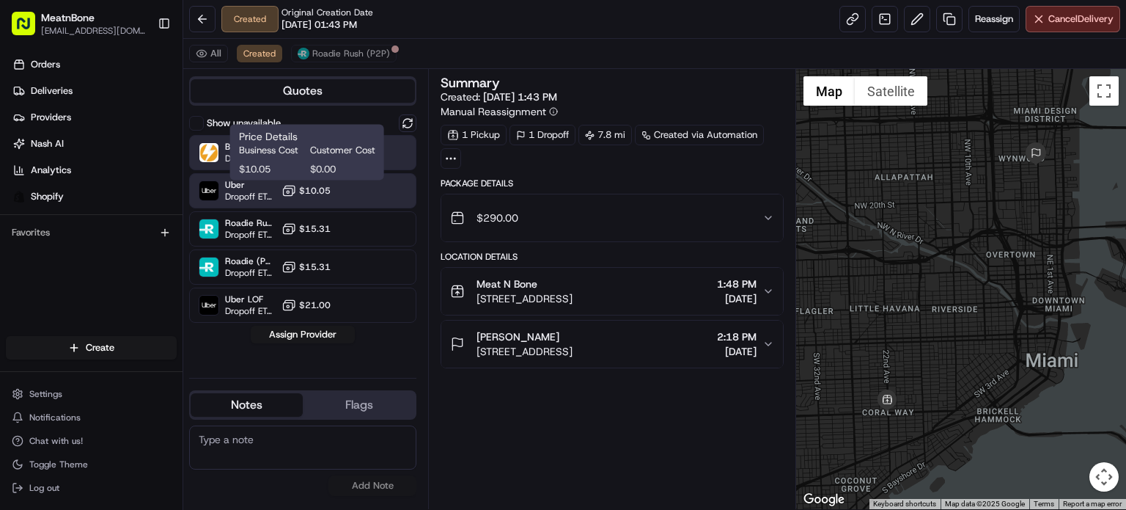
click at [330, 187] on span "$10.05" at bounding box center [315, 191] width 32 height 12
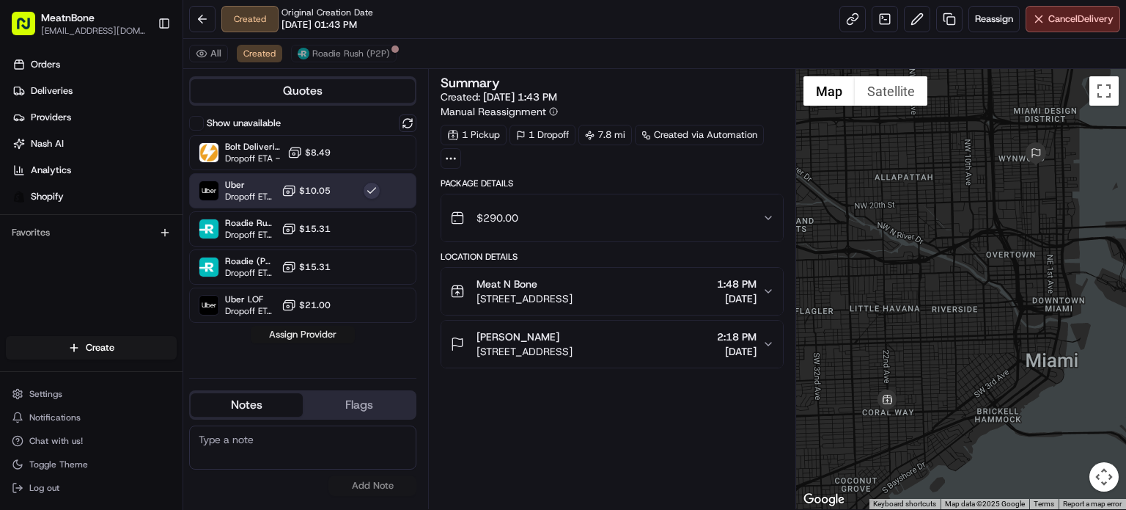
click at [331, 339] on button "Assign Provider" at bounding box center [303, 335] width 104 height 18
